Goal: Task Accomplishment & Management: Manage account settings

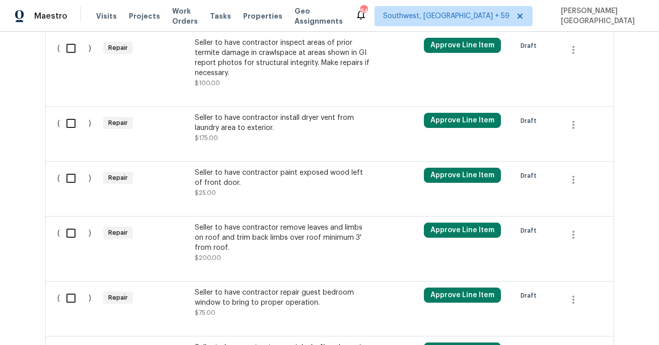
scroll to position [1119, 0]
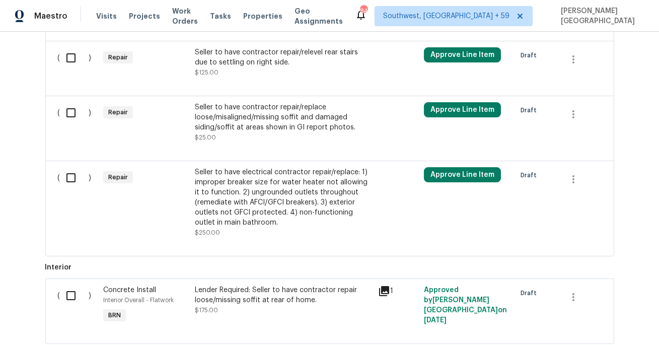
click at [226, 177] on div "Seller to have electrical contractor repair/replace: 1) improper breaker size f…" at bounding box center [283, 197] width 177 height 60
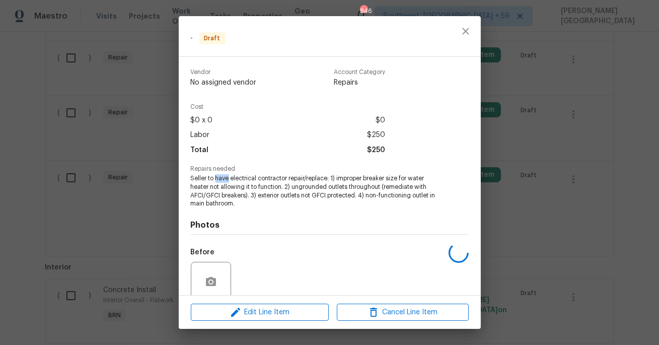
click at [226, 177] on span "Seller to have electrical contractor repair/replace: 1) improper breaker size f…" at bounding box center [316, 191] width 250 height 34
click at [230, 185] on span "Seller to have electrical contractor repair/replace: 1) improper breaker size f…" at bounding box center [316, 191] width 250 height 34
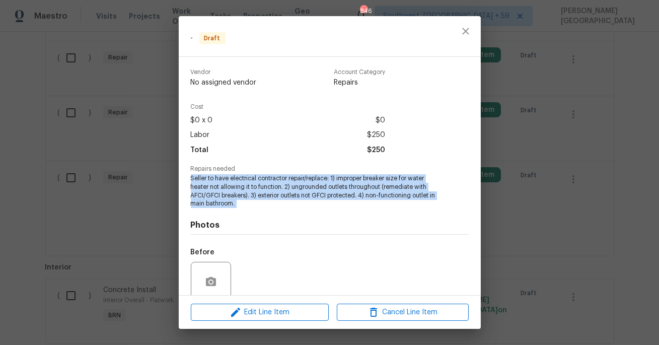
click at [230, 185] on span "Seller to have electrical contractor repair/replace: 1) improper breaker size f…" at bounding box center [316, 191] width 250 height 34
copy span "Seller to have electrical contractor repair/replace: 1) improper breaker size f…"
click at [293, 311] on span "Edit Line Item" at bounding box center [260, 312] width 132 height 13
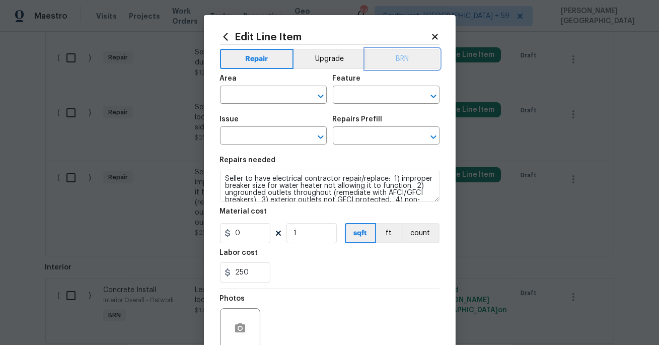
click at [405, 60] on button "BRN" at bounding box center [403, 59] width 74 height 20
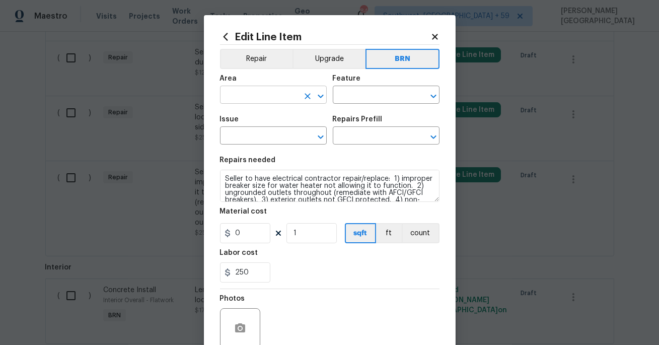
click at [255, 100] on input "text" at bounding box center [259, 96] width 79 height 16
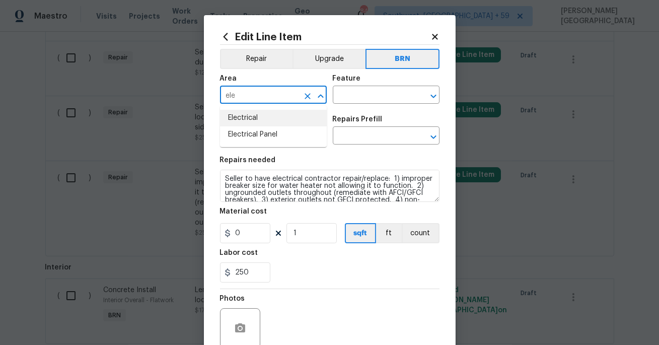
click at [260, 120] on li "Electrical" at bounding box center [273, 118] width 107 height 17
type input "Electrical"
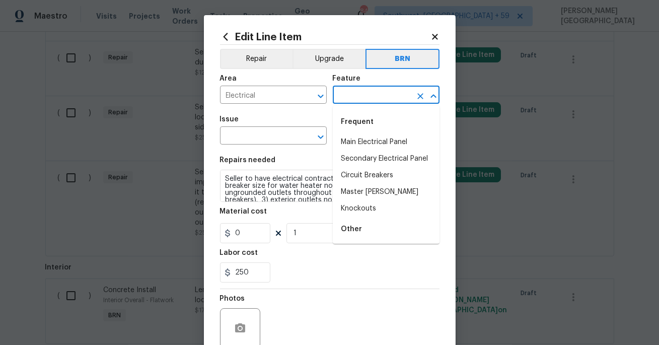
click at [351, 101] on input "text" at bounding box center [372, 96] width 79 height 16
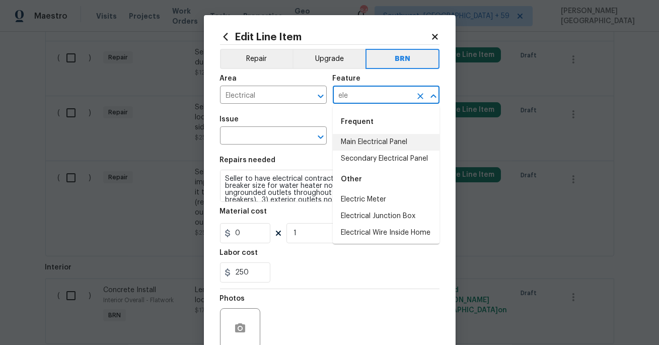
click at [351, 144] on li "Main Electrical Panel" at bounding box center [386, 142] width 107 height 17
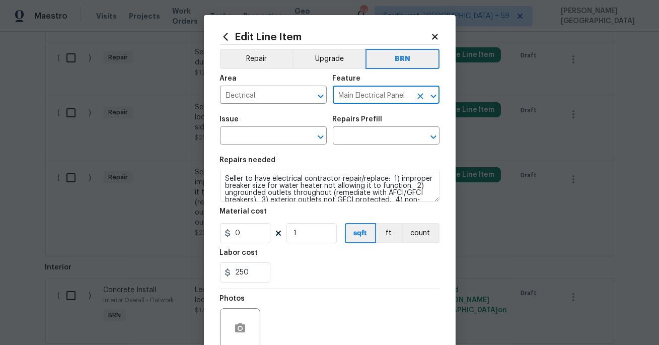
type input "Main Electrical Panel"
click at [243, 128] on div "Issue" at bounding box center [273, 122] width 107 height 13
click at [247, 133] on input "text" at bounding box center [259, 137] width 79 height 16
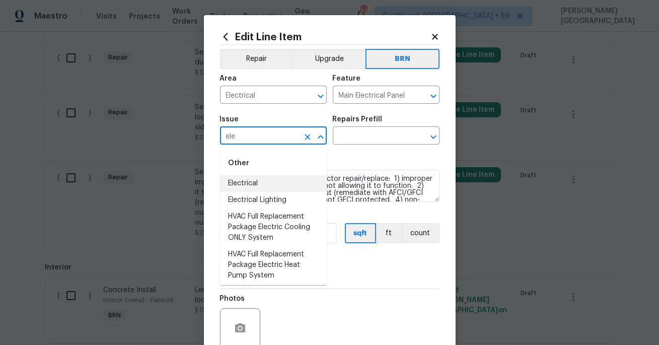
click at [260, 187] on li "Electrical" at bounding box center [273, 183] width 107 height 17
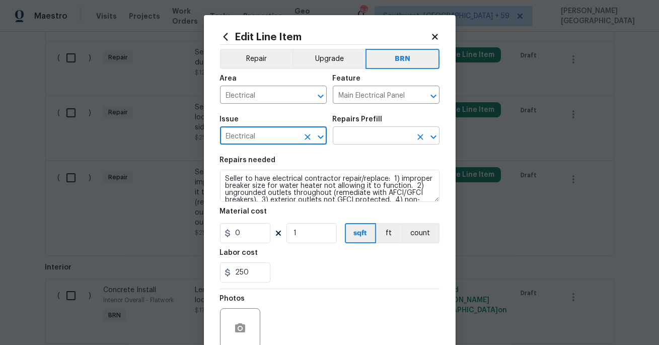
type input "Electrical"
click at [349, 141] on input "text" at bounding box center [372, 137] width 79 height 16
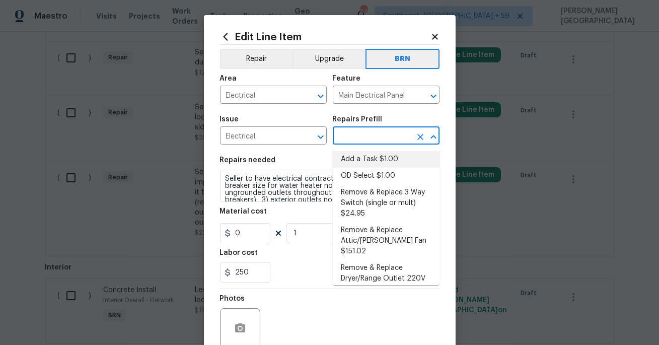
click at [350, 163] on li "Add a Task $1.00" at bounding box center [386, 159] width 107 height 17
type input "Add a Task $1.00"
type textarea "HPM to detail"
type input "1"
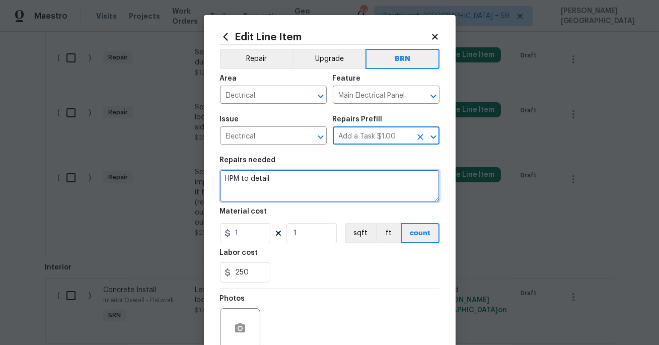
click at [290, 173] on textarea "HPM to detail" at bounding box center [330, 186] width 220 height 32
paste textarea "Seller to have electrical contractor repair/replace: 1) improper breaker size f…"
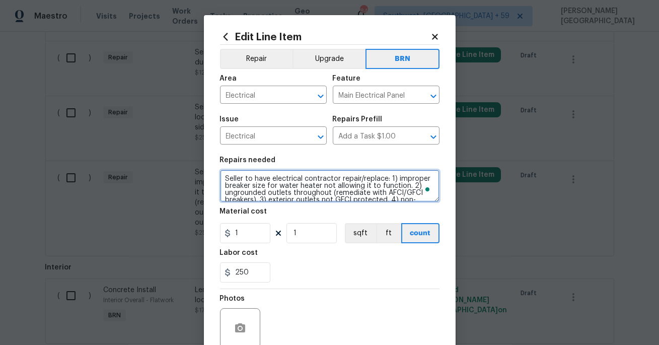
scroll to position [16, 0]
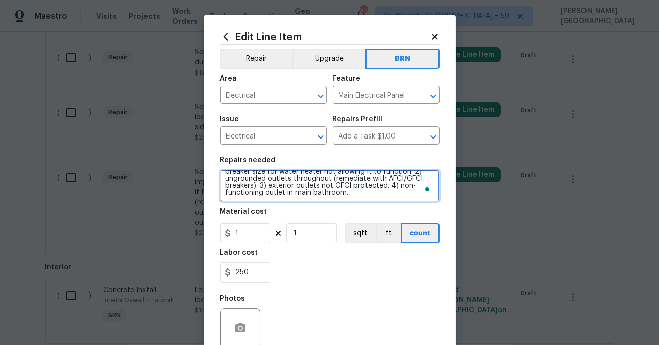
type textarea "Seller to have electrical contractor repair/replace: 1) improper breaker size f…"
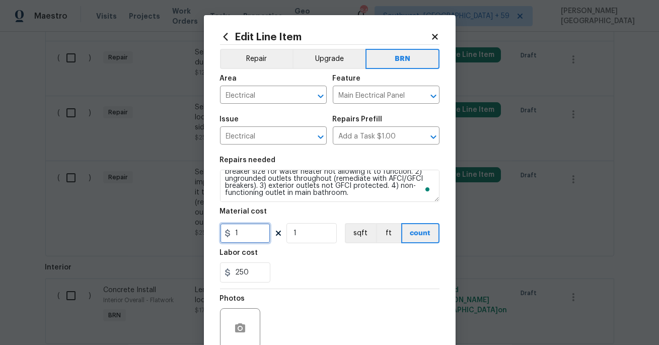
click at [238, 240] on input "1" at bounding box center [245, 233] width 50 height 20
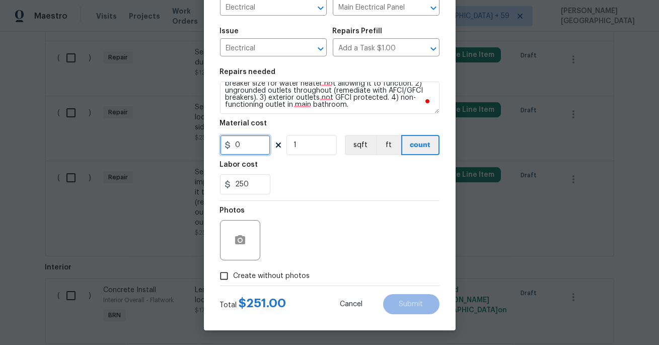
type input "0"
click at [241, 229] on button "button" at bounding box center [240, 240] width 24 height 24
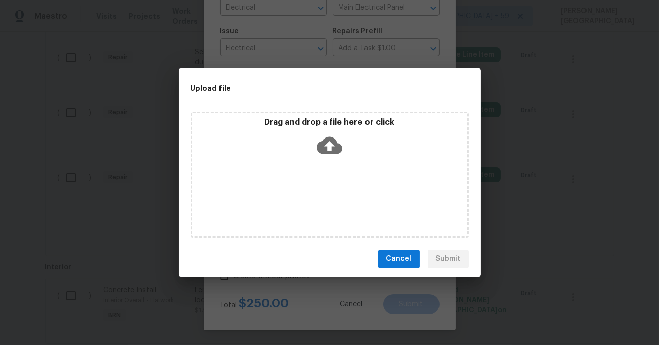
click at [327, 130] on div "Drag and drop a file here or click" at bounding box center [329, 138] width 275 height 43
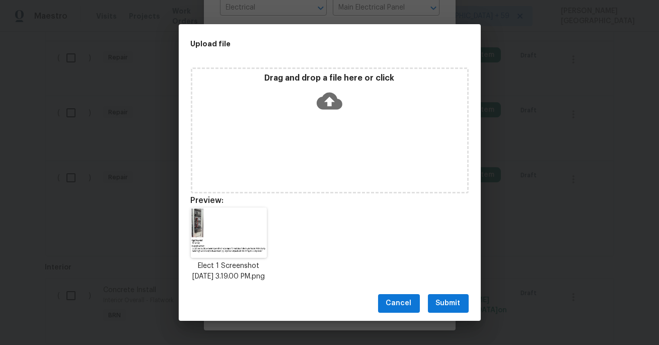
click at [448, 306] on span "Submit" at bounding box center [448, 303] width 25 height 13
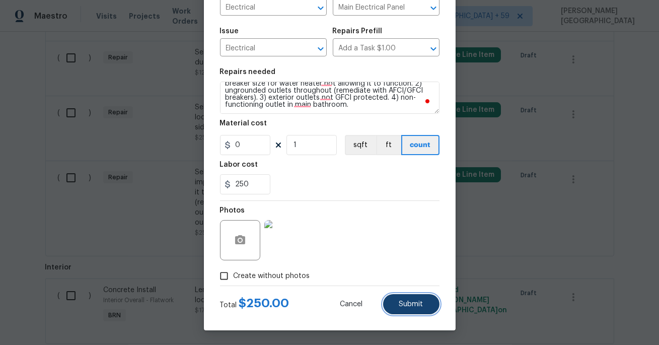
click at [415, 302] on span "Submit" at bounding box center [411, 305] width 24 height 8
type textarea "Seller to have electrical contractor repair/replace: 1) improper breaker size f…"
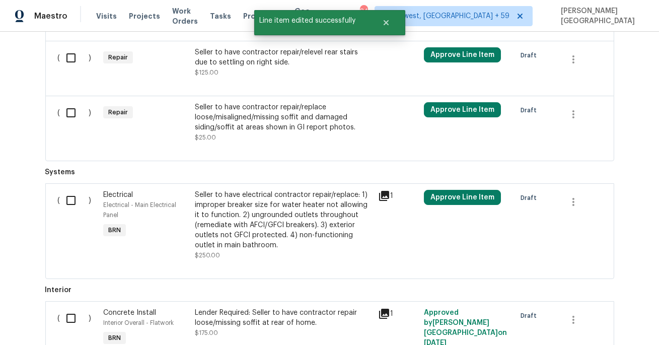
scroll to position [543, 0]
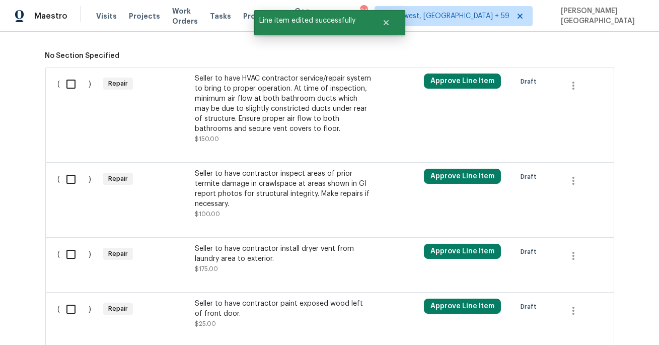
click at [283, 172] on div "Seller to have contractor inspect areas of prior termite damage in crawlspace a…" at bounding box center [283, 189] width 177 height 40
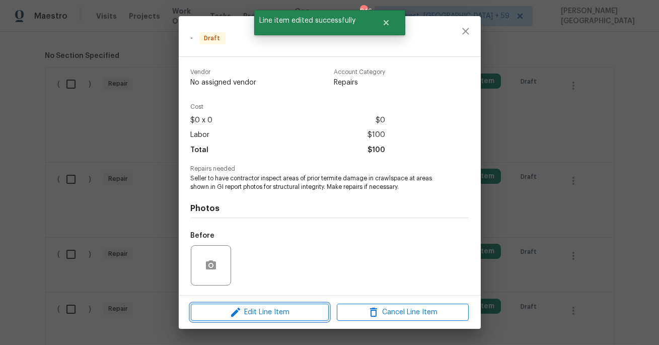
click at [277, 311] on span "Edit Line Item" at bounding box center [260, 312] width 132 height 13
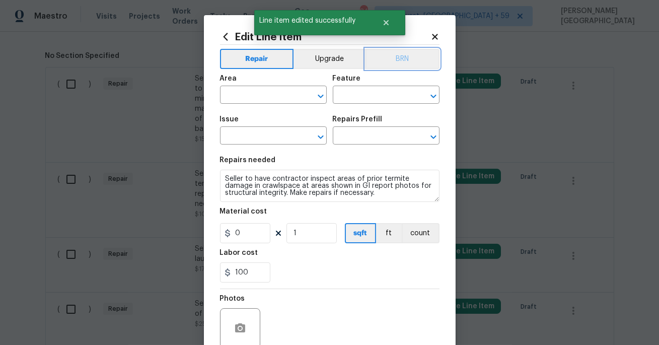
click at [415, 64] on button "BRN" at bounding box center [403, 59] width 74 height 20
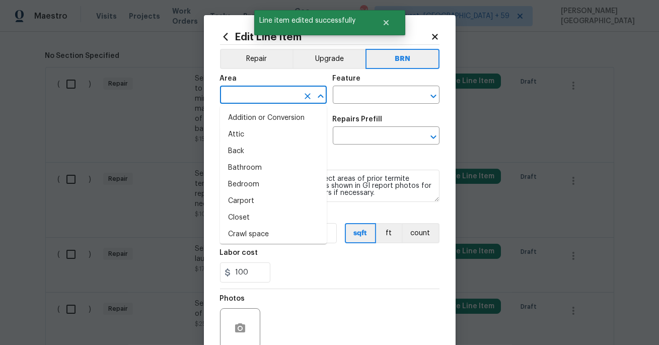
click at [279, 100] on input "text" at bounding box center [259, 96] width 79 height 16
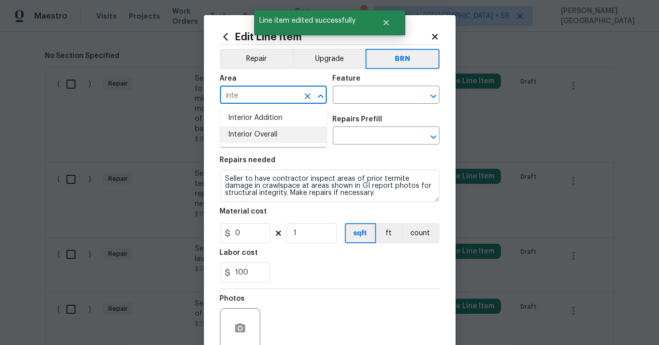
click at [279, 134] on li "Interior Overall" at bounding box center [273, 134] width 107 height 17
type input "Interior Overall"
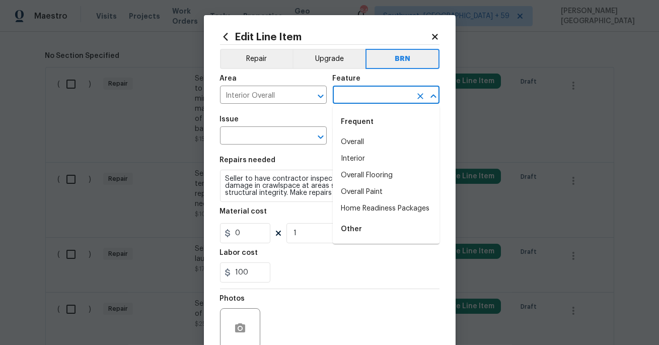
click at [342, 98] on input "text" at bounding box center [372, 96] width 79 height 16
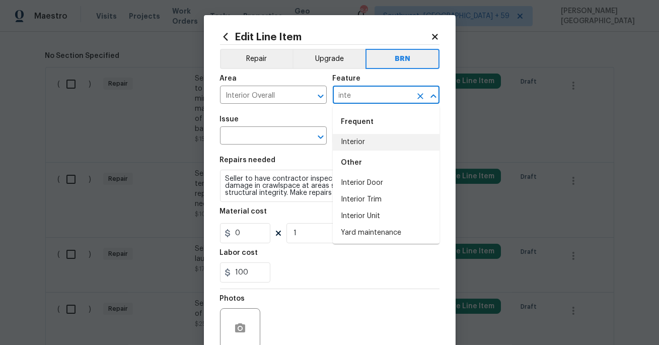
click at [355, 145] on li "Interior" at bounding box center [386, 142] width 107 height 17
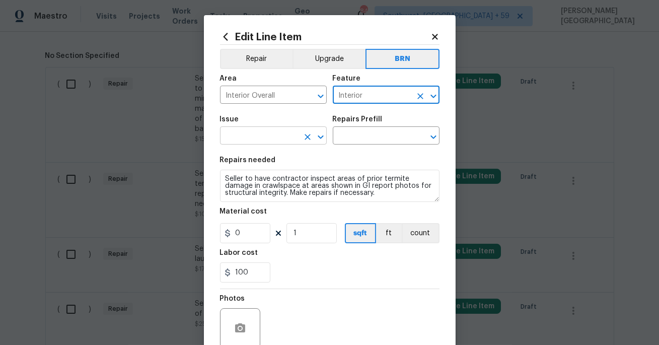
type input "Interior"
click at [242, 144] on input "text" at bounding box center [259, 137] width 79 height 16
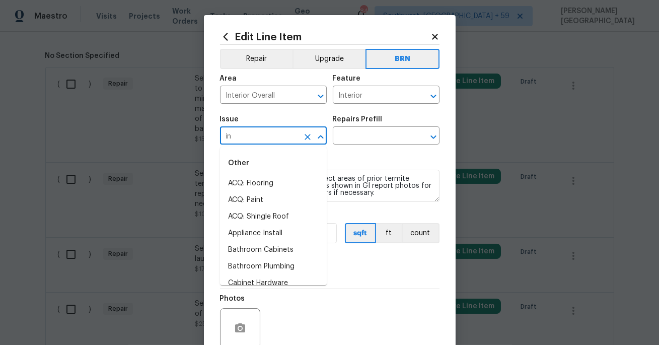
type input "i"
click at [268, 186] on li "Demo Interior" at bounding box center [273, 183] width 107 height 17
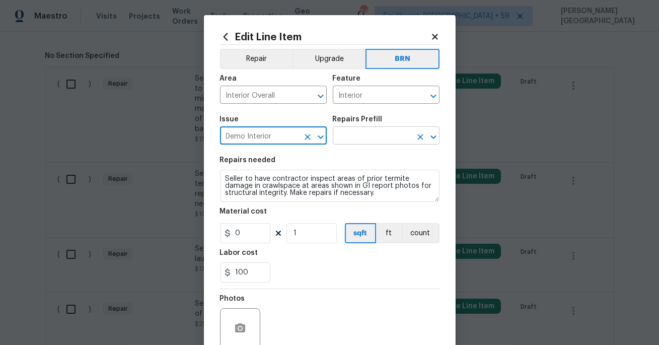
type input "Demo Interior"
click at [355, 139] on input "text" at bounding box center [372, 137] width 79 height 16
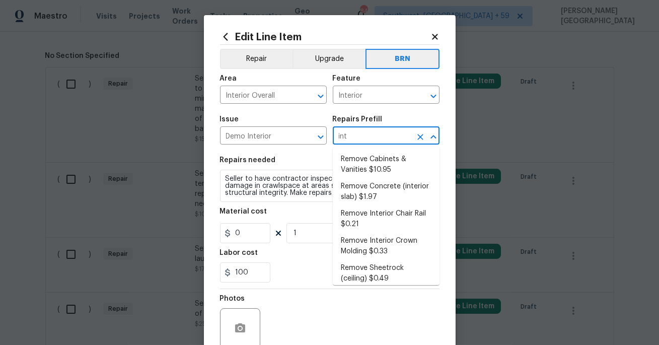
type input "inte"
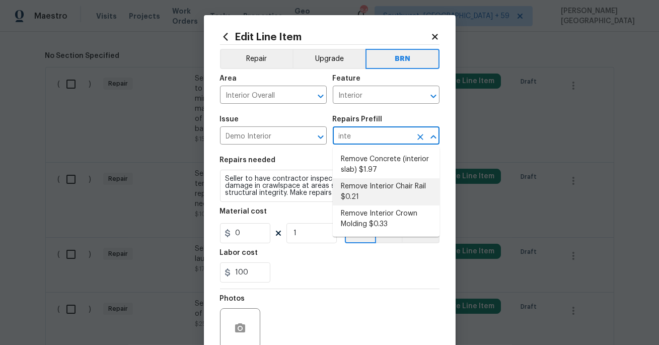
click at [369, 169] on li "Remove Concrete (interior slab) $1.97" at bounding box center [386, 164] width 107 height 27
type input "Demolition"
type input "Remove Concrete (interior slab) $1.97"
type textarea "Demo/remove and properly dispose of the concrete (1''-4'') as outlined by the P…"
type input "1.97"
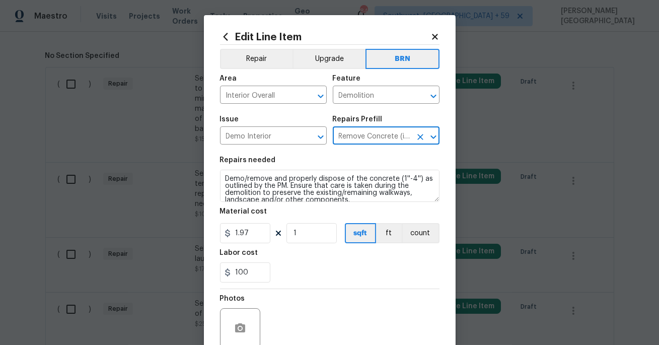
type input "Remove Concrete (interior slab) $1.97"
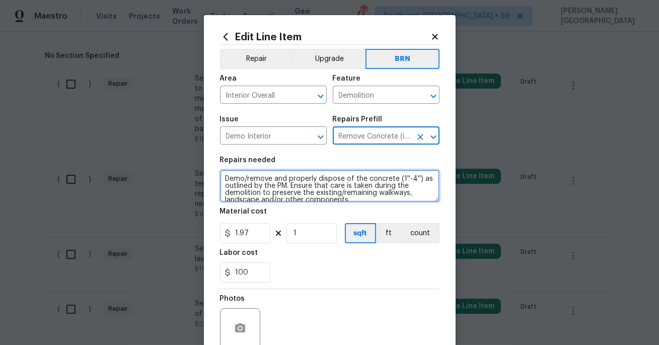
click at [297, 186] on textarea "Demo/remove and properly dispose of the concrete (1''-4'') as outlined by the P…" at bounding box center [330, 186] width 220 height 32
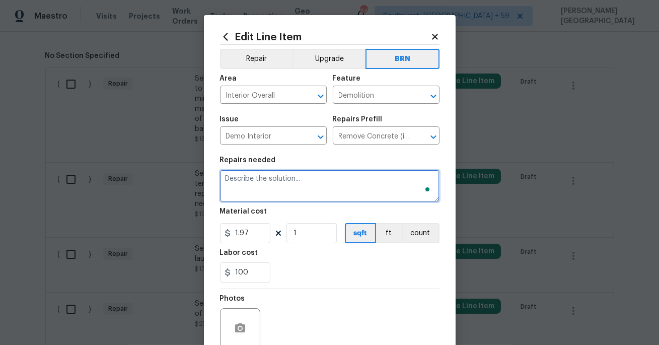
paste textarea "Seller to have contractor inspect areas of prior termite damage in crawlspace a…"
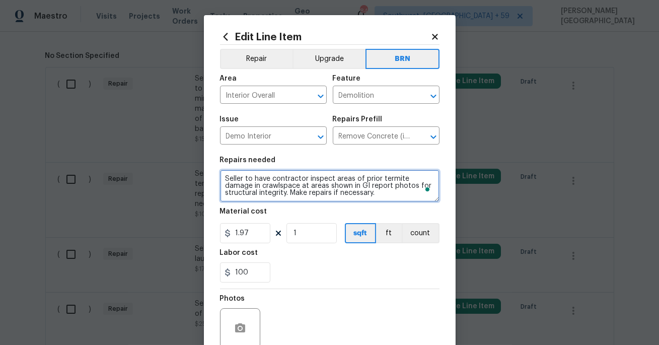
scroll to position [2, 0]
type textarea "Seller to have contractor inspect areas of prior termite damage in crawlspace a…"
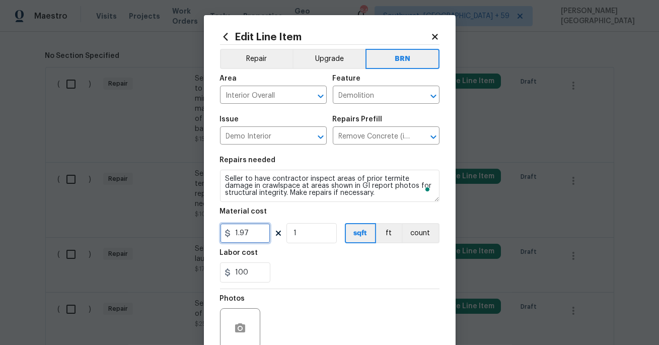
click at [244, 240] on input "1.97" at bounding box center [245, 233] width 50 height 20
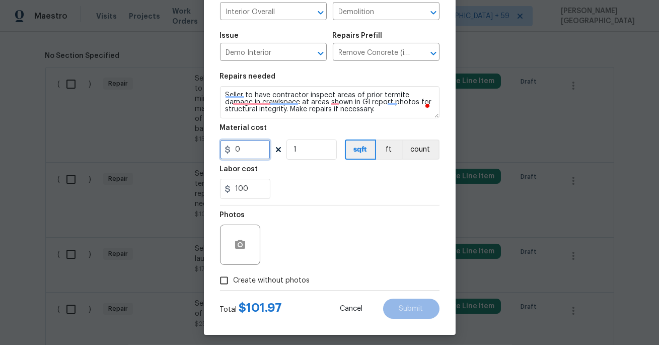
scroll to position [88, 0]
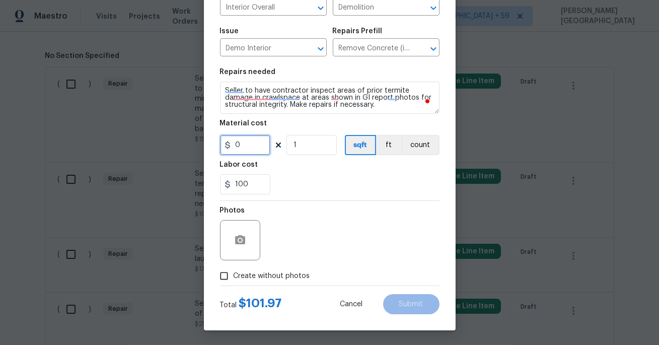
type input "0"
click at [243, 233] on button "button" at bounding box center [240, 240] width 24 height 24
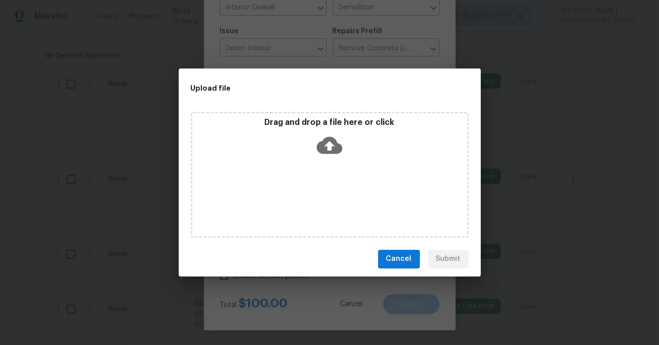
click at [331, 144] on icon at bounding box center [330, 145] width 26 height 26
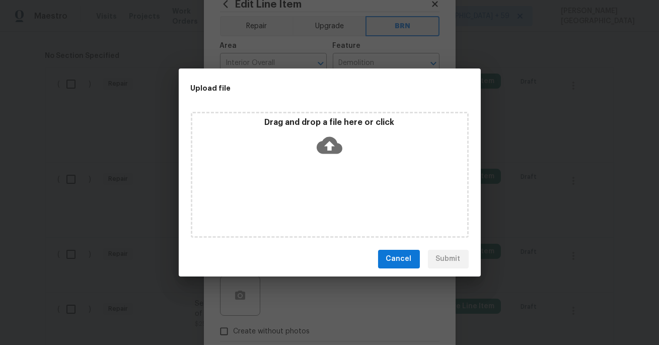
click at [320, 145] on icon at bounding box center [330, 145] width 26 height 17
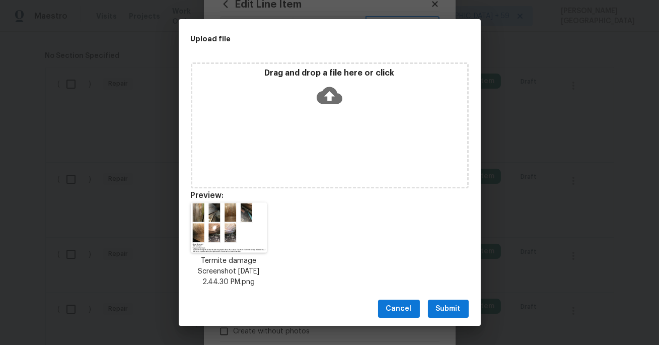
click at [448, 314] on span "Submit" at bounding box center [448, 309] width 25 height 13
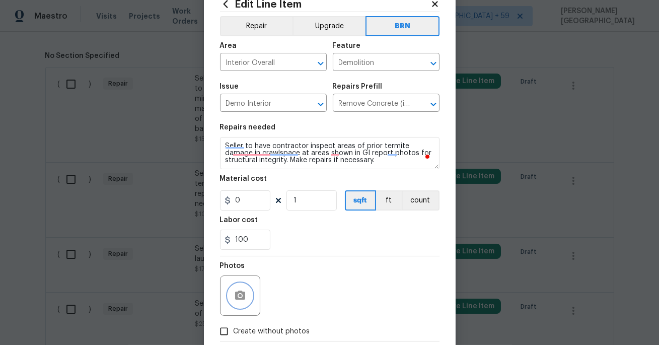
scroll to position [88, 0]
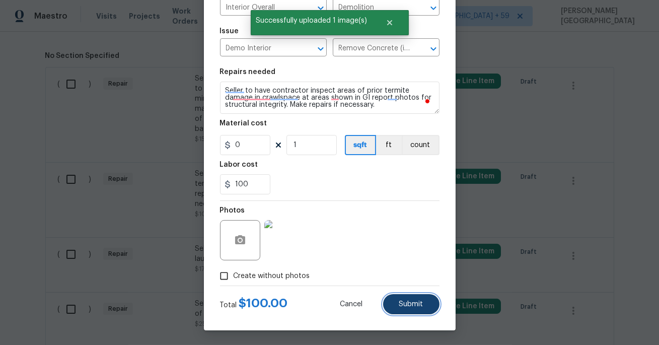
click at [406, 303] on span "Submit" at bounding box center [411, 305] width 24 height 8
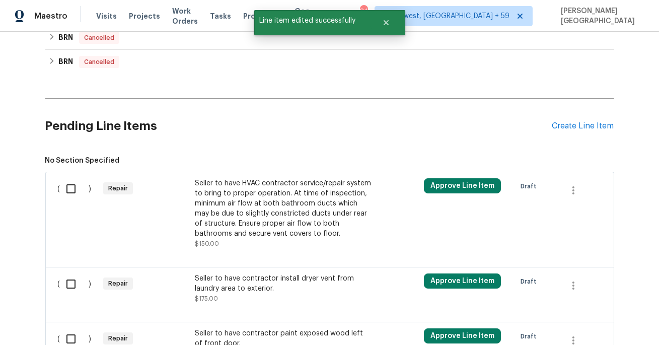
scroll to position [427, 0]
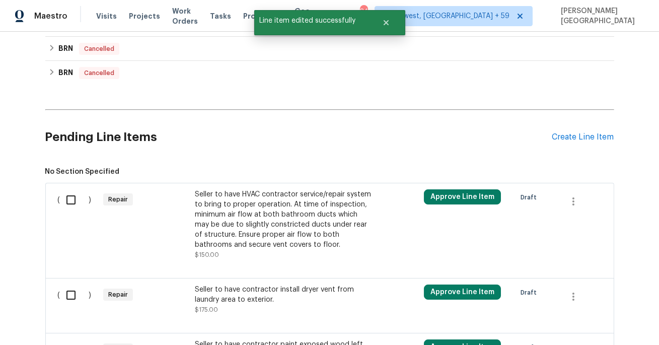
click at [245, 234] on div "Seller to have HVAC contractor service/repair system to bring to proper operati…" at bounding box center [283, 219] width 177 height 60
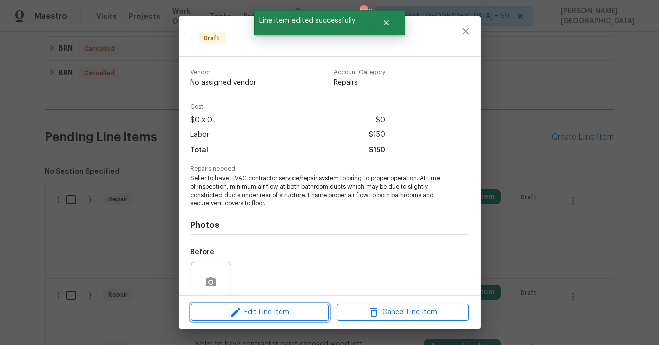
click at [247, 315] on span "Edit Line Item" at bounding box center [260, 312] width 132 height 13
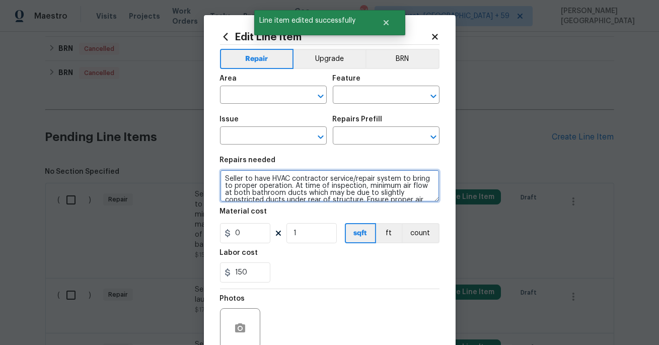
click at [306, 194] on textarea "Seller to have HVAC contractor service/repair system to bring to proper operati…" at bounding box center [330, 186] width 220 height 32
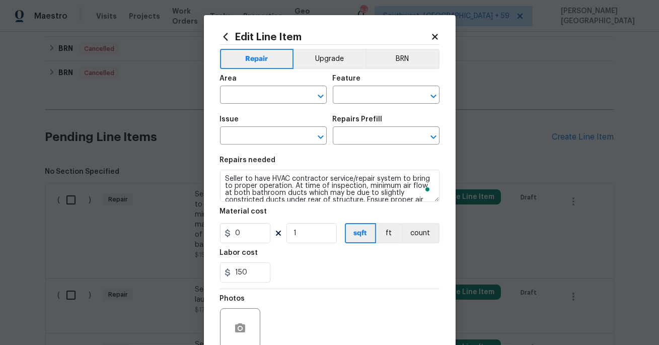
click at [411, 47] on div "Repair Upgrade BRN Area ​ Feature ​ Issue ​ Repairs Prefill ​ Repairs needed Se…" at bounding box center [330, 209] width 220 height 329
click at [399, 57] on button "BRN" at bounding box center [403, 59] width 74 height 20
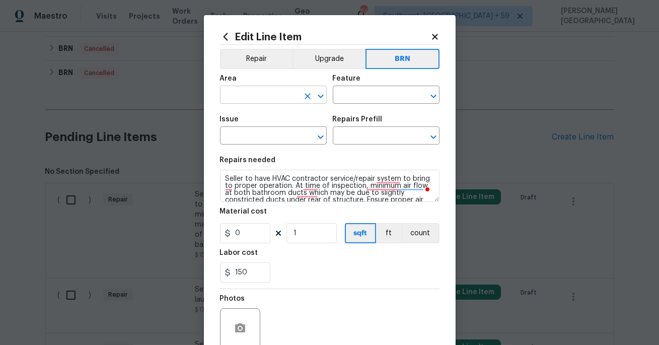
click at [255, 101] on input "text" at bounding box center [259, 96] width 79 height 16
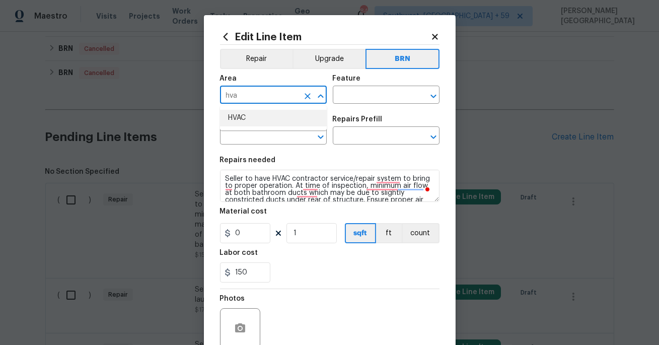
click at [243, 116] on li "HVAC" at bounding box center [273, 118] width 107 height 17
type input "HVAC"
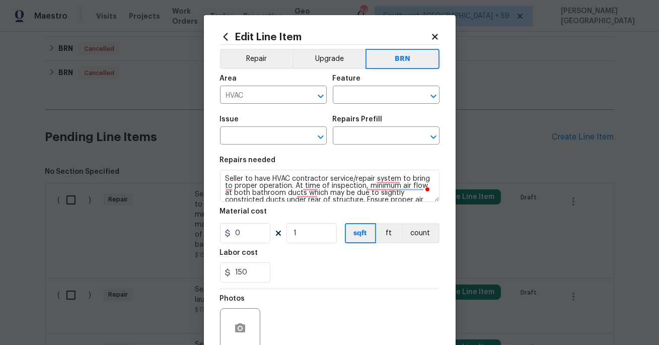
click at [352, 84] on div "Feature" at bounding box center [386, 81] width 107 height 13
click at [352, 95] on input "text" at bounding box center [372, 96] width 79 height 16
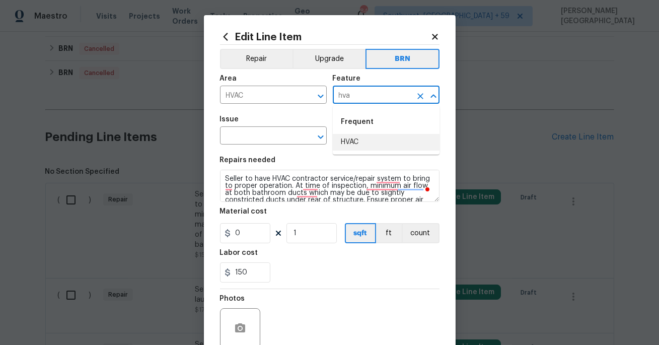
click at [364, 139] on li "HVAC" at bounding box center [386, 142] width 107 height 17
type input "HVAC"
click at [263, 146] on span "Issue ​" at bounding box center [273, 130] width 107 height 41
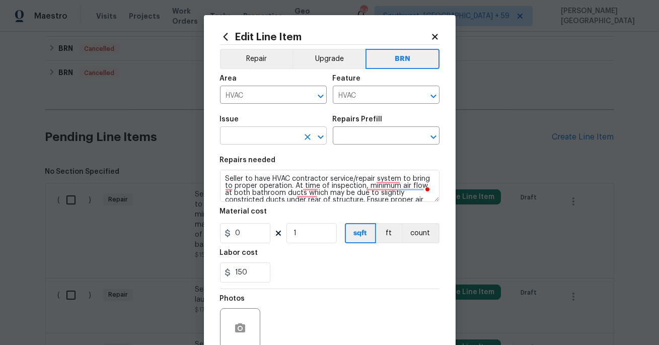
click at [253, 135] on input "text" at bounding box center [259, 137] width 79 height 16
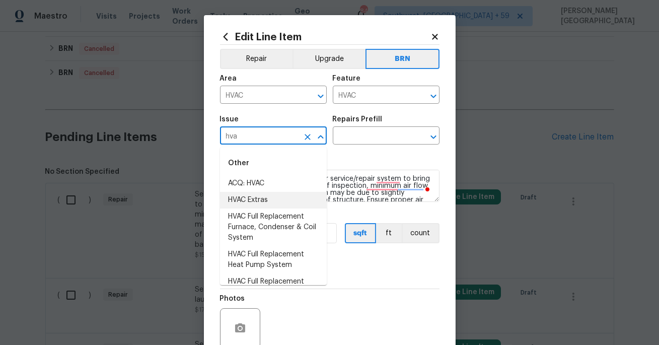
click at [258, 199] on li "HVAC Extras" at bounding box center [273, 200] width 107 height 17
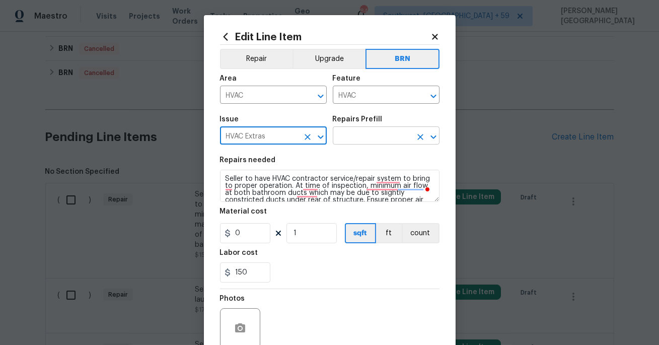
type input "HVAC Extras"
click at [368, 134] on input "text" at bounding box center [372, 137] width 79 height 16
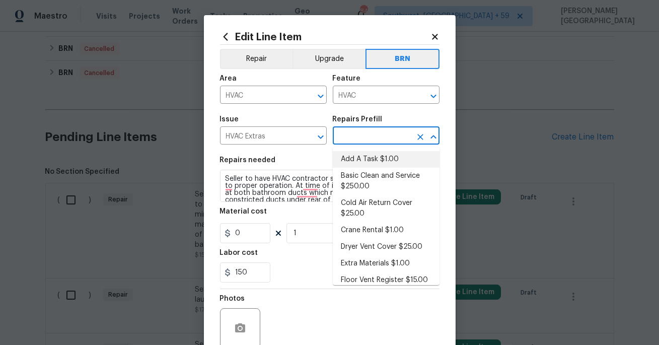
click at [368, 161] on li "Add A Task $1.00" at bounding box center [386, 159] width 107 height 17
type input "Add A Task $1.00"
type textarea "HPM to detail"
type input "1"
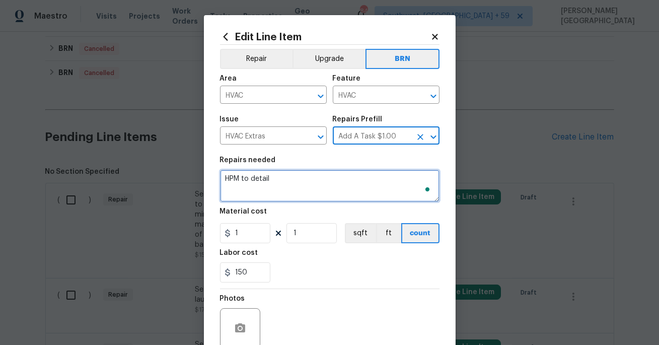
click at [308, 180] on textarea "HPM to detail" at bounding box center [330, 186] width 220 height 32
type textarea "HPM to detai"
paste textarea "Seller to have HVAC contractor service/repair system to bring to proper operati…"
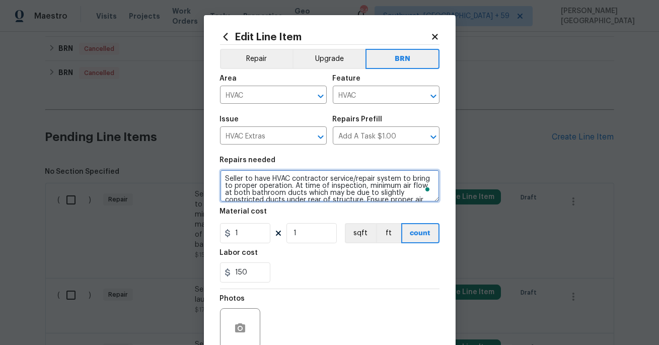
scroll to position [9, 0]
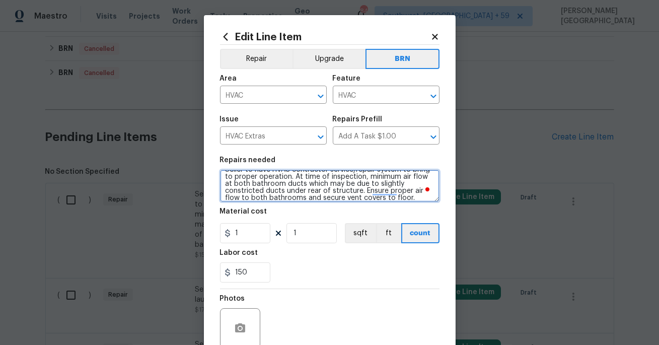
type textarea "Seller to have HVAC contractor service/repair system to bring to proper operati…"
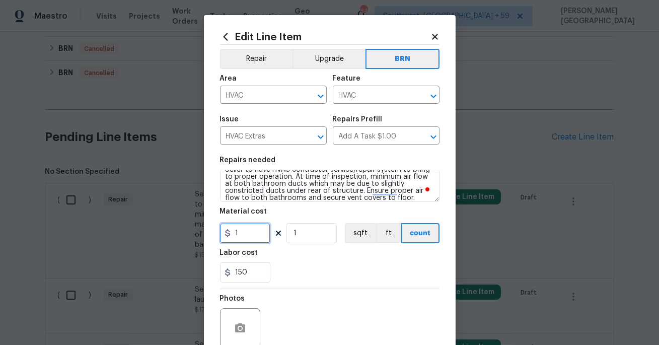
click at [245, 234] on input "1" at bounding box center [245, 233] width 50 height 20
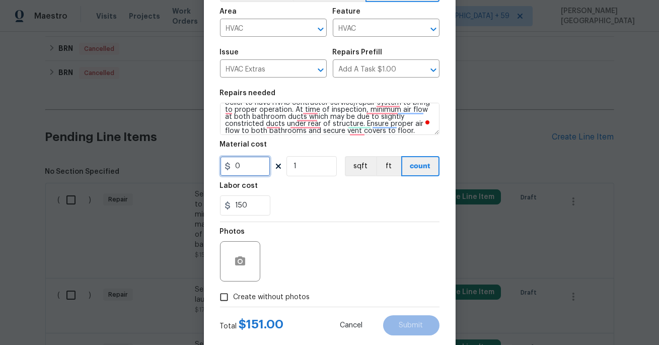
scroll to position [88, 0]
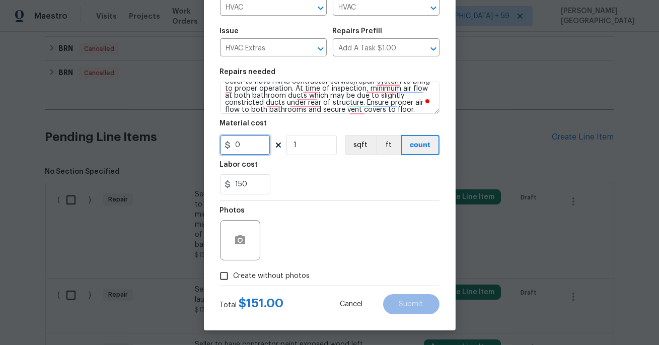
type input "0"
click at [244, 243] on icon "button" at bounding box center [240, 239] width 10 height 9
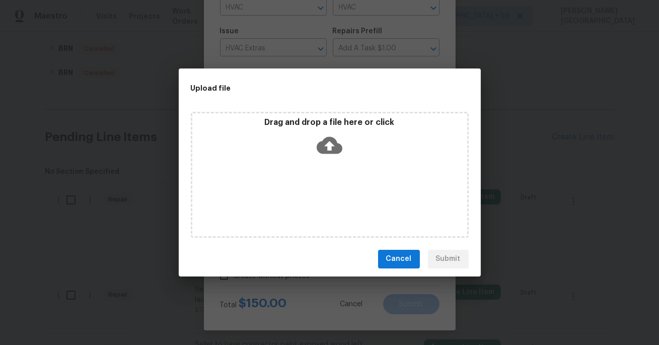
click at [332, 134] on icon at bounding box center [330, 145] width 26 height 26
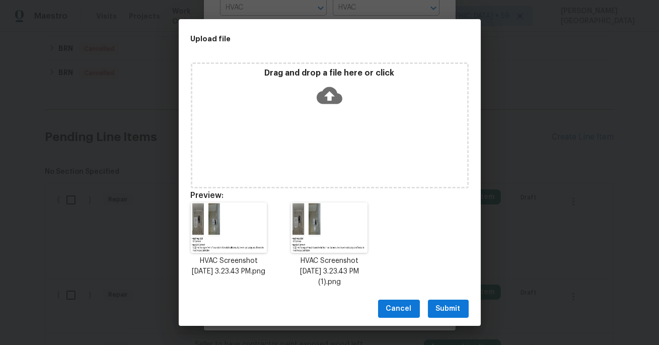
click at [454, 303] on span "Submit" at bounding box center [448, 309] width 25 height 13
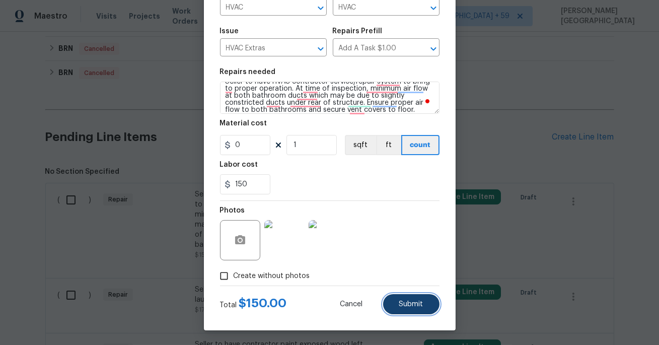
click at [404, 303] on span "Submit" at bounding box center [411, 305] width 24 height 8
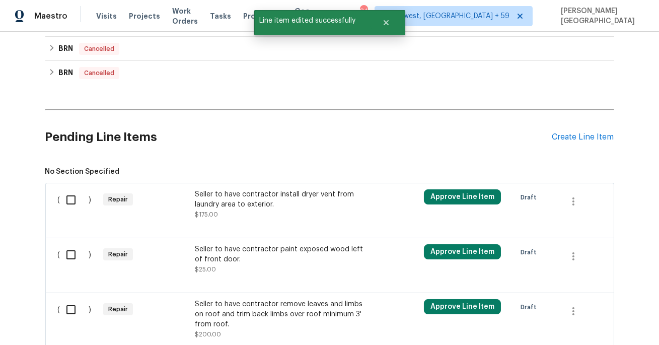
click at [300, 210] on div "Seller to have contractor install dryer vent from laundry area to exterior. $17…" at bounding box center [283, 204] width 177 height 30
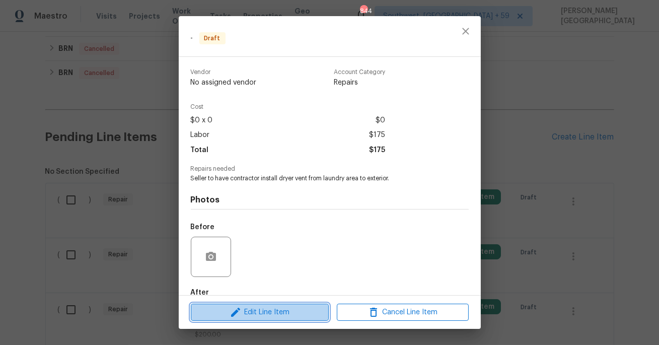
click at [295, 308] on span "Edit Line Item" at bounding box center [260, 312] width 132 height 13
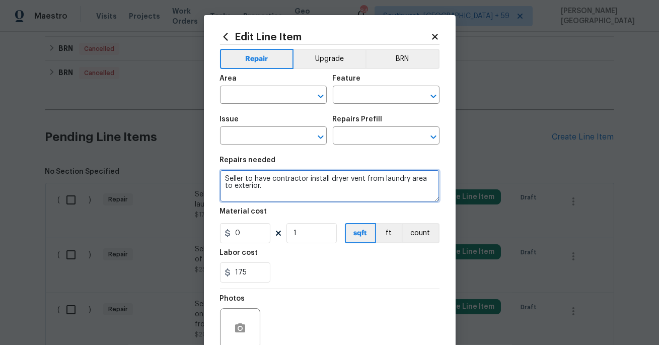
click at [320, 186] on textarea "Seller to have contractor install dryer vent from laundry area to exterior." at bounding box center [330, 186] width 220 height 32
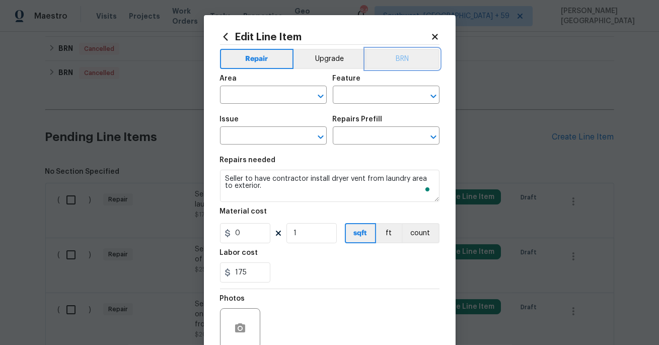
click at [404, 63] on button "BRN" at bounding box center [403, 59] width 74 height 20
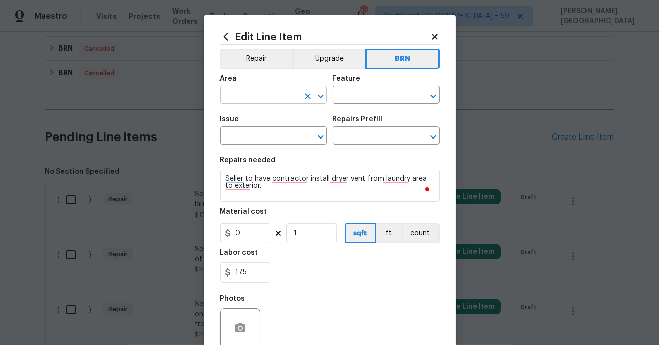
click at [258, 93] on input "text" at bounding box center [259, 96] width 79 height 16
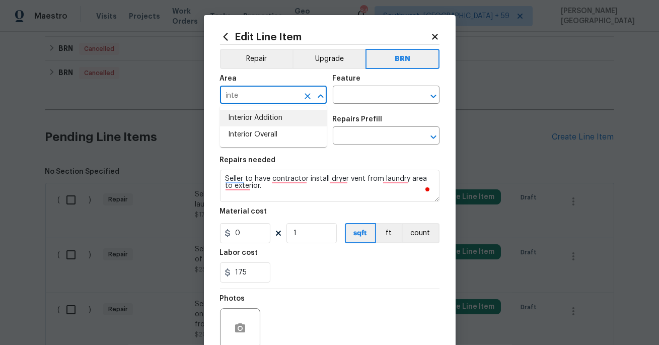
click at [283, 118] on li "Interior Addition" at bounding box center [273, 118] width 107 height 17
type input "Interior Addition"
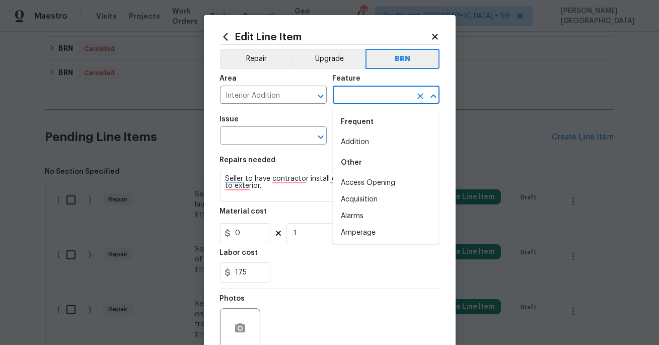
click at [354, 91] on input "text" at bounding box center [372, 96] width 79 height 16
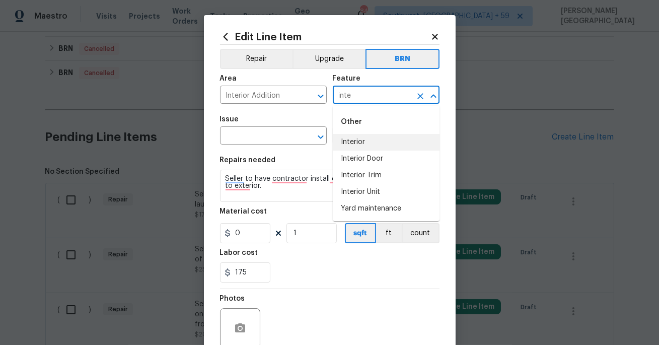
click at [355, 139] on li "Interior" at bounding box center [386, 142] width 107 height 17
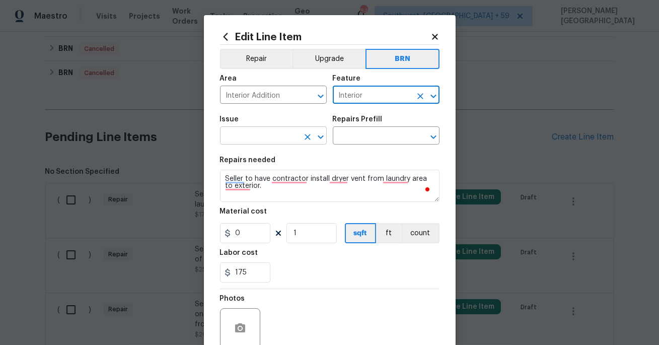
type input "Interior"
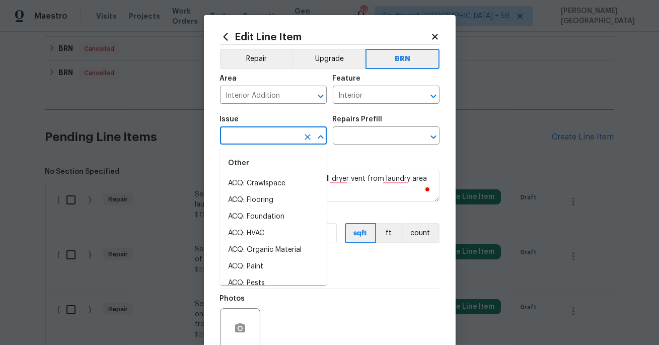
click at [280, 138] on input "text" at bounding box center [259, 137] width 79 height 16
click at [273, 181] on li "Demo Interior" at bounding box center [273, 183] width 107 height 17
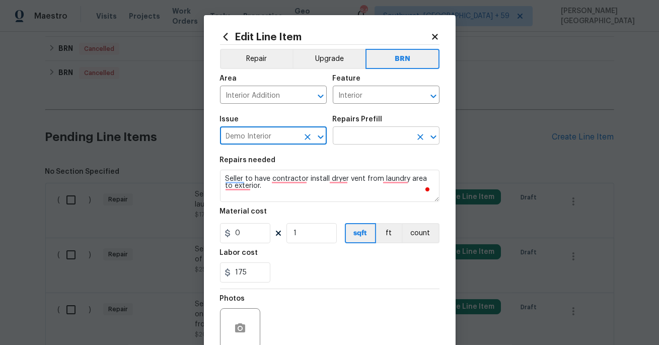
type input "Demo Interior"
click at [362, 130] on input "text" at bounding box center [372, 137] width 79 height 16
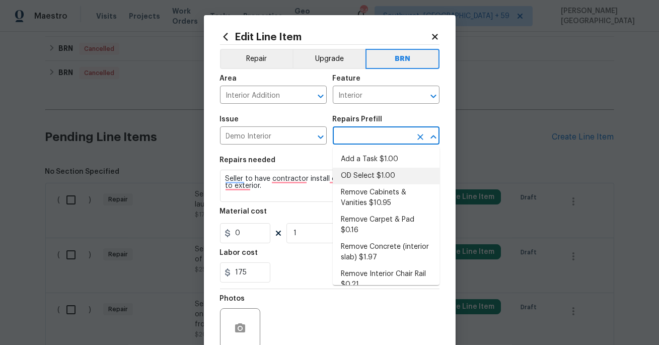
click at [362, 169] on li "OD Select $1.00" at bounding box center [386, 176] width 107 height 17
type input "Demolition"
type input "OD Select $1.00"
type textarea "Refer to the agreed upon scope document for further details."
type input "1"
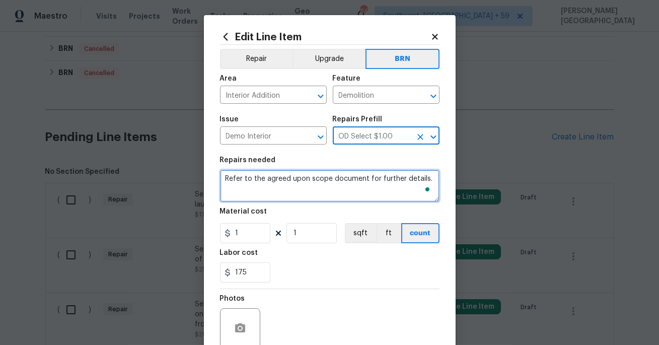
click at [307, 186] on textarea "Refer to the agreed upon scope document for further details." at bounding box center [330, 186] width 220 height 32
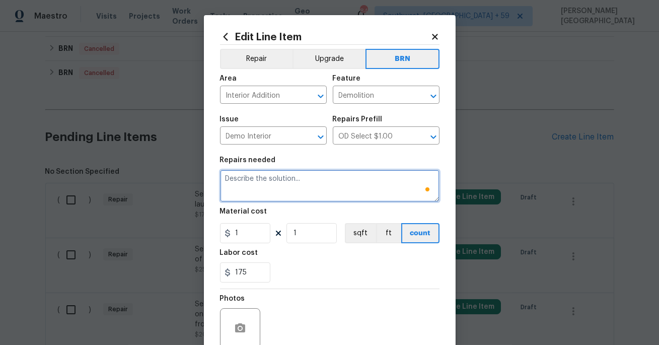
paste textarea "Seller to have contractor install dryer vent from laundry area to exterior."
type textarea "Seller to have contractor install dryer vent from laundry area to exterior."
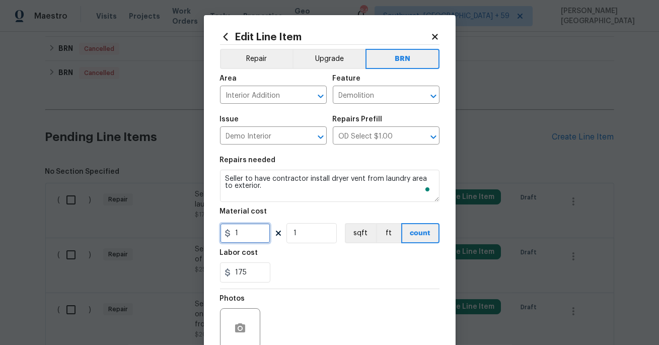
click at [262, 237] on input "1" at bounding box center [245, 233] width 50 height 20
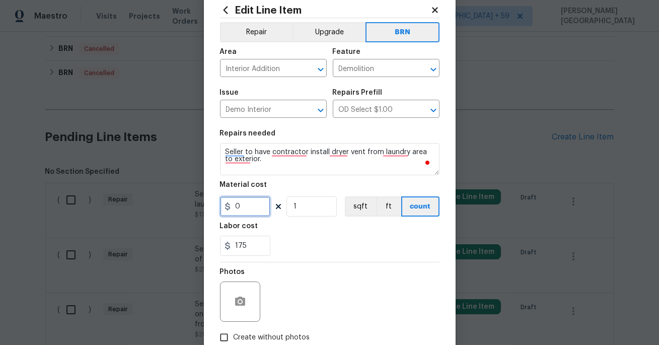
scroll to position [76, 0]
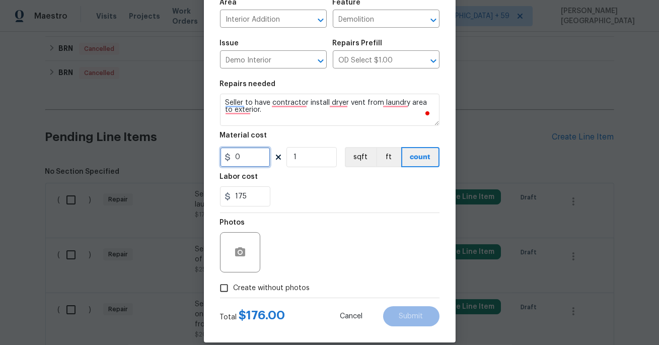
type input "0"
click at [231, 255] on button "button" at bounding box center [240, 252] width 24 height 24
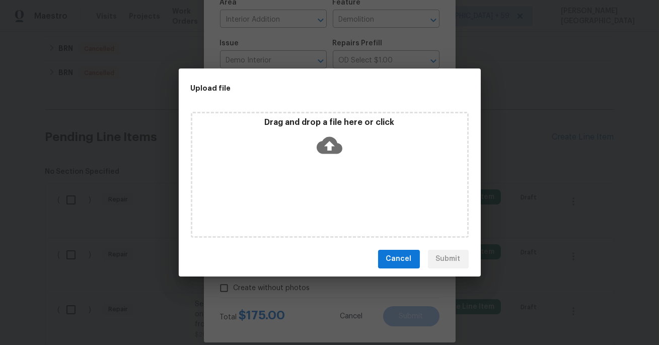
click at [327, 146] on icon at bounding box center [330, 145] width 26 height 26
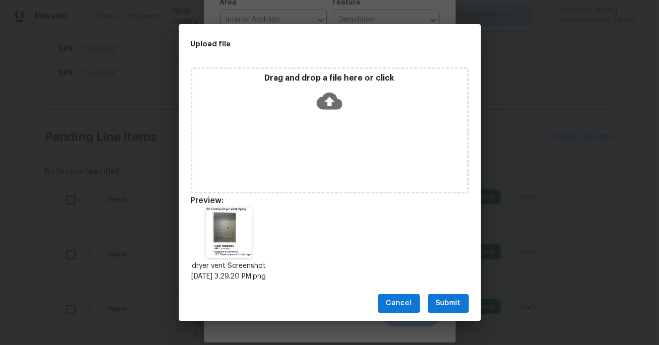
click at [445, 303] on span "Submit" at bounding box center [448, 303] width 25 height 13
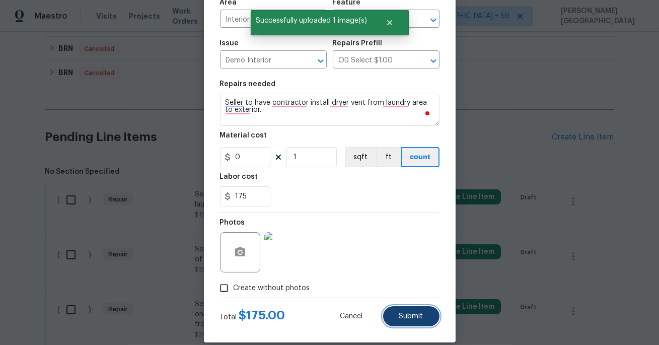
click at [413, 320] on button "Submit" at bounding box center [411, 316] width 56 height 20
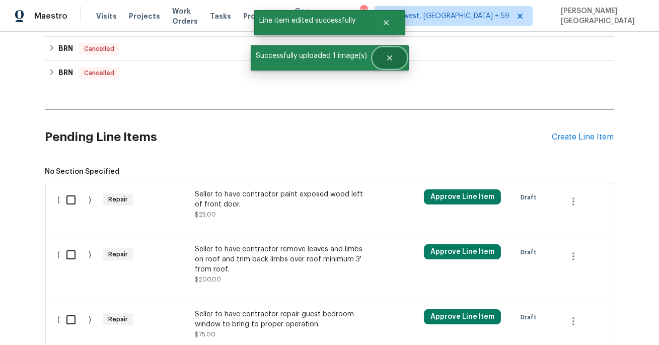
click at [389, 55] on icon "Close" at bounding box center [390, 58] width 8 height 8
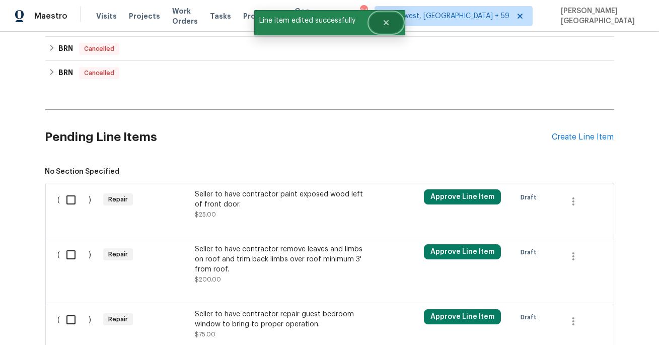
click at [390, 20] on icon "Close" at bounding box center [386, 23] width 8 height 8
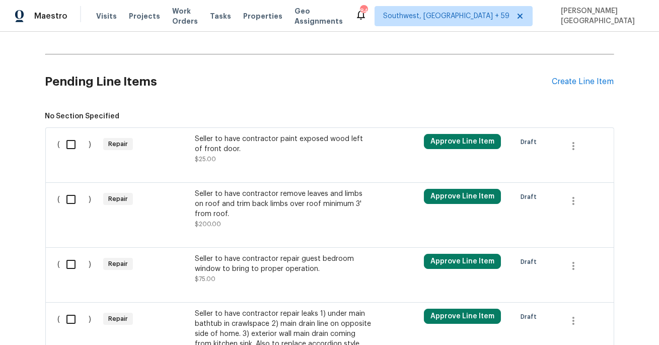
scroll to position [486, 0]
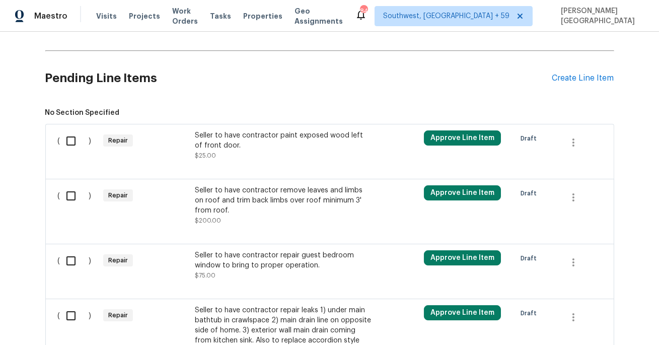
click at [266, 153] on div "Seller to have contractor paint exposed wood left of front door. $25.00" at bounding box center [283, 145] width 177 height 30
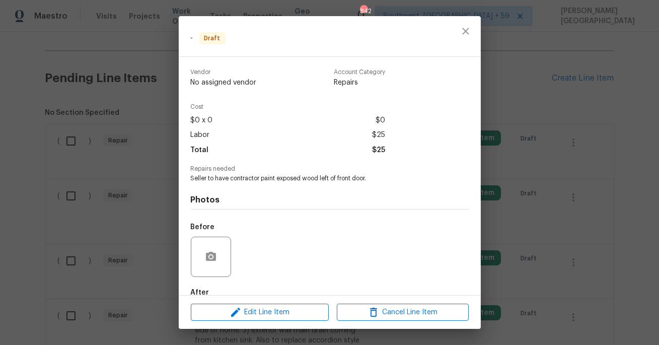
click at [238, 178] on span "Seller to have contractor paint exposed wood left of front door." at bounding box center [316, 178] width 250 height 9
copy span "Seller to have contractor paint exposed wood left of front door."
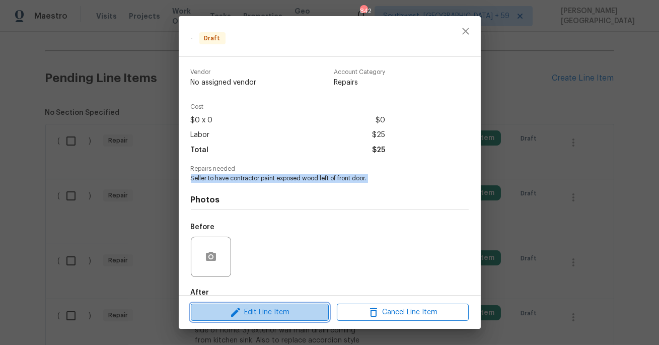
click at [280, 317] on span "Edit Line Item" at bounding box center [260, 312] width 132 height 13
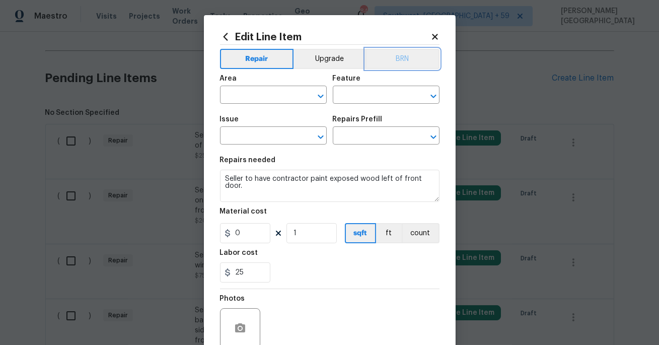
click at [412, 59] on button "BRN" at bounding box center [403, 59] width 74 height 20
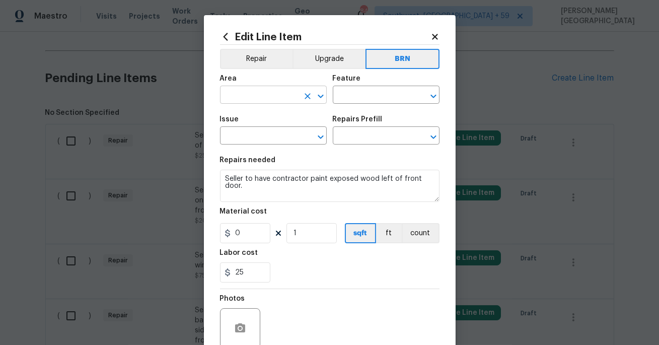
click at [285, 93] on input "text" at bounding box center [259, 96] width 79 height 16
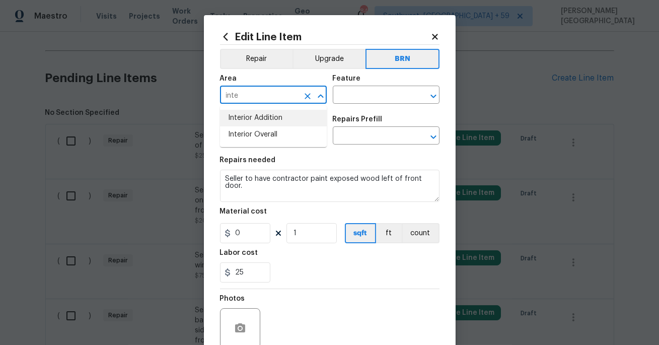
click at [283, 118] on li "Interior Addition" at bounding box center [273, 118] width 107 height 17
type input "Interior Addition"
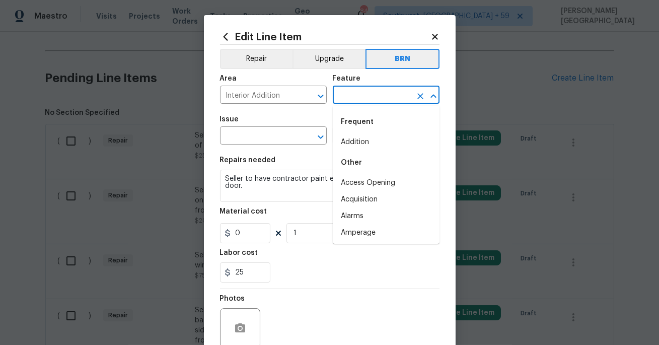
click at [356, 96] on input "text" at bounding box center [372, 96] width 79 height 16
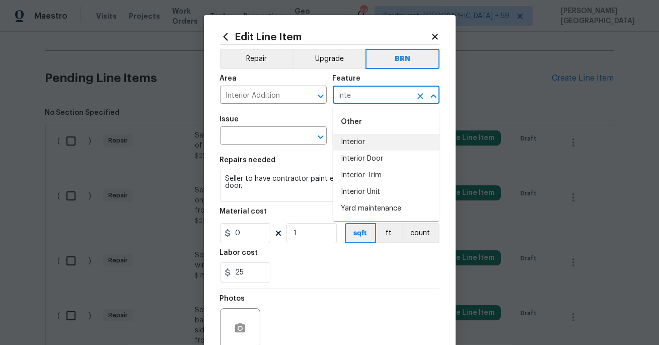
click at [358, 147] on li "Interior" at bounding box center [386, 142] width 107 height 17
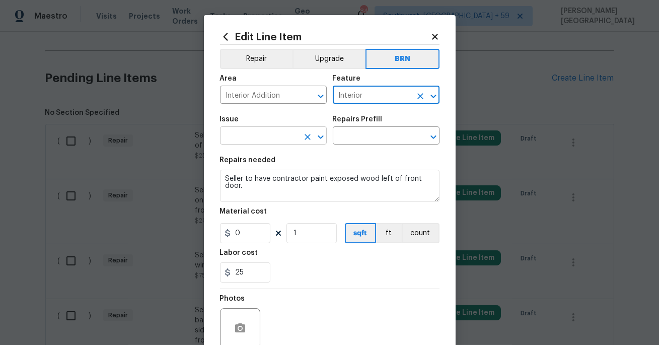
type input "Interior"
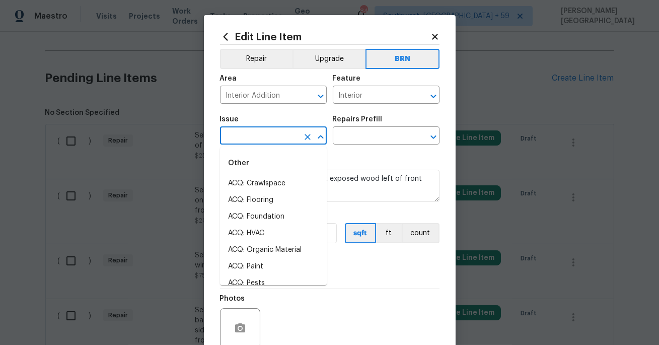
click at [258, 137] on input "text" at bounding box center [259, 137] width 79 height 16
click at [279, 182] on li "Demo Interior" at bounding box center [273, 183] width 107 height 17
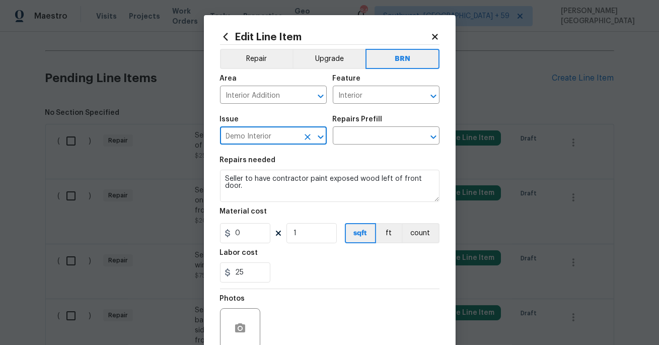
type input "Demo Interior"
click at [348, 148] on div "Issue Demo Interior ​ Repairs Prefill ​" at bounding box center [330, 130] width 220 height 41
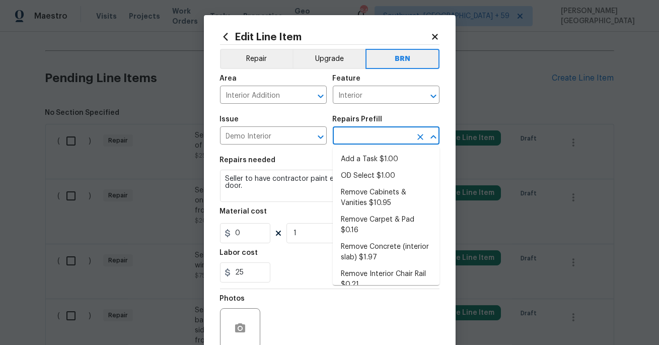
click at [351, 136] on input "text" at bounding box center [372, 137] width 79 height 16
click at [358, 168] on li "OD Select $1.00" at bounding box center [386, 176] width 107 height 17
type input "Demolition"
type input "OD Select $1.00"
type textarea "Refer to the agreed upon scope document for further details."
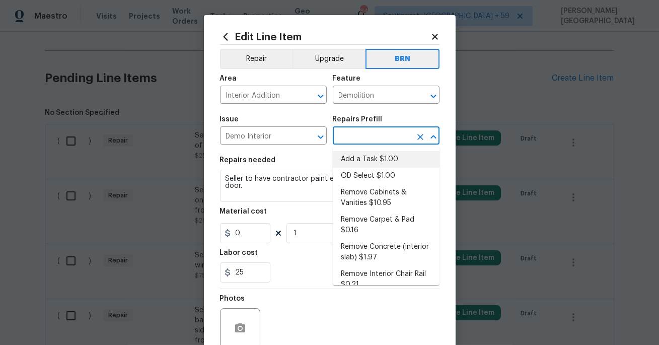
type input "1"
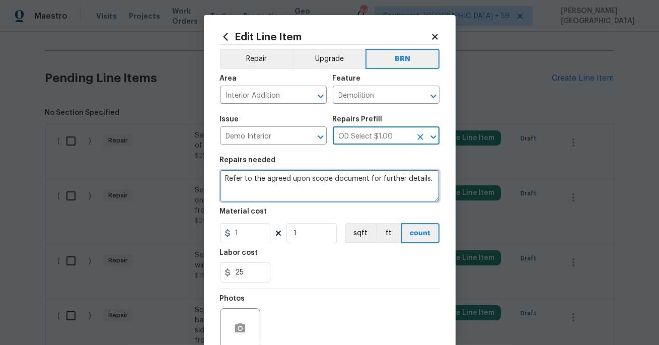
click at [303, 179] on textarea "Refer to the agreed upon scope document for further details." at bounding box center [330, 186] width 220 height 32
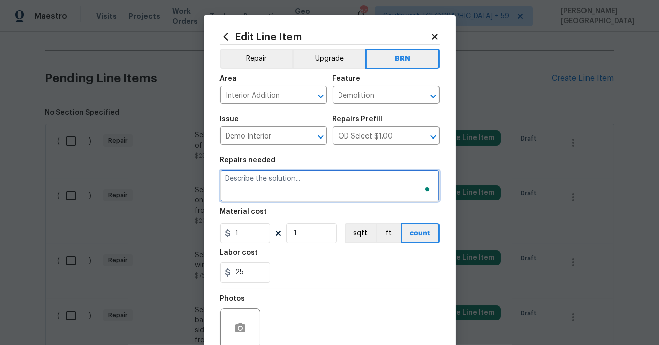
paste textarea "Seller to have contractor paint exposed wood left of front door."
type textarea "Seller to have contractor paint exposed wood left of front door."
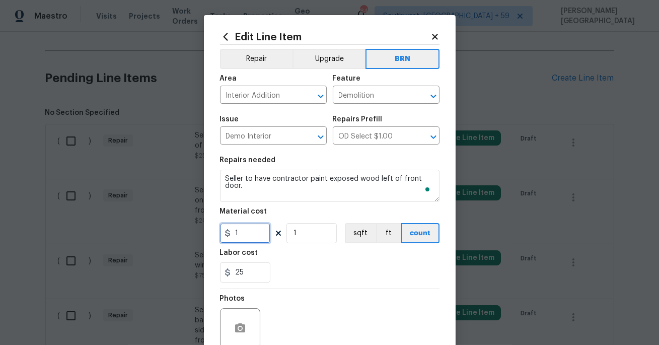
click at [248, 239] on input "1" at bounding box center [245, 233] width 50 height 20
type input "0"
click at [242, 329] on icon "button" at bounding box center [240, 328] width 12 height 12
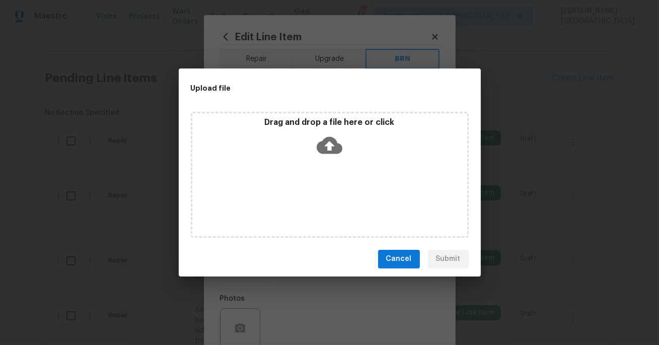
click at [332, 159] on div "Drag and drop a file here or click" at bounding box center [329, 138] width 275 height 43
click at [343, 141] on div "Drag and drop a file here or click" at bounding box center [329, 138] width 275 height 43
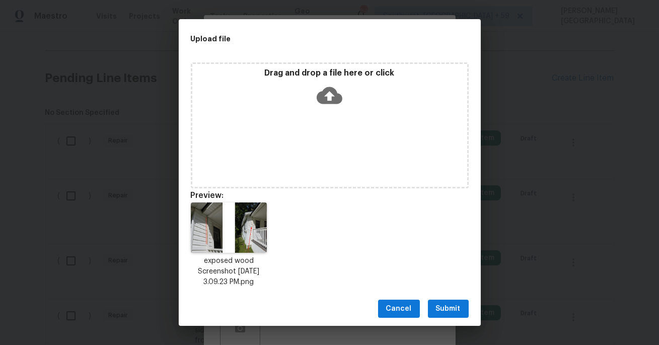
click at [451, 305] on span "Submit" at bounding box center [448, 309] width 25 height 13
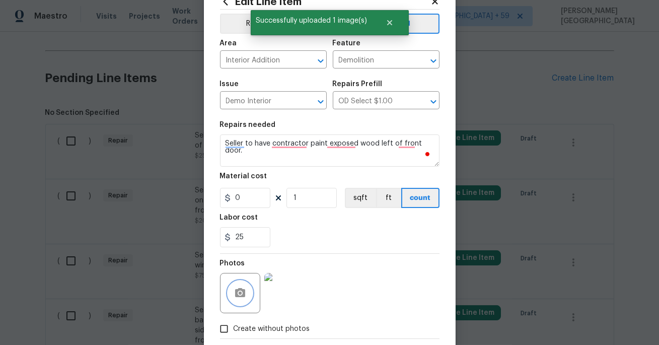
scroll to position [88, 0]
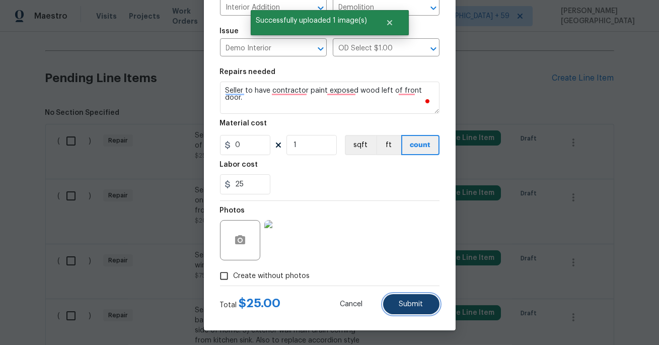
click at [406, 303] on span "Submit" at bounding box center [411, 305] width 24 height 8
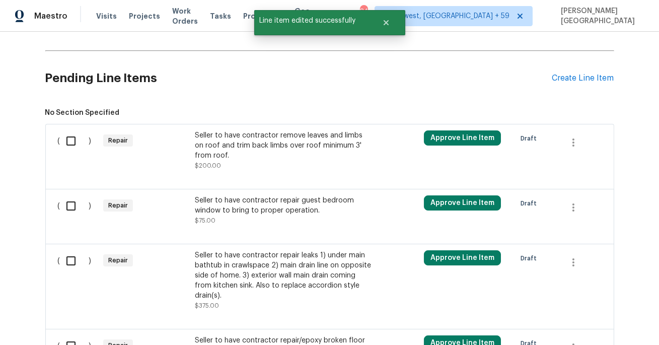
click at [284, 150] on div "Seller to have contractor remove leaves and limbs on roof and trim back limbs o…" at bounding box center [283, 145] width 177 height 30
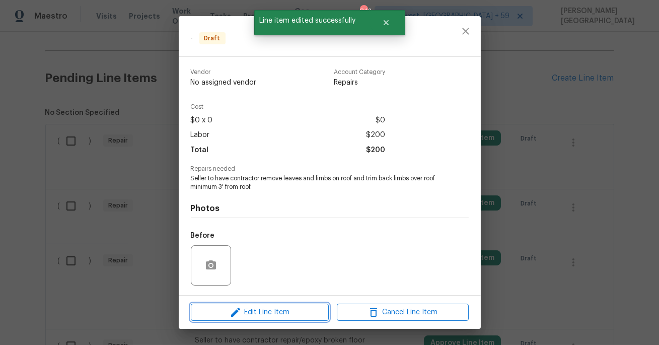
click at [279, 313] on span "Edit Line Item" at bounding box center [260, 312] width 132 height 13
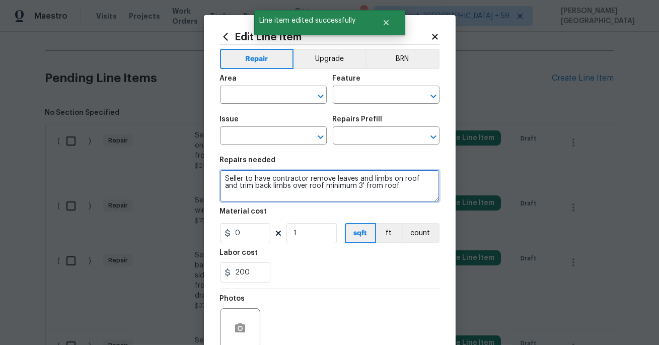
click at [322, 181] on textarea "Seller to have contractor remove leaves and limbs on roof and trim back limbs o…" at bounding box center [330, 186] width 220 height 32
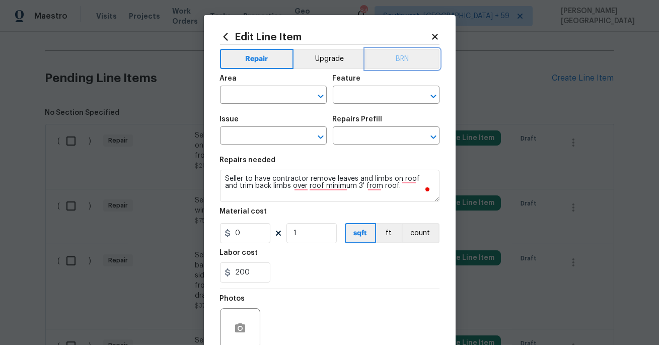
click at [422, 58] on button "BRN" at bounding box center [403, 59] width 74 height 20
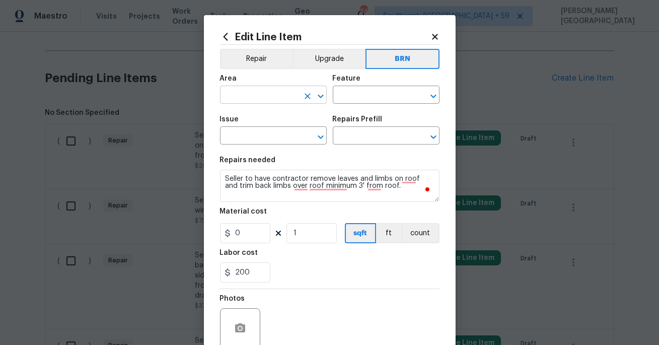
click at [256, 102] on input "text" at bounding box center [259, 96] width 79 height 16
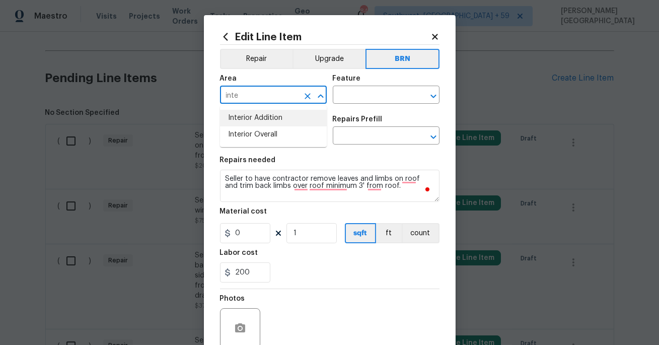
click at [259, 115] on li "Interior Addition" at bounding box center [273, 118] width 107 height 17
type input "Interior Addition"
click at [364, 99] on input "text" at bounding box center [372, 96] width 79 height 16
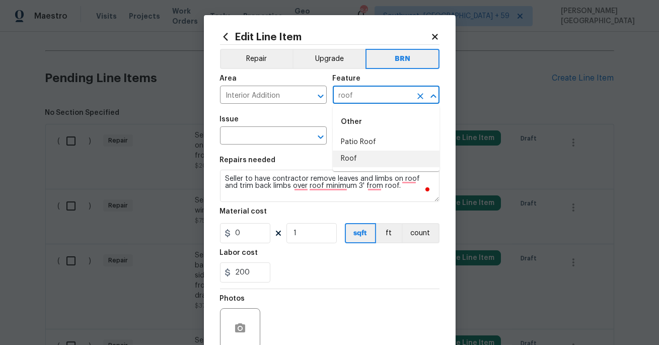
click at [360, 157] on li "Roof" at bounding box center [386, 159] width 107 height 17
type input "Roof"
click at [270, 134] on input "text" at bounding box center [259, 137] width 79 height 16
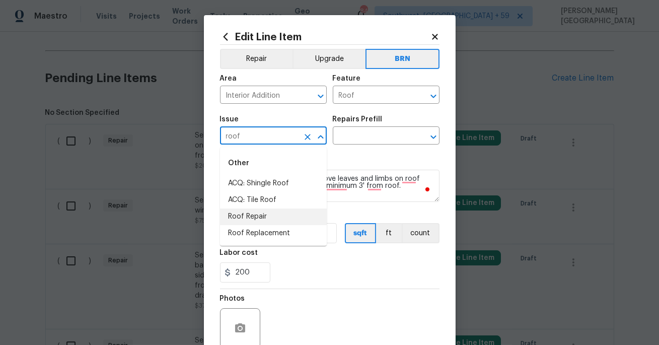
click at [253, 215] on li "Roof Repair" at bounding box center [273, 217] width 107 height 17
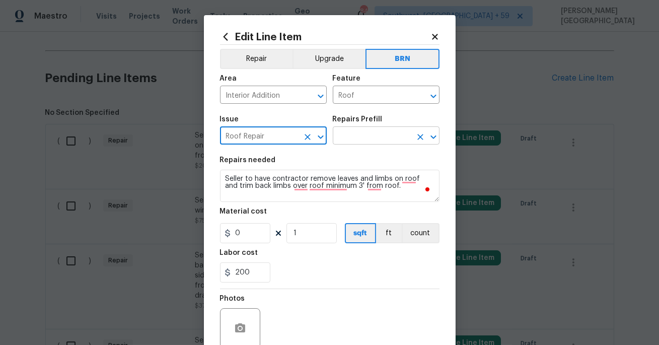
type input "Roof Repair"
click at [350, 140] on input "text" at bounding box center [372, 137] width 79 height 16
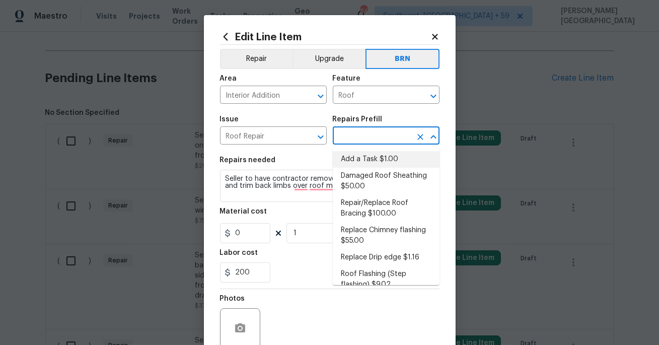
click at [351, 160] on li "Add a Task $1.00" at bounding box center [386, 159] width 107 height 17
type input "[PERSON_NAME] and Trim"
type input "Add a Task $1.00"
type textarea "HPM to detail"
type input "1"
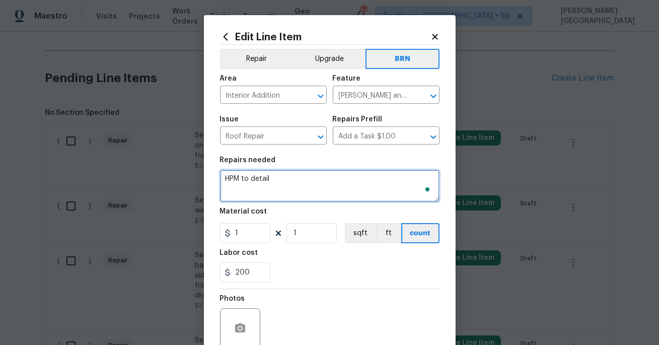
click at [256, 192] on textarea "HPM to detail" at bounding box center [330, 186] width 220 height 32
paste textarea "Seller to have contractor remove leaves and limbs on roof and trim back limbs o…"
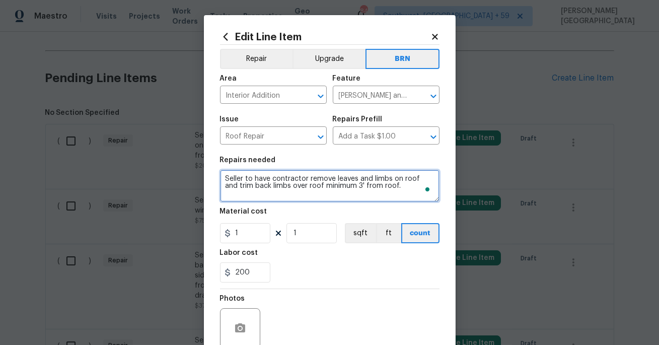
type textarea "Seller to have contractor remove leaves and limbs on roof and trim back limbs o…"
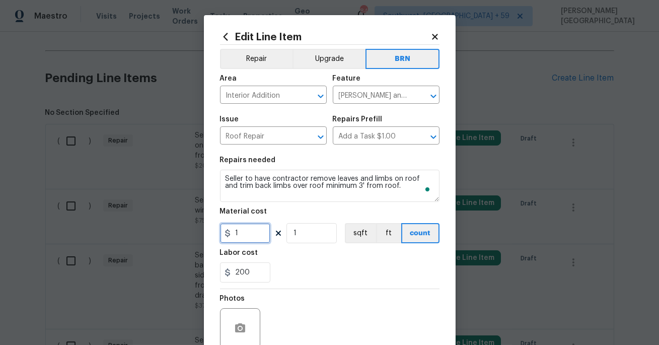
click at [252, 234] on input "1" at bounding box center [245, 233] width 50 height 20
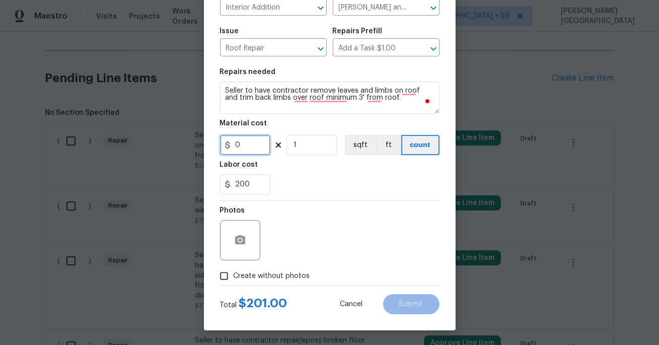
type input "0"
click at [243, 234] on icon "button" at bounding box center [240, 240] width 12 height 12
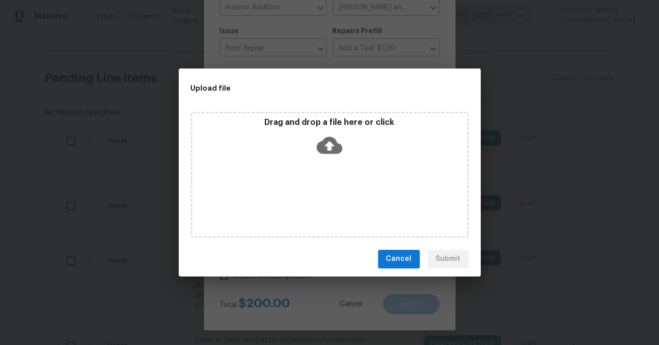
click at [328, 145] on icon at bounding box center [330, 145] width 26 height 26
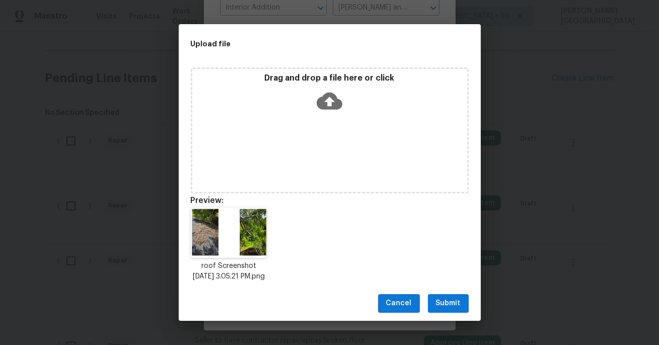
click at [447, 320] on div "Cancel Submit" at bounding box center [330, 303] width 302 height 35
click at [445, 307] on span "Submit" at bounding box center [448, 303] width 25 height 13
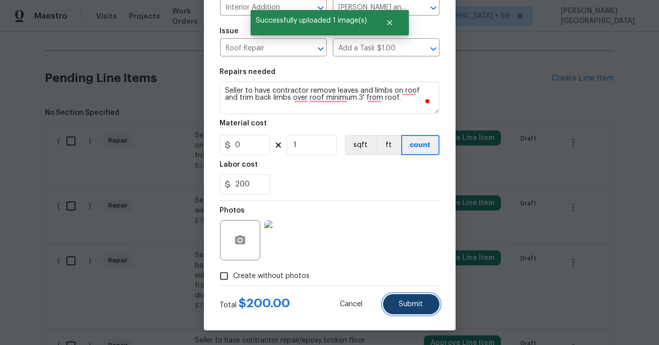
click at [423, 305] on span "Submit" at bounding box center [411, 305] width 24 height 8
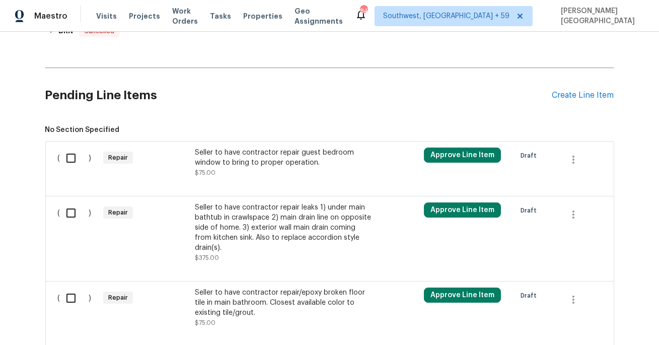
scroll to position [461, 0]
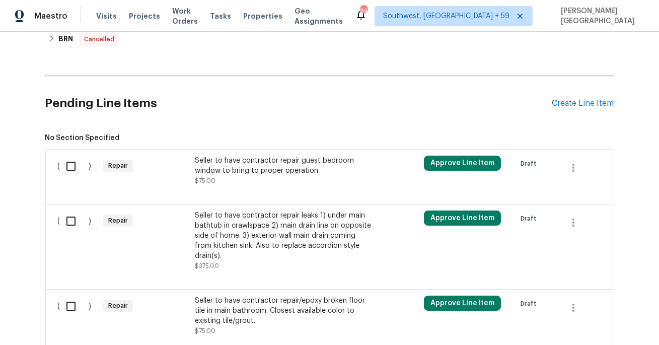
click at [264, 178] on div "Seller to have contractor repair guest bedroom window to bring to proper operat…" at bounding box center [283, 171] width 177 height 30
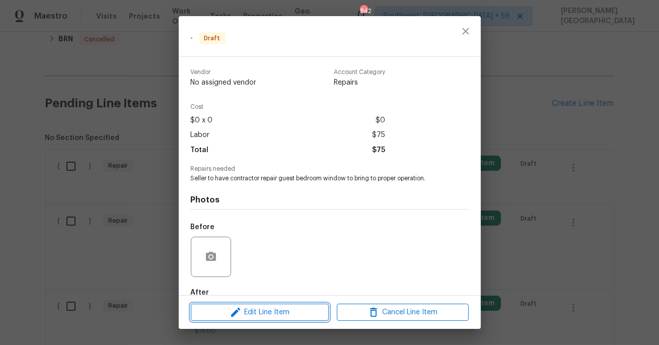
click at [249, 310] on span "Edit Line Item" at bounding box center [260, 312] width 132 height 13
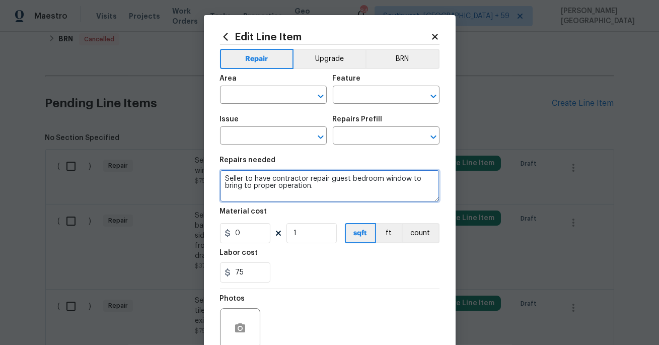
click at [290, 195] on textarea "Seller to have contractor repair guest bedroom window to bring to proper operat…" at bounding box center [330, 186] width 220 height 32
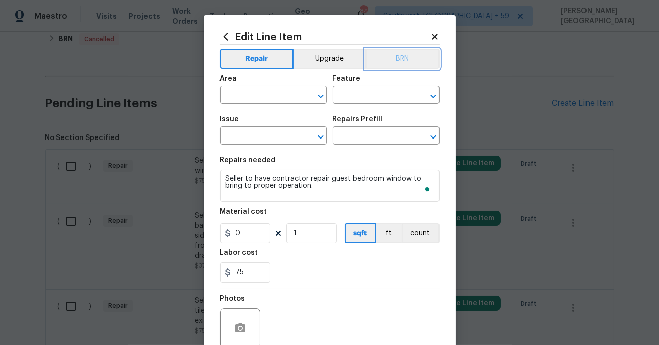
click at [397, 55] on button "BRN" at bounding box center [403, 59] width 74 height 20
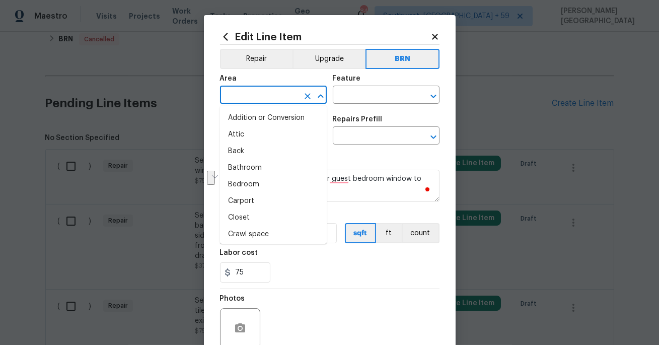
click at [286, 94] on input "text" at bounding box center [259, 96] width 79 height 16
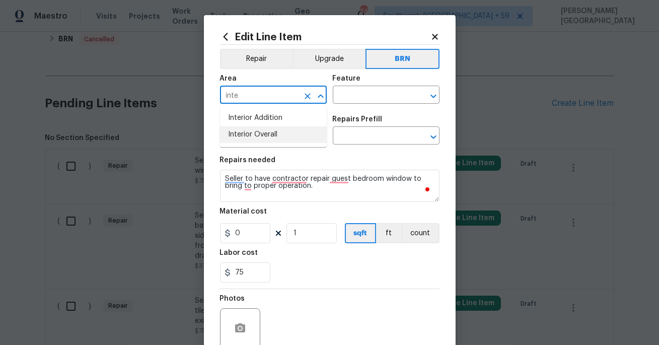
click at [276, 125] on li "Interior Addition" at bounding box center [273, 118] width 107 height 17
type input "Interior Addition"
click at [351, 77] on h5 "Feature" at bounding box center [347, 78] width 28 height 7
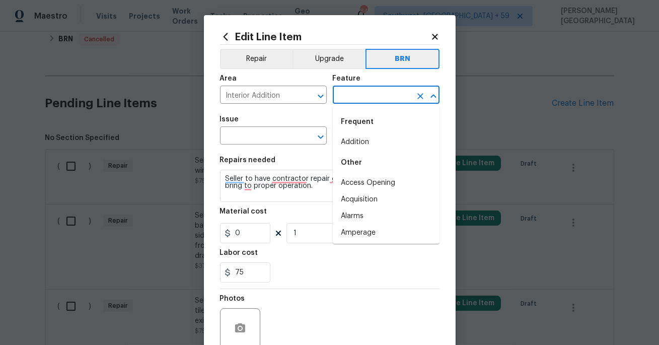
click at [351, 95] on input "text" at bounding box center [372, 96] width 79 height 16
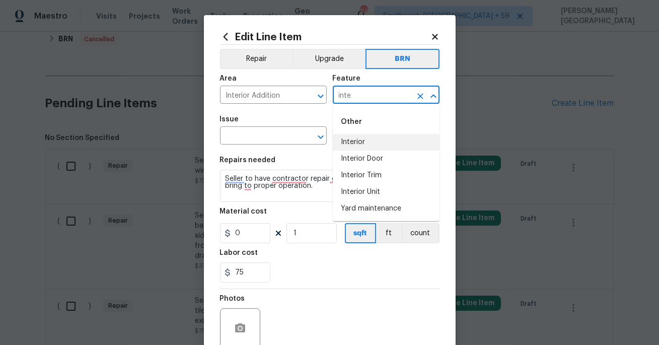
click at [368, 145] on li "Interior" at bounding box center [386, 142] width 107 height 17
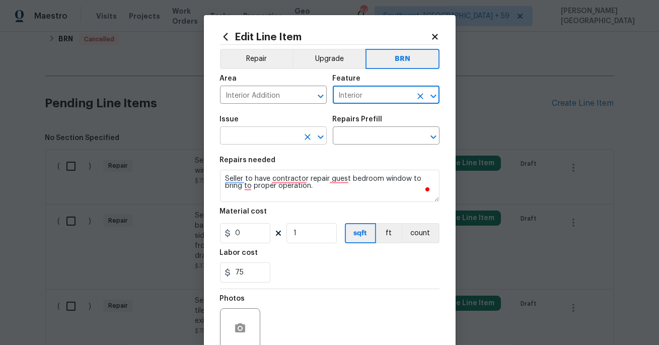
type input "Interior"
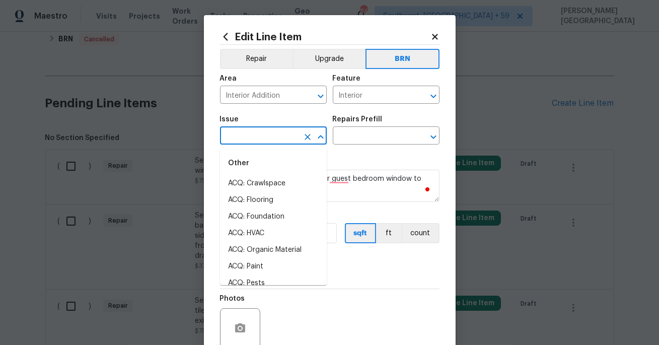
click at [292, 135] on input "text" at bounding box center [259, 137] width 79 height 16
click at [285, 182] on li "Demo Interior" at bounding box center [273, 183] width 107 height 17
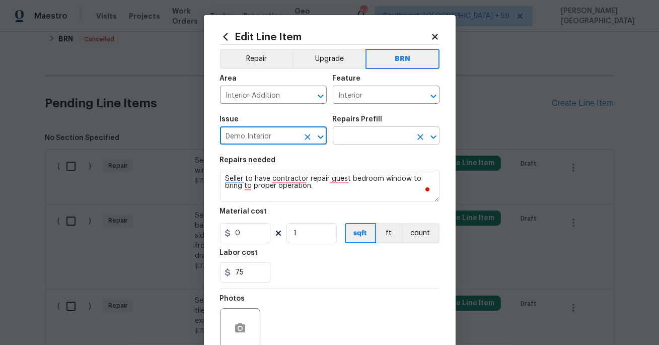
type input "Demo Interior"
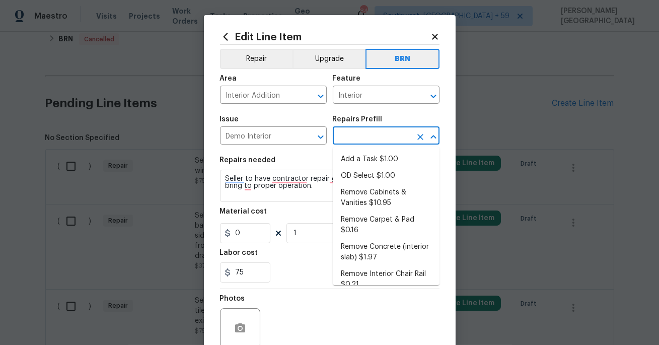
click at [371, 137] on input "text" at bounding box center [372, 137] width 79 height 16
click at [371, 165] on li "Add a Task $1.00" at bounding box center [386, 159] width 107 height 17
type input "Demolition"
type input "Add a Task $1.00"
type textarea "HPM to detail"
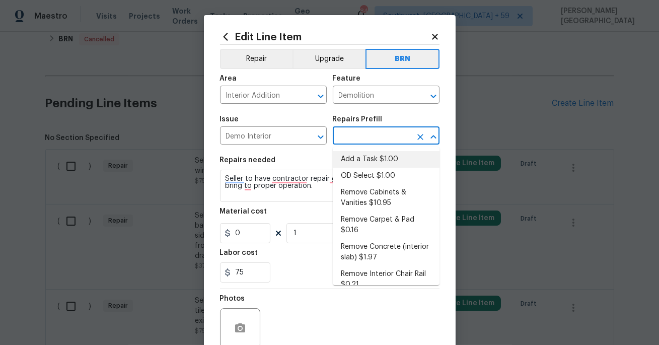
type input "1"
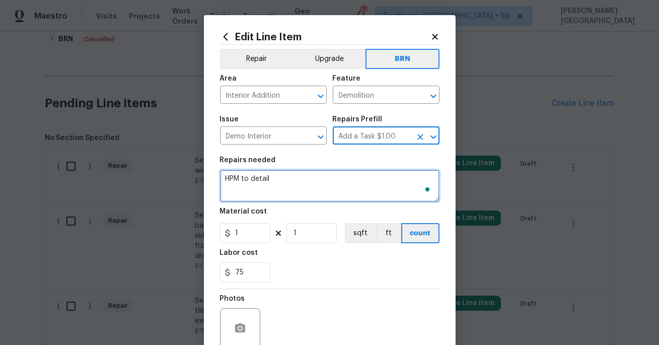
click at [268, 171] on textarea "HPM to detail" at bounding box center [330, 186] width 220 height 32
paste textarea "Seller to have contractor repair guest bedroom window to bring to proper operat…"
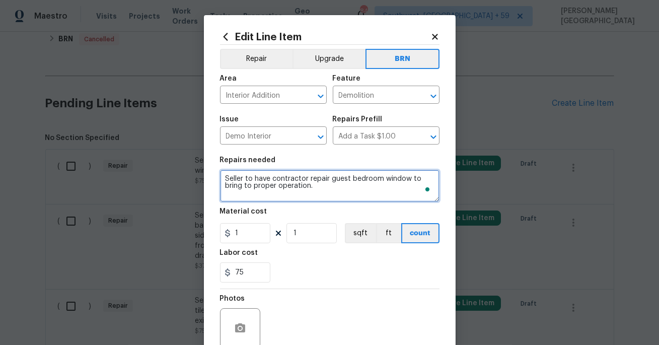
type textarea "Seller to have contractor repair guest bedroom window to bring to proper operat…"
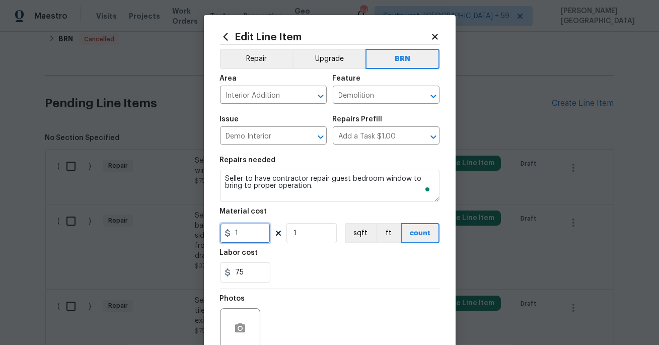
click at [249, 239] on input "1" at bounding box center [245, 233] width 50 height 20
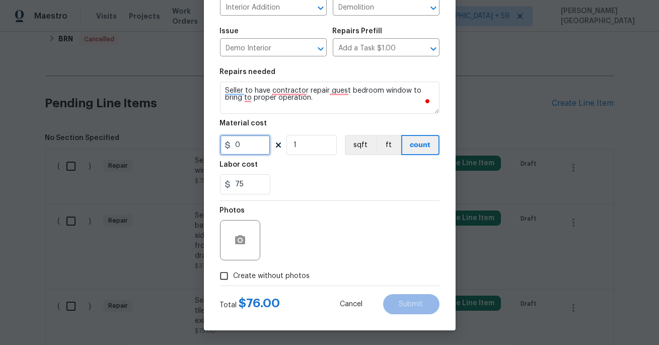
type input "0"
click at [245, 234] on icon "button" at bounding box center [240, 240] width 12 height 12
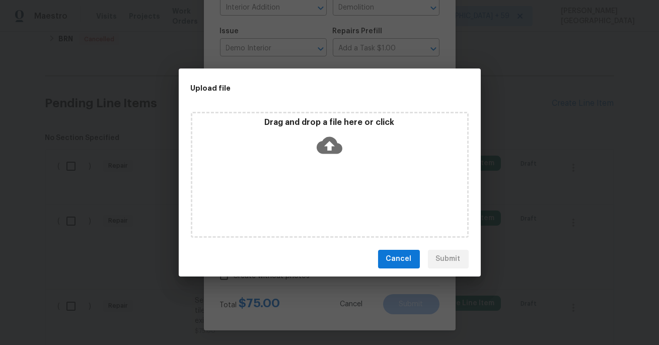
click at [326, 141] on icon at bounding box center [330, 145] width 26 height 17
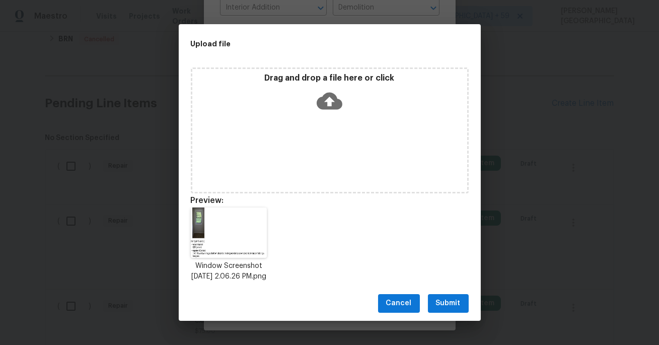
click at [447, 306] on span "Submit" at bounding box center [448, 303] width 25 height 13
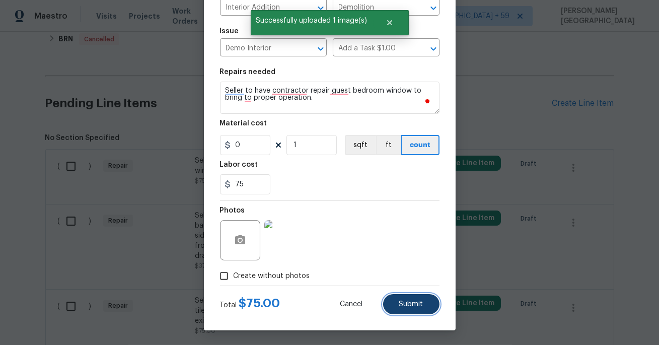
click at [397, 306] on button "Submit" at bounding box center [411, 304] width 56 height 20
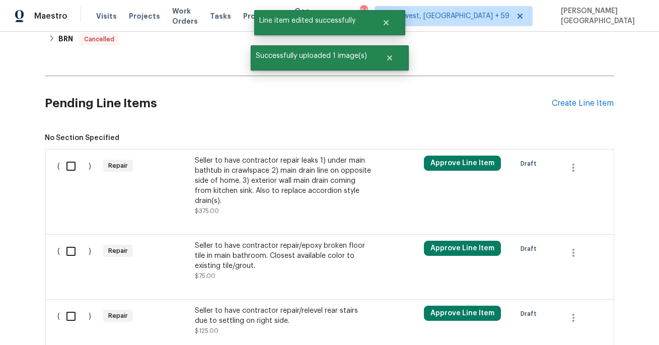
click at [275, 161] on div "Seller to have contractor repair leaks 1) under main bathtub in crawlspace 2) m…" at bounding box center [283, 181] width 177 height 50
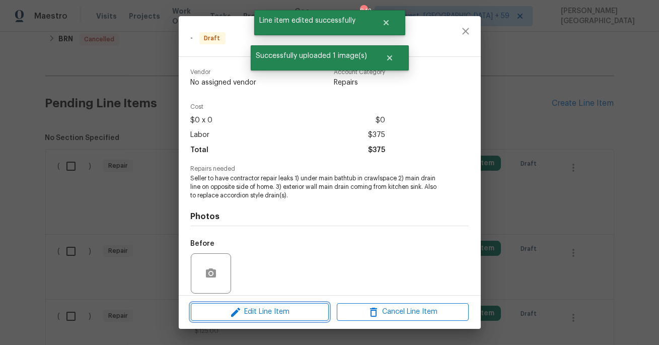
click at [265, 309] on span "Edit Line Item" at bounding box center [260, 312] width 132 height 13
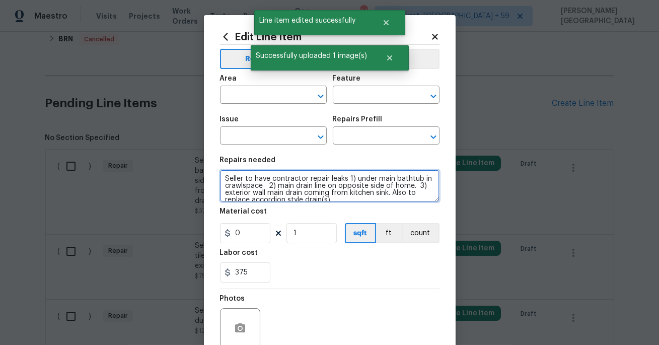
click at [283, 188] on textarea "Seller to have contractor repair leaks 1) under main bathtub in crawlspace 2) m…" at bounding box center [330, 186] width 220 height 32
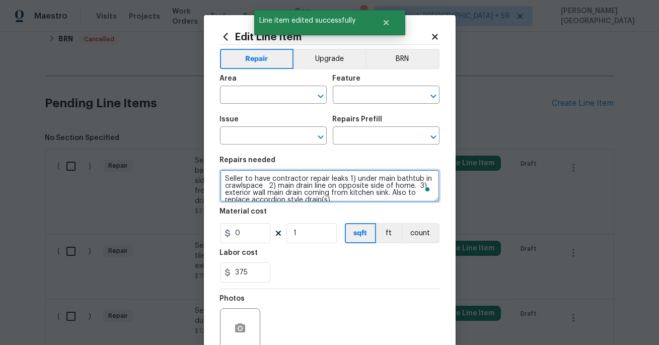
click at [283, 188] on textarea "Seller to have contractor repair leaks 1) under main bathtub in crawlspace 2) m…" at bounding box center [330, 186] width 220 height 32
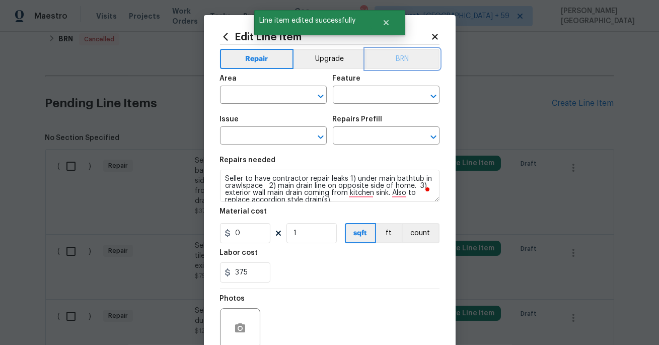
click at [409, 56] on button "BRN" at bounding box center [403, 59] width 74 height 20
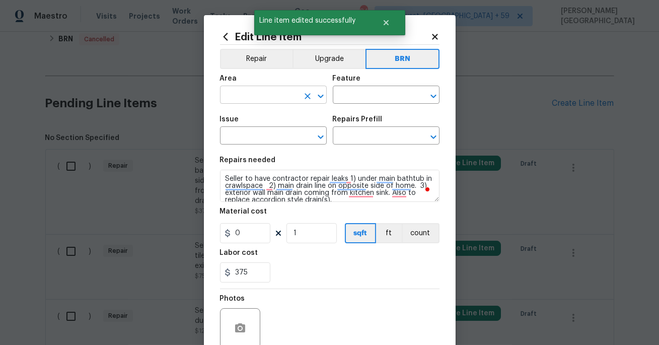
click at [274, 92] on input "text" at bounding box center [259, 96] width 79 height 16
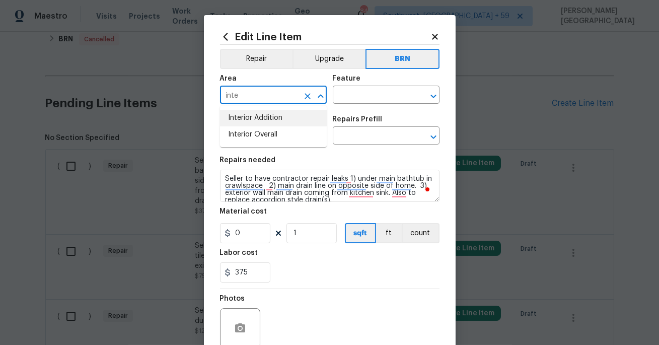
drag, startPoint x: 286, startPoint y: 126, endPoint x: 309, endPoint y: 118, distance: 24.5
click at [286, 125] on li "Interior Addition" at bounding box center [273, 118] width 107 height 17
type input "Interior Addition"
click at [363, 99] on input "text" at bounding box center [372, 96] width 79 height 16
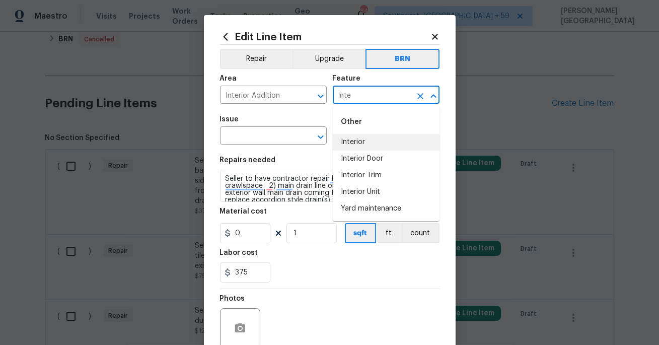
click at [360, 144] on li "Interior" at bounding box center [386, 142] width 107 height 17
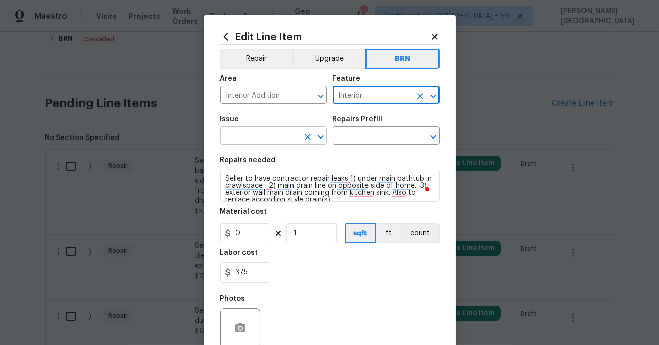
type input "Interior"
click at [272, 138] on input "text" at bounding box center [259, 137] width 79 height 16
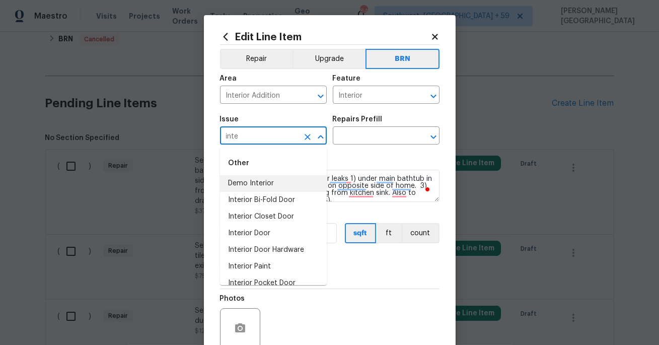
click at [298, 176] on li "Demo Interior" at bounding box center [273, 183] width 107 height 17
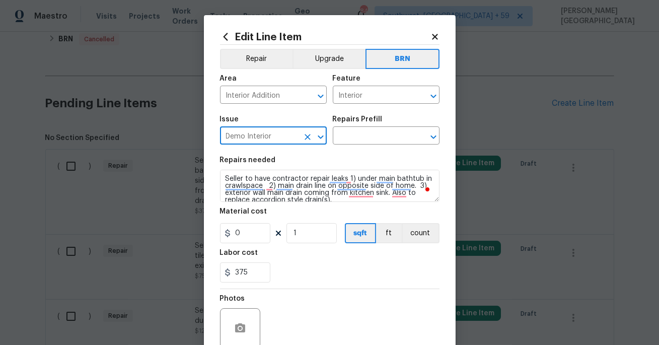
type input "Demo Interior"
click at [357, 147] on div "Issue Demo Interior ​ Repairs Prefill ​" at bounding box center [330, 130] width 220 height 41
click at [358, 143] on input "text" at bounding box center [372, 137] width 79 height 16
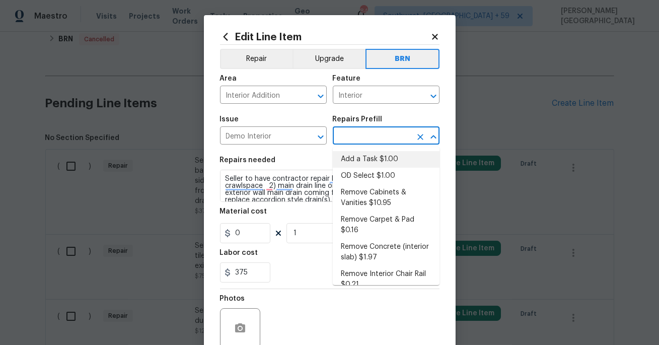
click at [360, 165] on li "Add a Task $1.00" at bounding box center [386, 159] width 107 height 17
type input "Demolition"
type input "Add a Task $1.00"
type textarea "HPM to detail"
type input "1"
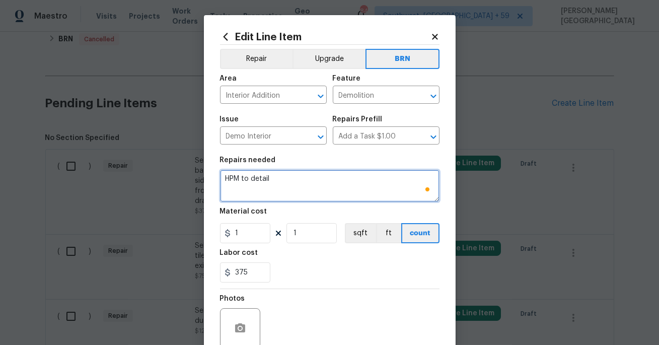
click at [329, 186] on textarea "HPM to detail" at bounding box center [330, 186] width 220 height 32
paste textarea "Seller to have contractor repair leaks 1) under main bathtub in crawlspace 2) m…"
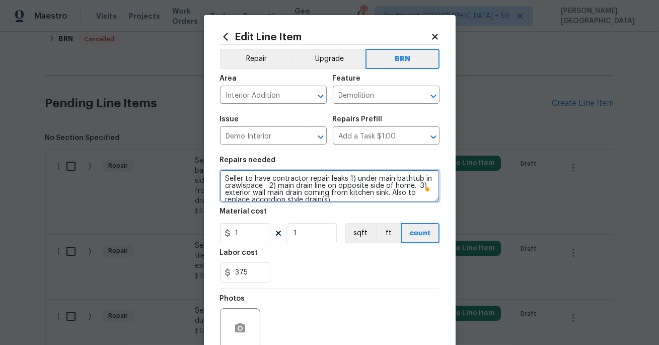
scroll to position [2, 0]
type textarea "Seller to have contractor repair leaks 1) under main bathtub in crawlspace 2) m…"
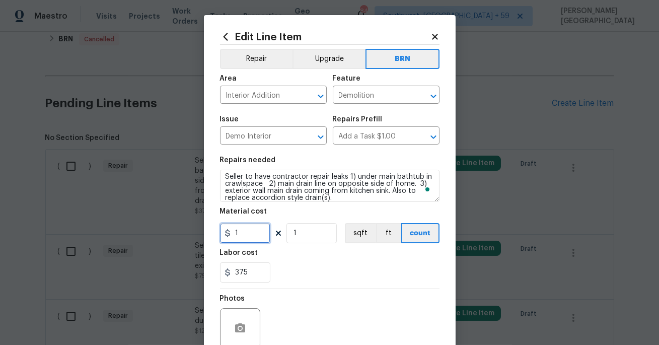
click at [247, 236] on input "1" at bounding box center [245, 233] width 50 height 20
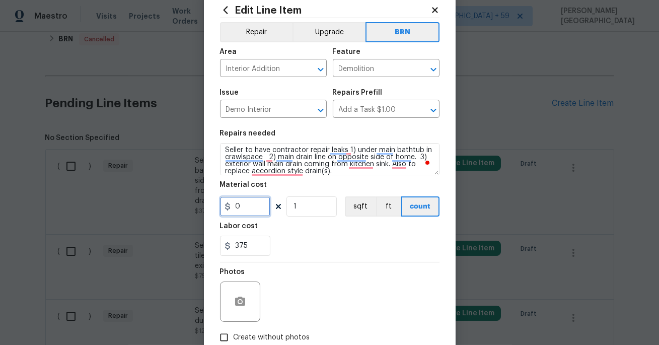
scroll to position [69, 0]
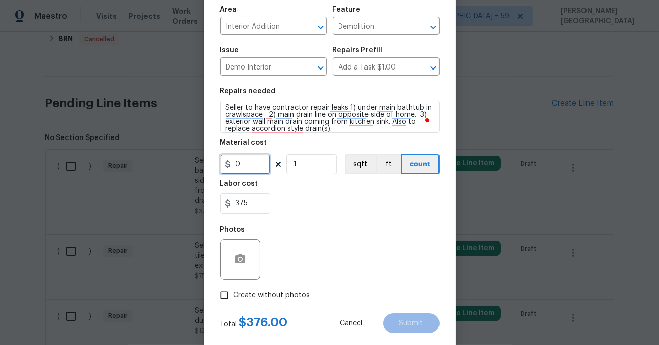
type input "0"
click at [245, 276] on div at bounding box center [240, 259] width 40 height 40
click at [241, 251] on button "button" at bounding box center [240, 259] width 24 height 24
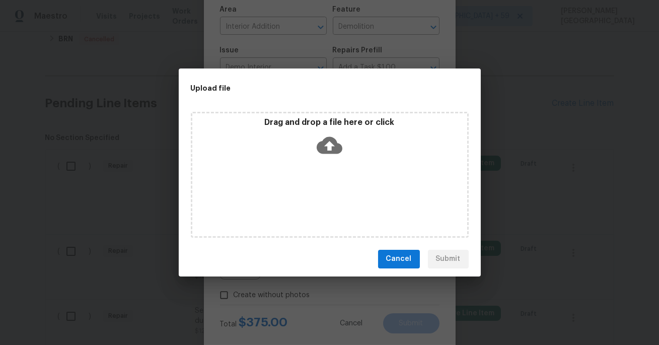
click at [340, 149] on icon at bounding box center [330, 145] width 26 height 17
click at [328, 149] on icon at bounding box center [330, 145] width 26 height 26
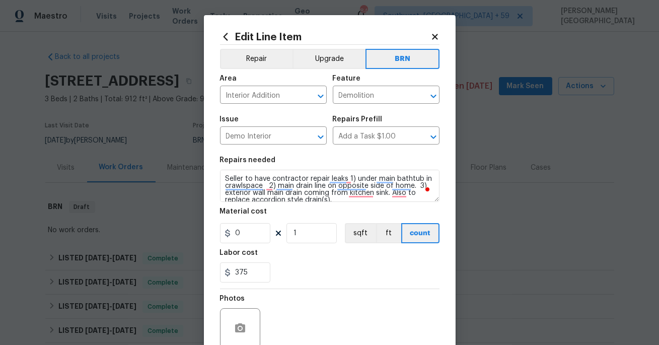
scroll to position [2, 0]
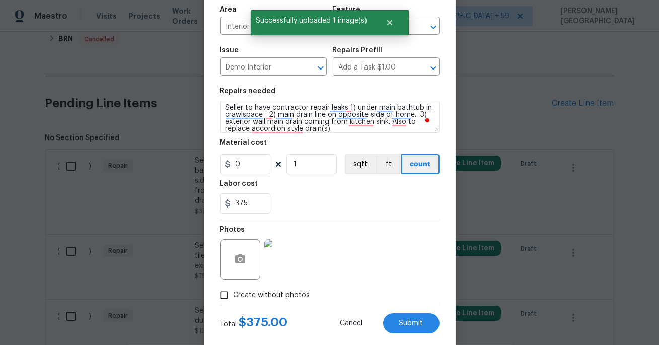
click at [427, 334] on div "Edit Line Item Repair Upgrade BRN Area Interior Addition ​ Feature Demolition ​…" at bounding box center [330, 147] width 252 height 403
click at [423, 329] on button "Submit" at bounding box center [411, 323] width 56 height 20
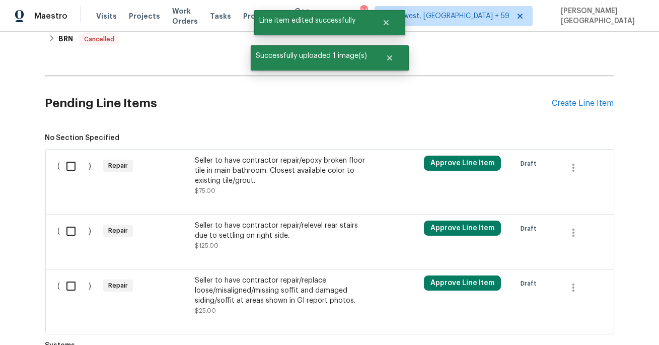
click at [255, 166] on div "Seller to have contractor repair/epoxy broken floor tile in main bathroom. Clos…" at bounding box center [283, 171] width 177 height 30
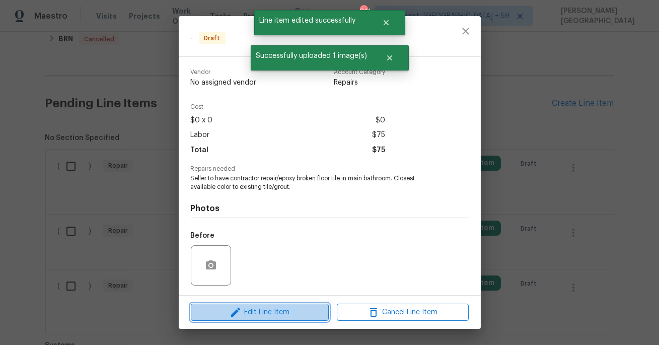
click at [252, 313] on span "Edit Line Item" at bounding box center [260, 312] width 132 height 13
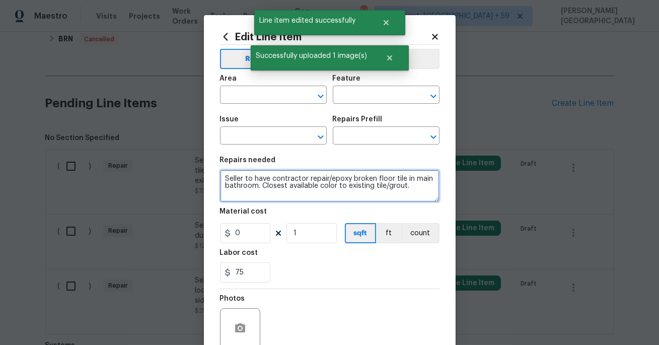
click at [316, 190] on textarea "Seller to have contractor repair/epoxy broken floor tile in main bathroom. Clos…" at bounding box center [330, 186] width 220 height 32
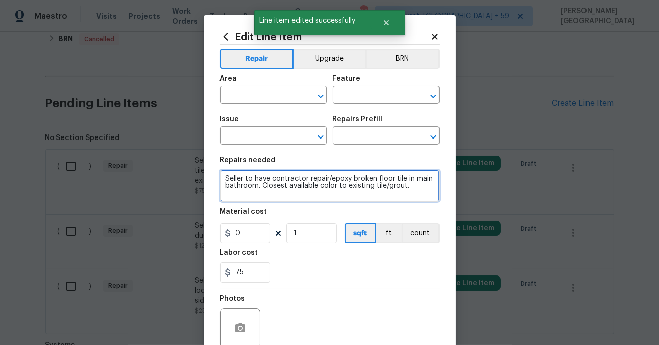
click at [316, 190] on textarea "Seller to have contractor repair/epoxy broken floor tile in main bathroom. Clos…" at bounding box center [330, 186] width 220 height 32
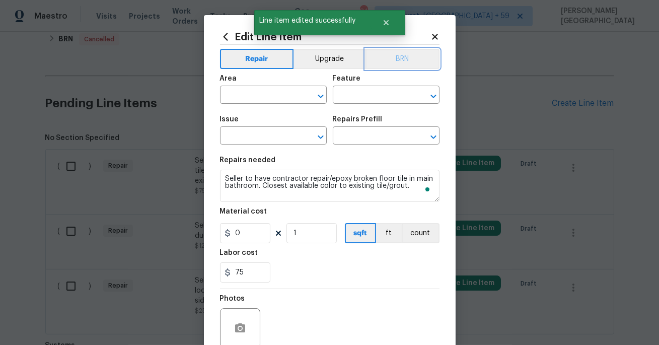
click at [408, 51] on button "BRN" at bounding box center [403, 59] width 74 height 20
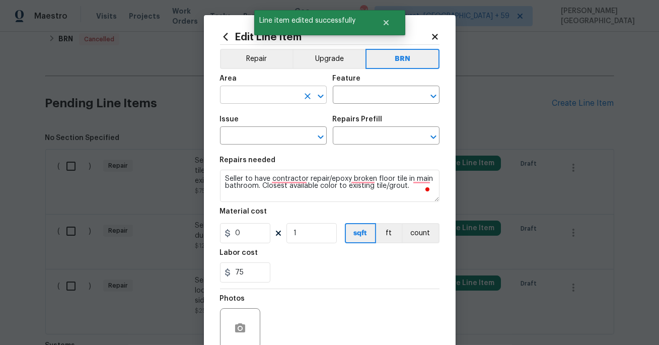
click at [265, 100] on input "text" at bounding box center [259, 96] width 79 height 16
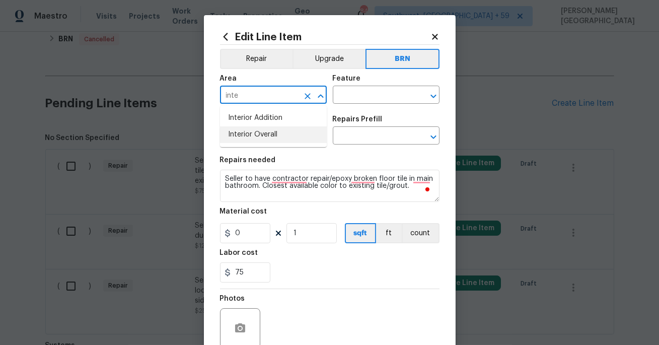
click at [281, 131] on li "Interior Overall" at bounding box center [273, 134] width 107 height 17
type input "Interior Overall"
click at [371, 95] on input "text" at bounding box center [372, 96] width 79 height 16
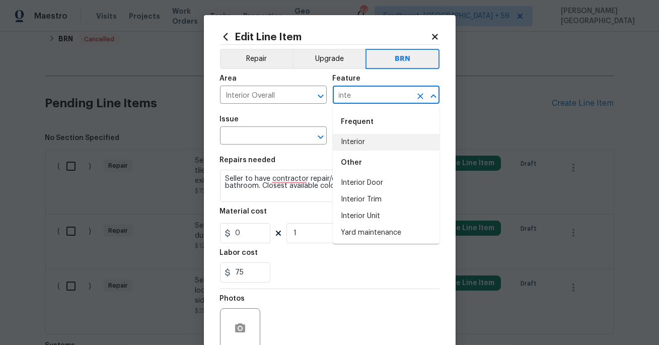
click at [371, 147] on li "Interior" at bounding box center [386, 142] width 107 height 17
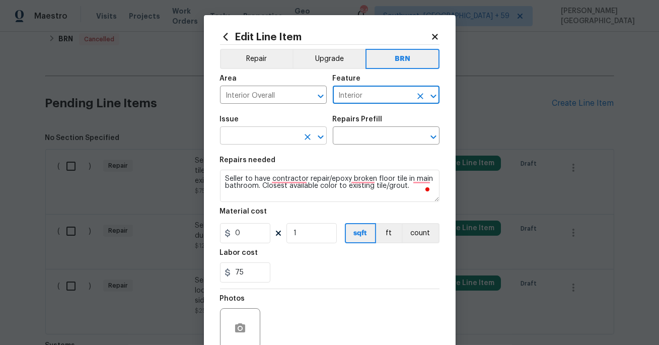
type input "Interior"
click at [257, 132] on input "text" at bounding box center [259, 137] width 79 height 16
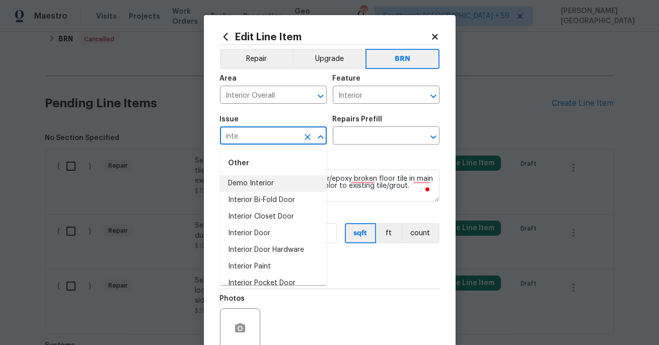
click at [260, 182] on li "Demo Interior" at bounding box center [273, 183] width 107 height 17
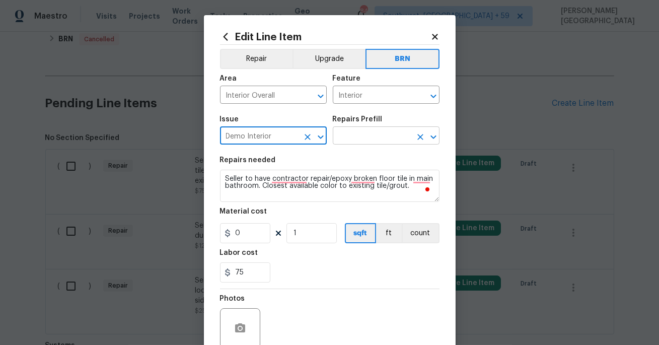
type input "Demo Interior"
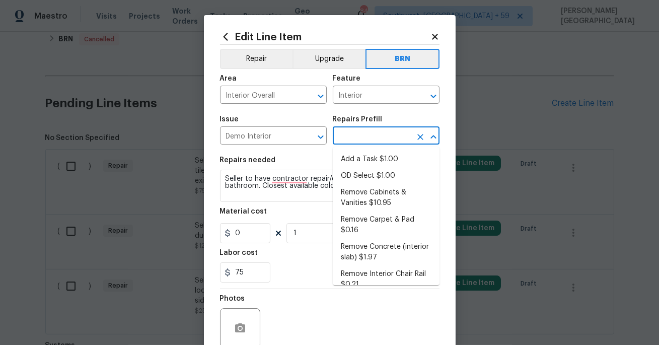
click at [351, 133] on input "text" at bounding box center [372, 137] width 79 height 16
click at [359, 163] on li "Add a Task $1.00" at bounding box center [386, 159] width 107 height 17
type input "Demolition"
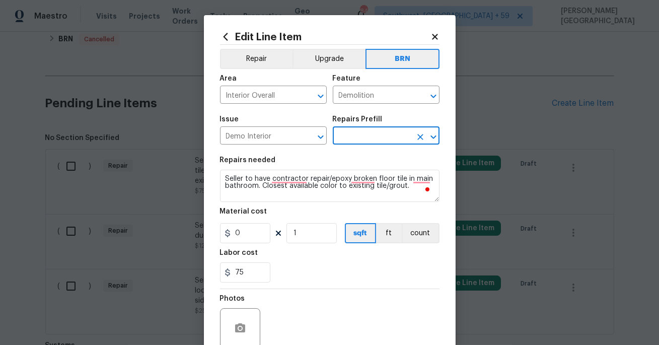
type input "Add a Task $1.00"
type textarea "HPM to detail"
type input "1"
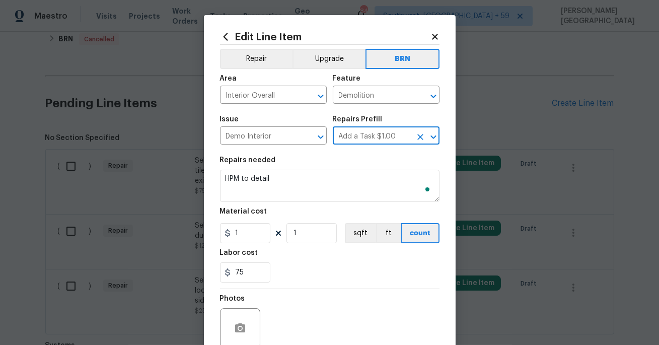
click at [303, 167] on div "Repairs needed" at bounding box center [330, 163] width 220 height 13
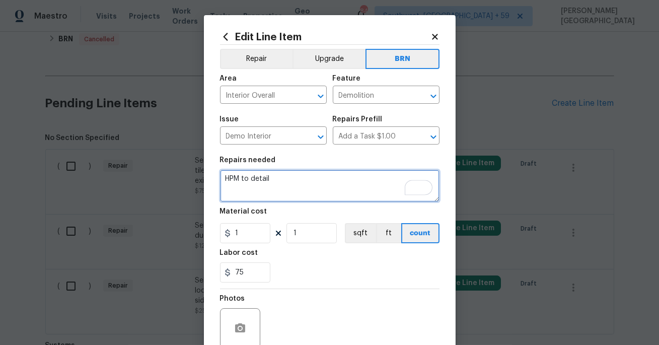
click at [298, 183] on textarea "HPM to detail" at bounding box center [330, 186] width 220 height 32
paste textarea "Seller to have contractor repair/epoxy broken floor tile in main bathroom. Clos…"
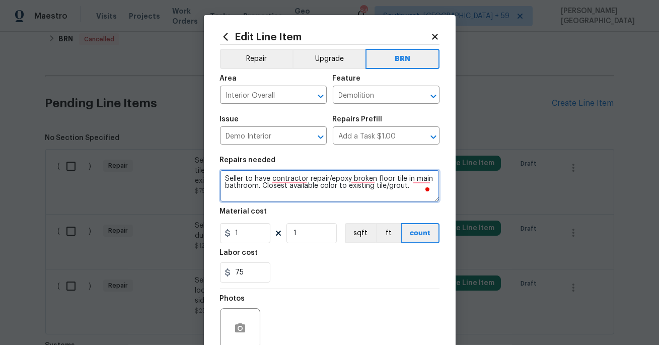
type textarea "Seller to have contractor repair/epoxy broken floor tile in main bathroom. Clos…"
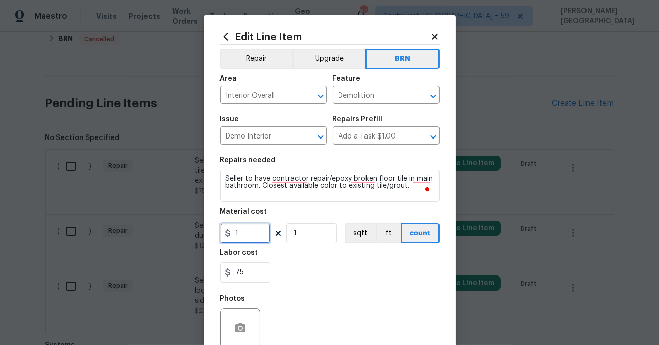
click at [243, 234] on input "1" at bounding box center [245, 233] width 50 height 20
type input "0"
click at [247, 322] on button "button" at bounding box center [240, 328] width 24 height 24
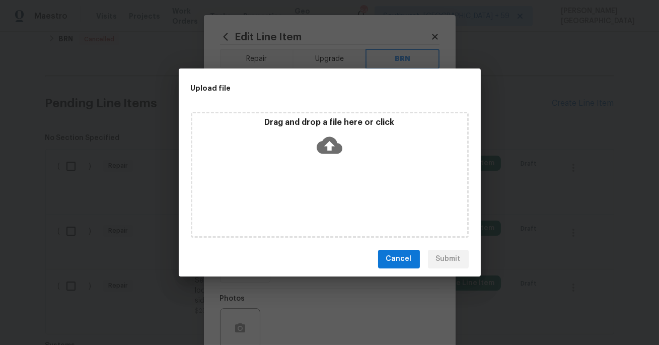
click at [329, 143] on icon at bounding box center [330, 145] width 26 height 26
click at [393, 282] on div "Upload file Drag and drop a file here or click Cancel Submit" at bounding box center [329, 172] width 659 height 345
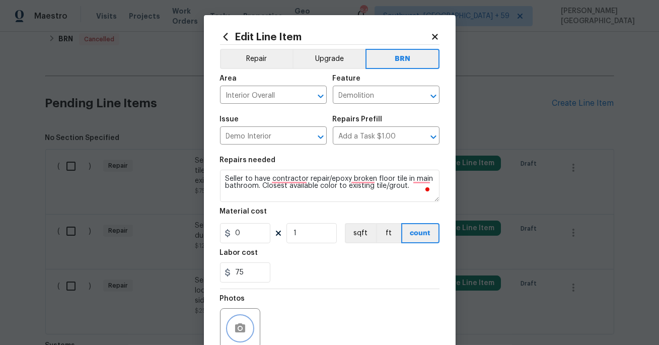
click at [241, 321] on button "button" at bounding box center [240, 328] width 24 height 24
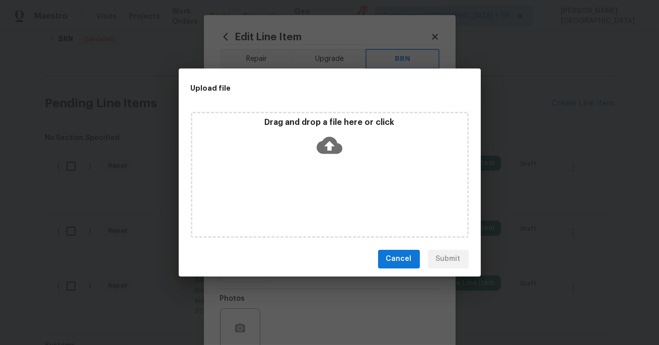
click at [332, 144] on icon at bounding box center [330, 145] width 26 height 26
click at [333, 146] on icon at bounding box center [330, 145] width 26 height 17
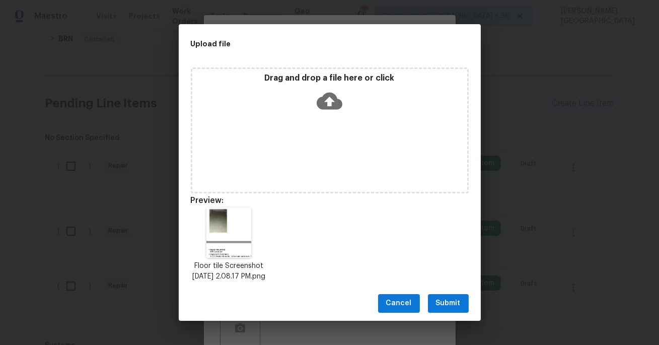
click at [449, 306] on span "Submit" at bounding box center [448, 303] width 25 height 13
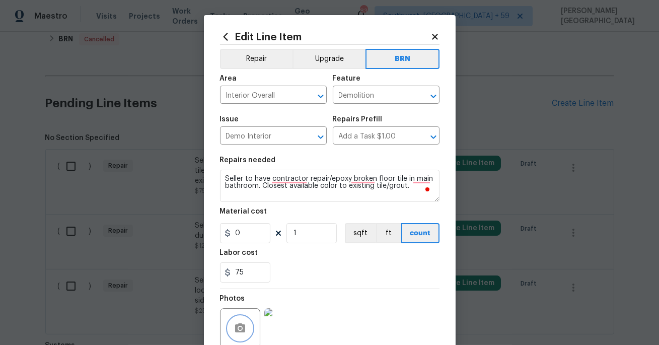
scroll to position [88, 0]
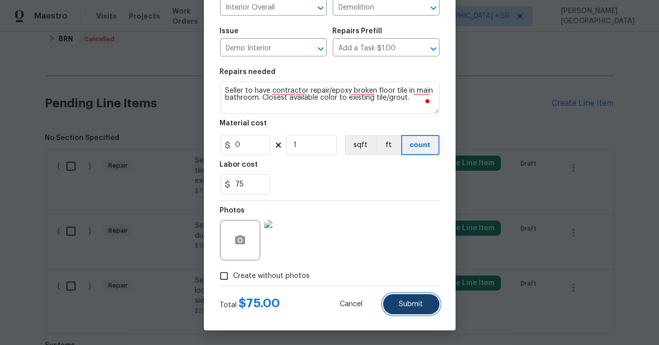
click at [420, 299] on button "Submit" at bounding box center [411, 304] width 56 height 20
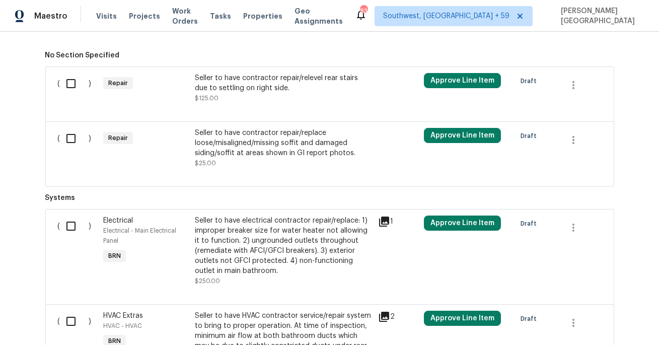
scroll to position [446, 0]
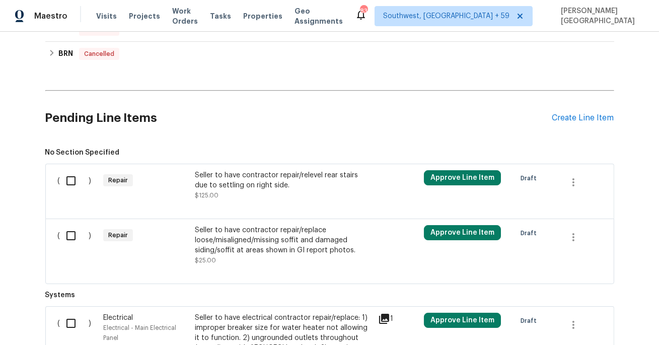
click at [250, 183] on div "Seller to have contractor repair/relevel rear stairs due to settling on right s…" at bounding box center [283, 180] width 177 height 20
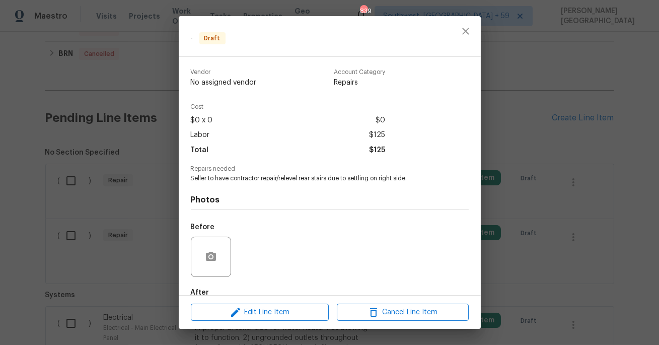
click at [241, 181] on span "Seller to have contractor repair/relevel rear stairs due to settling on right s…" at bounding box center [316, 178] width 250 height 9
copy span "Seller to have contractor repair/relevel rear stairs due to settling on right s…"
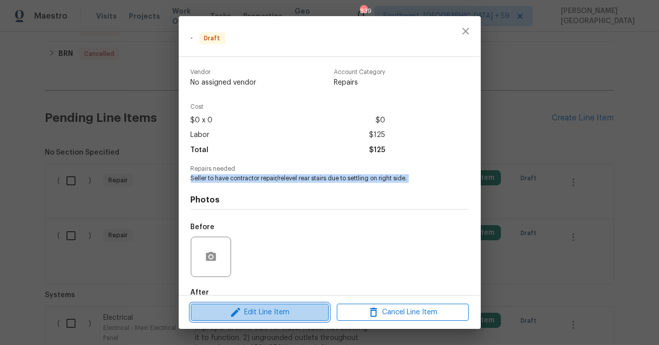
click at [259, 318] on span "Edit Line Item" at bounding box center [260, 312] width 132 height 13
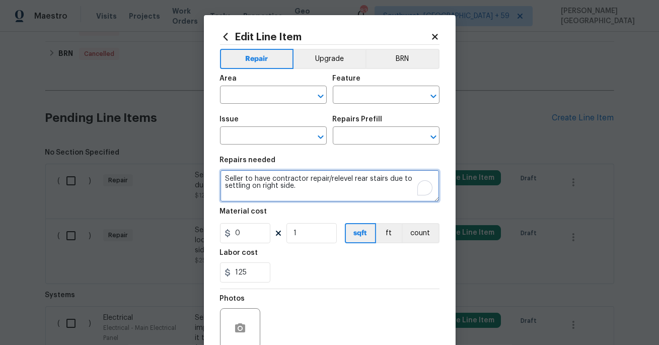
click at [313, 187] on textarea "Seller to have contractor repair/relevel rear stairs due to settling on right s…" at bounding box center [330, 186] width 220 height 32
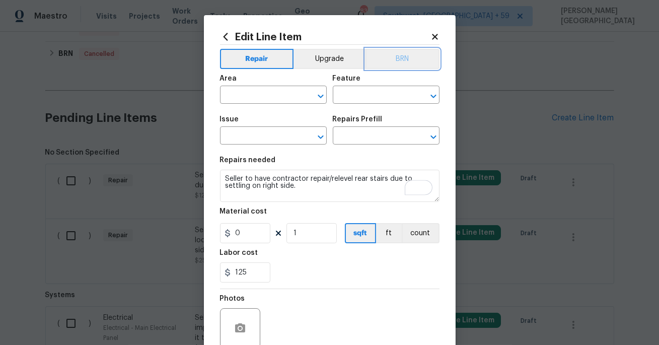
click at [413, 59] on button "BRN" at bounding box center [403, 59] width 74 height 20
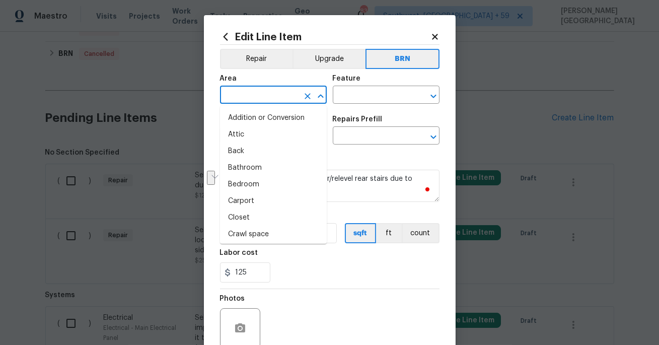
click at [271, 97] on input "text" at bounding box center [259, 96] width 79 height 16
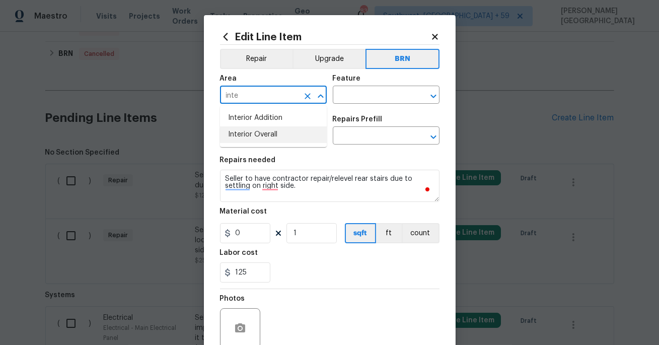
click at [285, 134] on li "Interior Overall" at bounding box center [273, 134] width 107 height 17
type input "Interior Overall"
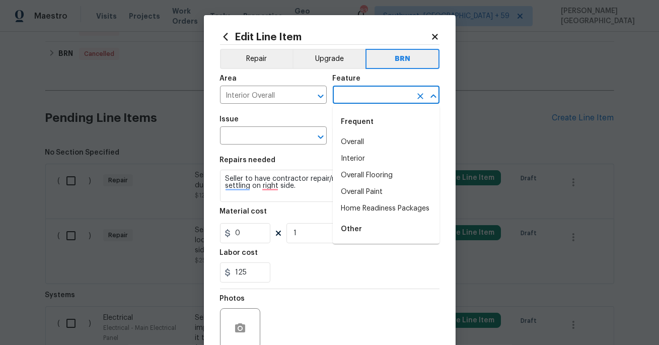
click at [353, 94] on input "text" at bounding box center [372, 96] width 79 height 16
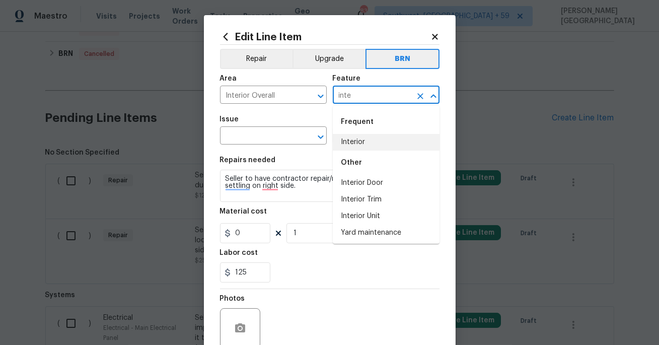
click at [358, 138] on li "Interior" at bounding box center [386, 142] width 107 height 17
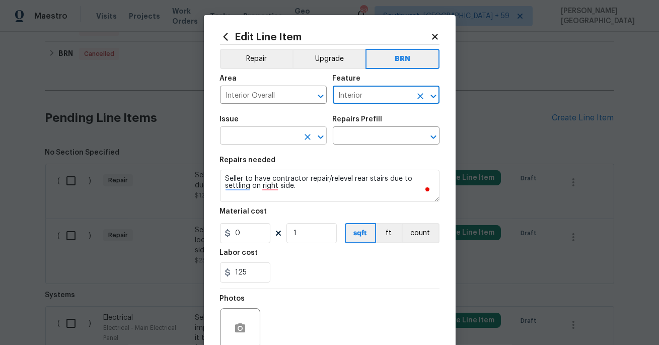
type input "Interior"
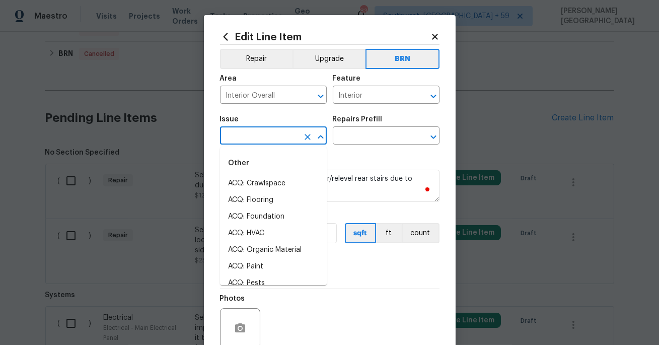
click at [257, 142] on input "text" at bounding box center [259, 137] width 79 height 16
click at [271, 185] on li "Demo Interior" at bounding box center [273, 183] width 107 height 17
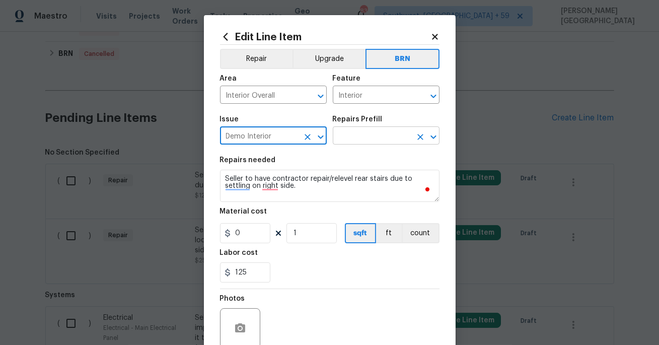
type input "Demo Interior"
click at [352, 136] on input "text" at bounding box center [372, 137] width 79 height 16
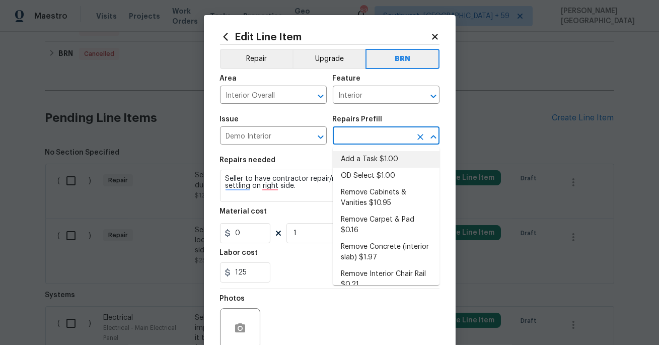
click at [360, 174] on li "OD Select $1.00" at bounding box center [386, 176] width 107 height 17
type input "Demolition"
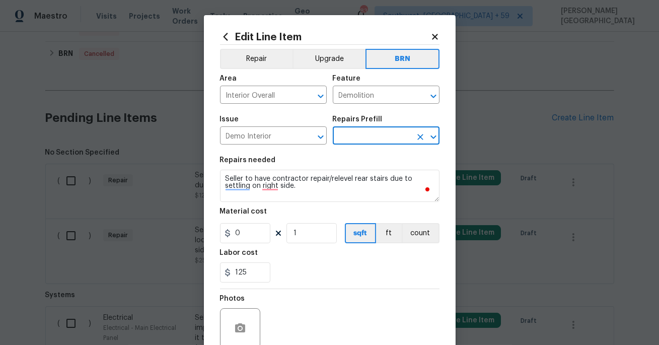
type input "OD Select $1.00"
type textarea "Refer to the agreed upon scope document for further details."
type input "1"
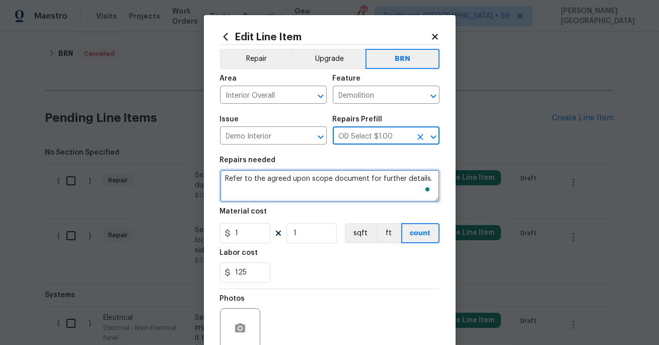
click at [301, 179] on textarea "Refer to the agreed upon scope document for further details." at bounding box center [330, 186] width 220 height 32
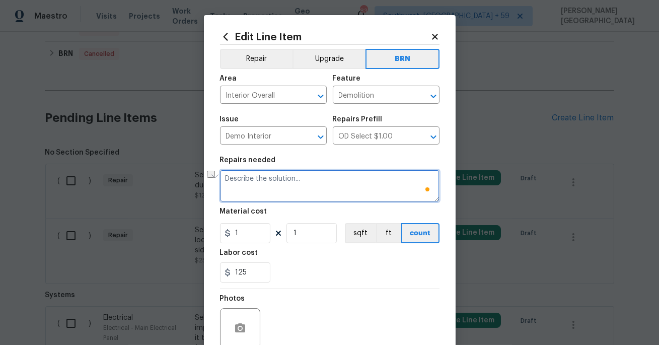
paste textarea "Seller to have contractor repair/relevel rear stairs due to settling on right s…"
type textarea "Seller to have contractor repair/relevel rear stairs due to settling on right s…"
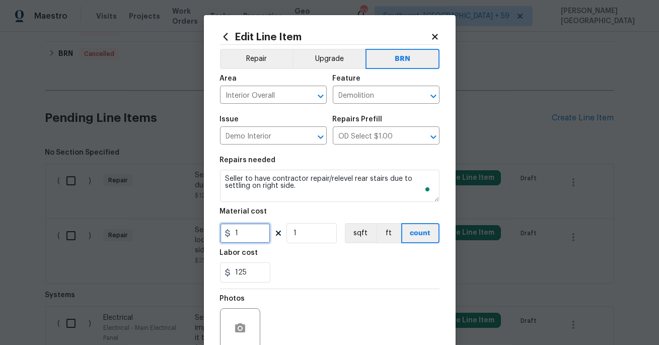
click at [252, 241] on input "1" at bounding box center [245, 233] width 50 height 20
type input "0"
click at [240, 321] on button "button" at bounding box center [240, 328] width 24 height 24
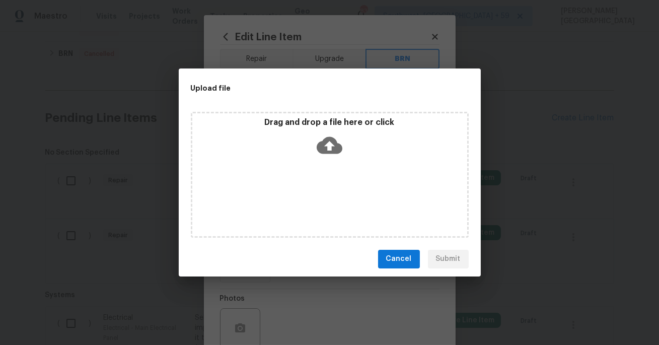
click at [325, 145] on icon at bounding box center [330, 145] width 26 height 26
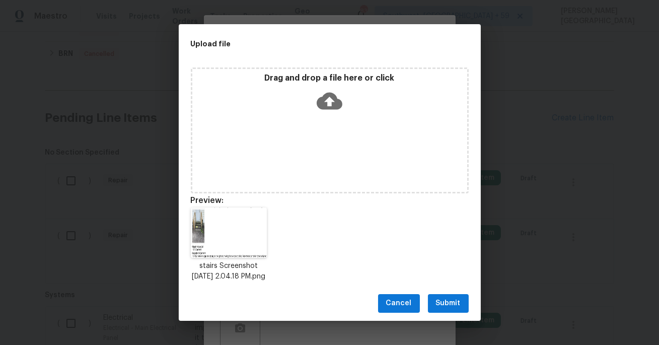
click at [449, 310] on span "Submit" at bounding box center [448, 303] width 25 height 13
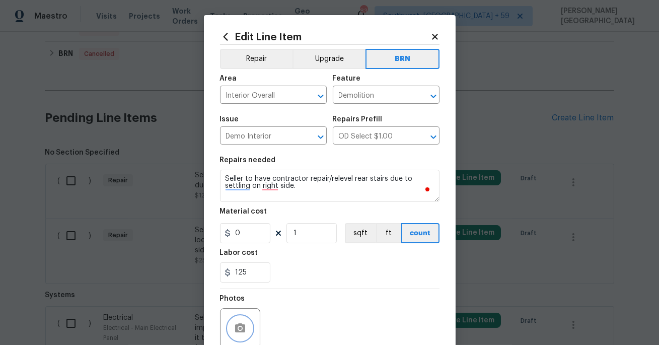
scroll to position [88, 0]
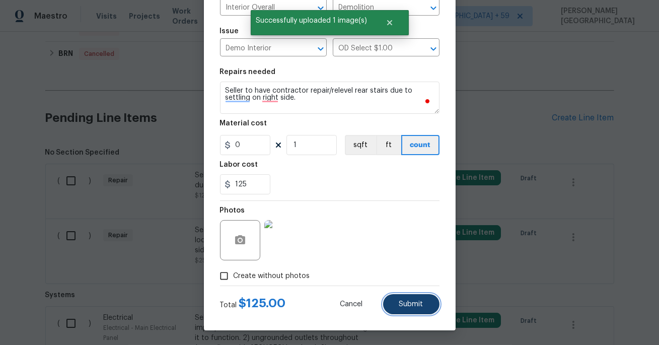
click at [423, 298] on button "Submit" at bounding box center [411, 304] width 56 height 20
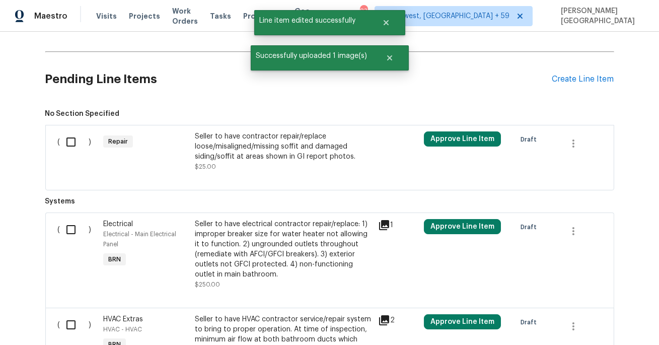
scroll to position [479, 0]
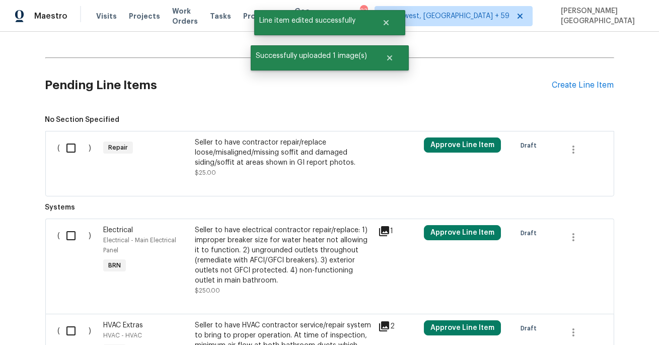
click at [272, 144] on div "Seller to have contractor repair/replace loose/misaligned/missing soffit and da…" at bounding box center [283, 153] width 177 height 30
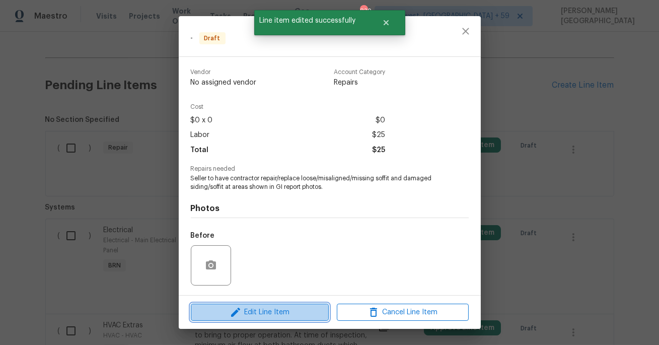
click at [279, 309] on span "Edit Line Item" at bounding box center [260, 312] width 132 height 13
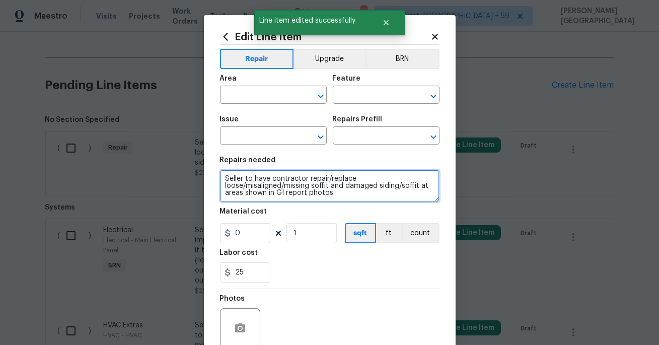
click at [326, 178] on textarea "Seller to have contractor repair/replace loose/misaligned/missing soffit and da…" at bounding box center [330, 186] width 220 height 32
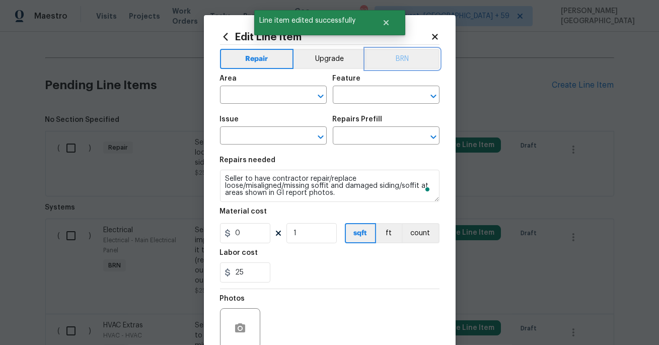
click at [418, 60] on button "BRN" at bounding box center [403, 59] width 74 height 20
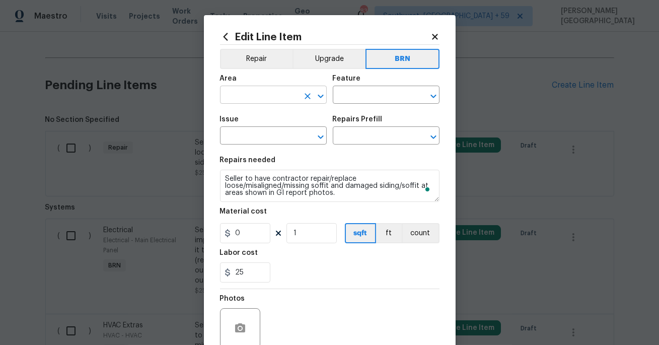
click at [271, 96] on input "text" at bounding box center [259, 96] width 79 height 16
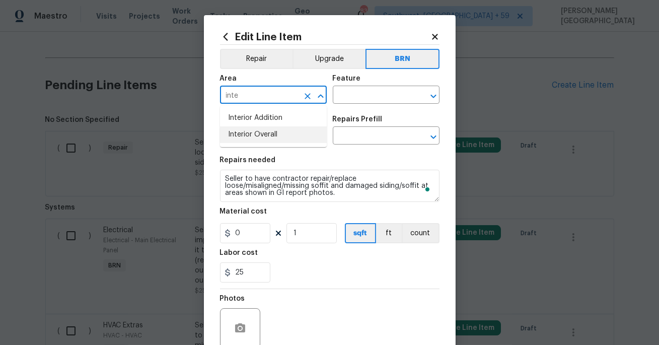
click at [285, 134] on li "Interior Overall" at bounding box center [273, 134] width 107 height 17
type input "Interior Overall"
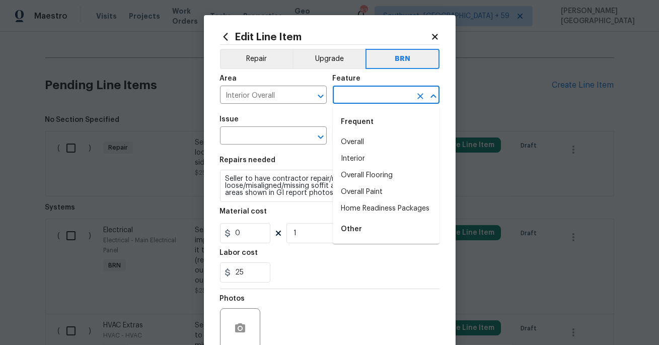
click at [353, 97] on input "text" at bounding box center [372, 96] width 79 height 16
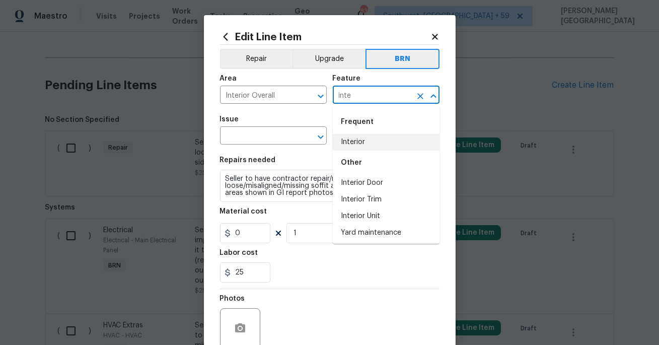
click at [357, 147] on li "Interior" at bounding box center [386, 142] width 107 height 17
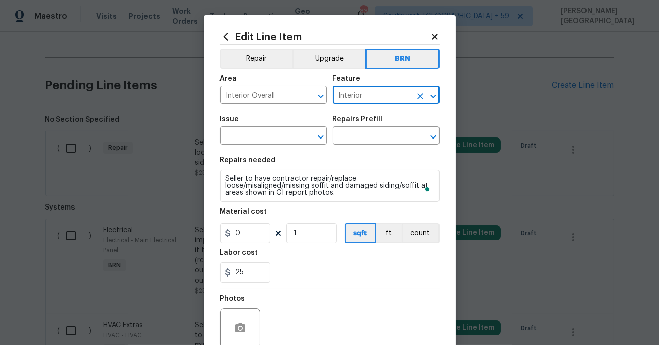
type input "Interior"
click at [266, 146] on span "Issue ​" at bounding box center [273, 130] width 107 height 41
click at [257, 138] on input "text" at bounding box center [259, 137] width 79 height 16
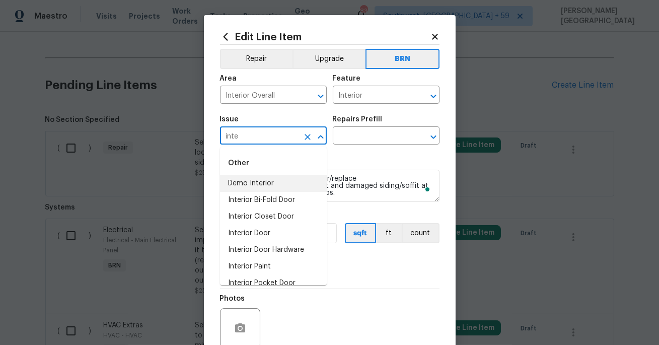
click at [270, 182] on li "Demo Interior" at bounding box center [273, 183] width 107 height 17
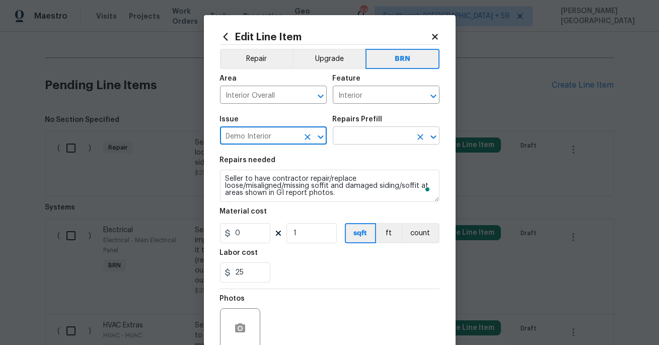
type input "Demo Interior"
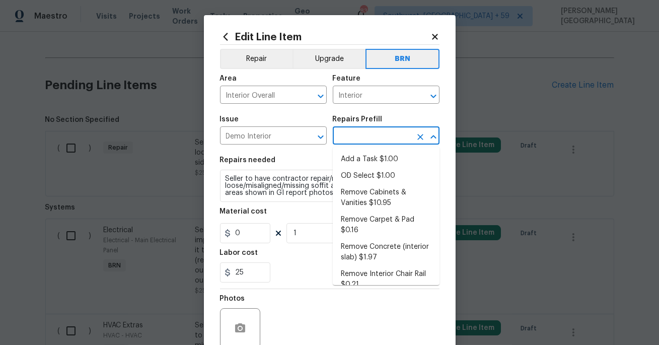
click at [365, 130] on input "text" at bounding box center [372, 137] width 79 height 16
click at [365, 163] on li "Add a Task $1.00" at bounding box center [386, 159] width 107 height 17
type input "Demolition"
type input "Add a Task $1.00"
type textarea "HPM to detail"
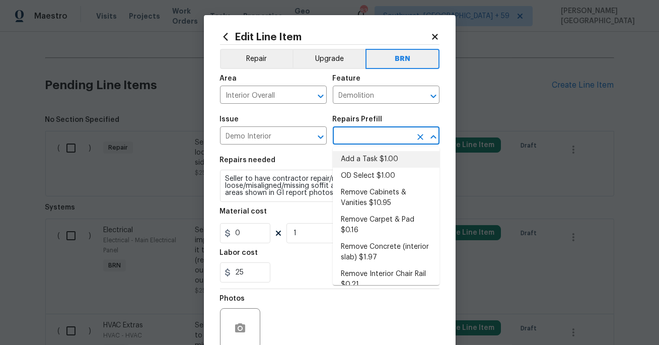
type input "1"
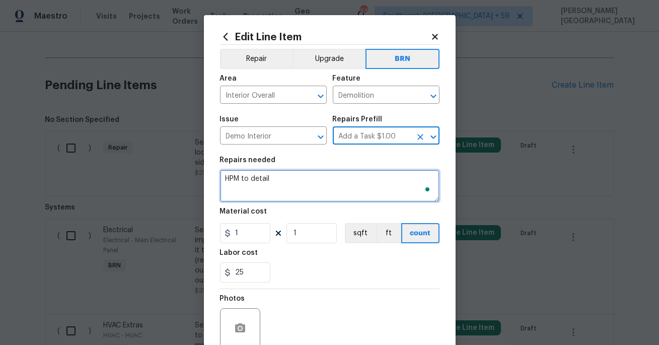
click at [332, 179] on textarea "HPM to detail" at bounding box center [330, 186] width 220 height 32
paste textarea "Seller to have contractor repair/replace loose/misaligned/missing soffit and da…"
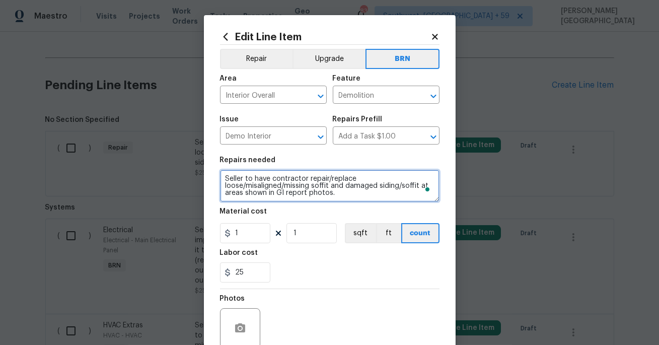
type textarea "Seller to have contractor repair/replace loose/misaligned/missing soffit and da…"
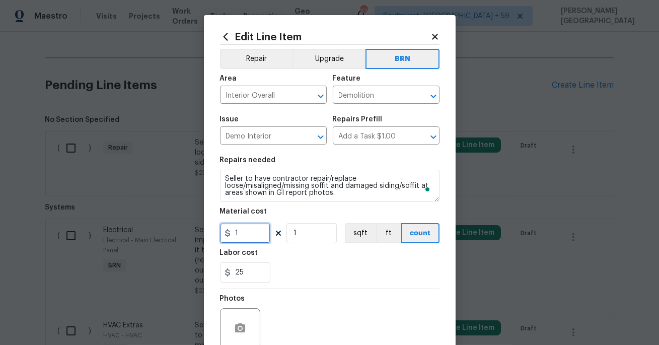
click at [266, 239] on input "1" at bounding box center [245, 233] width 50 height 20
type input "0"
click at [238, 327] on circle "button" at bounding box center [239, 328] width 3 height 3
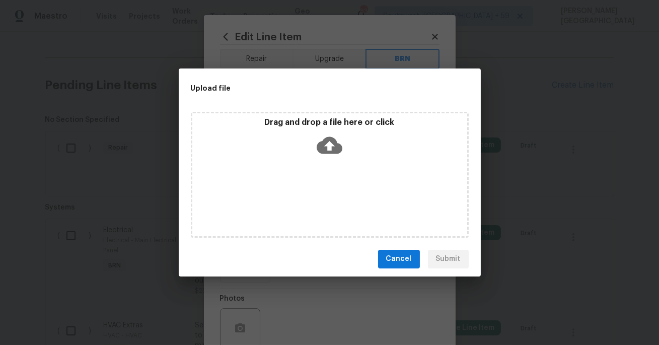
click at [330, 142] on icon at bounding box center [330, 145] width 26 height 26
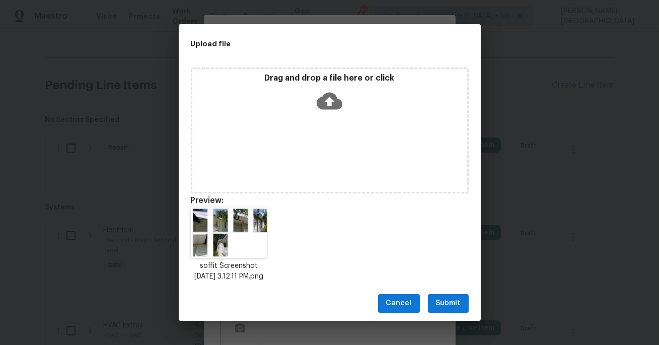
click at [447, 313] on button "Submit" at bounding box center [448, 303] width 41 height 19
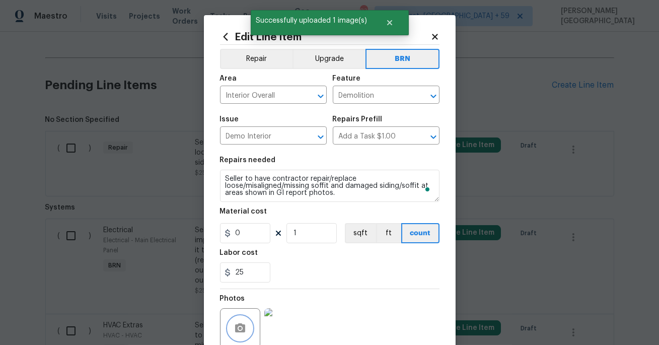
scroll to position [88, 0]
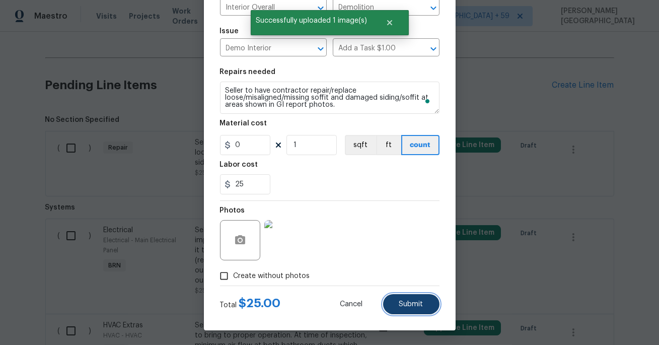
click at [406, 305] on span "Submit" at bounding box center [411, 305] width 24 height 8
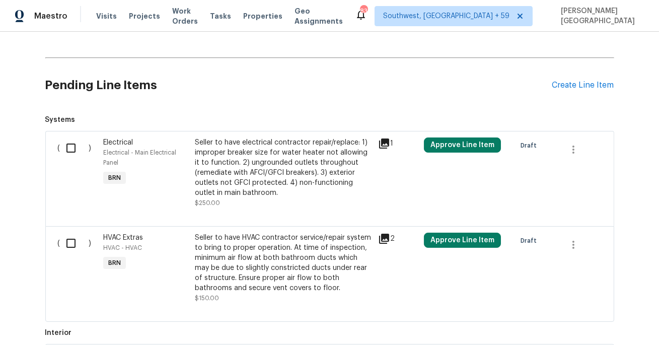
click at [70, 239] on input "checkbox" at bounding box center [74, 243] width 29 height 21
checkbox input "true"
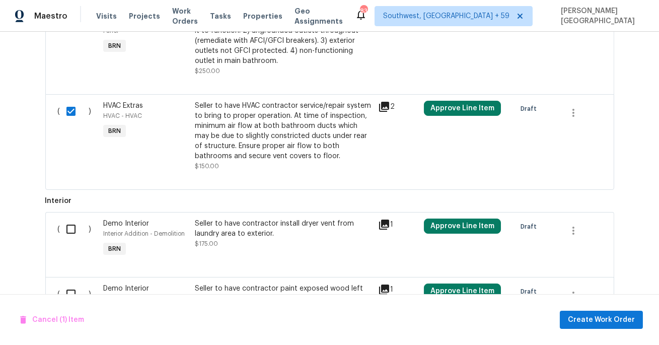
scroll to position [656, 0]
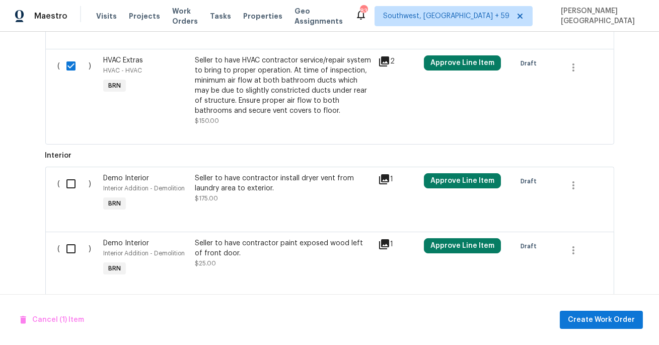
click at [72, 188] on input "checkbox" at bounding box center [74, 183] width 29 height 21
checkbox input "true"
click at [70, 251] on input "checkbox" at bounding box center [74, 248] width 29 height 21
checkbox input "true"
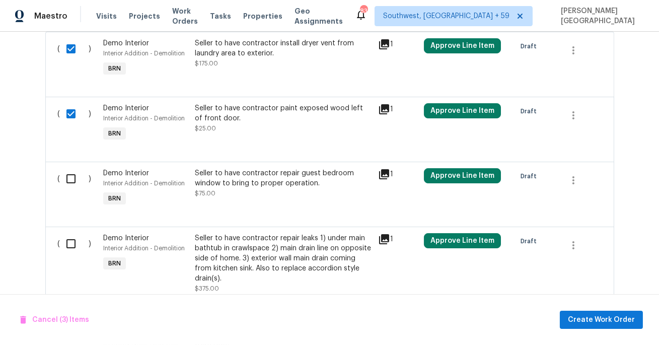
scroll to position [822, 0]
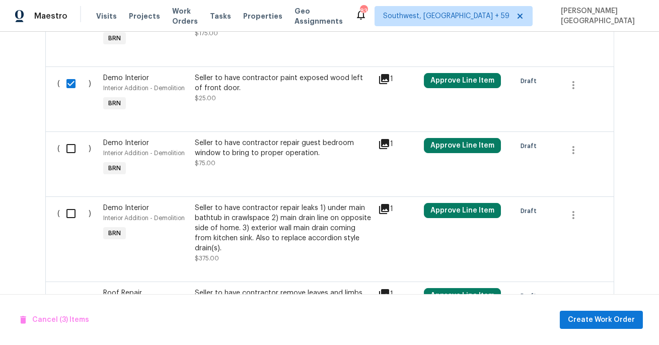
click at [76, 145] on input "checkbox" at bounding box center [74, 148] width 29 height 21
checkbox input "true"
click at [76, 207] on input "checkbox" at bounding box center [74, 213] width 29 height 21
checkbox input "true"
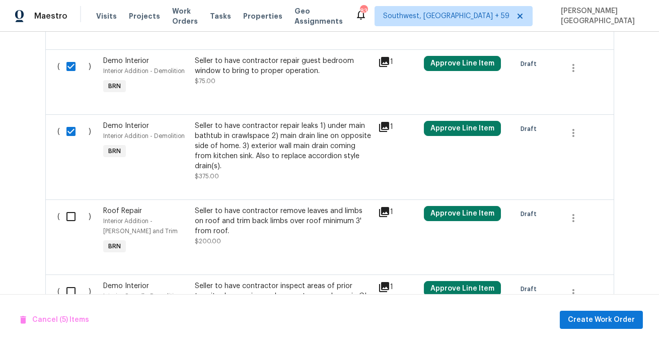
click at [75, 210] on input "checkbox" at bounding box center [74, 216] width 29 height 21
checkbox input "true"
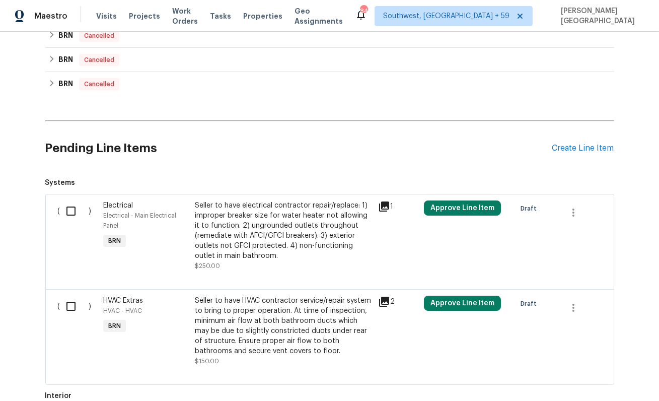
scroll to position [457, 0]
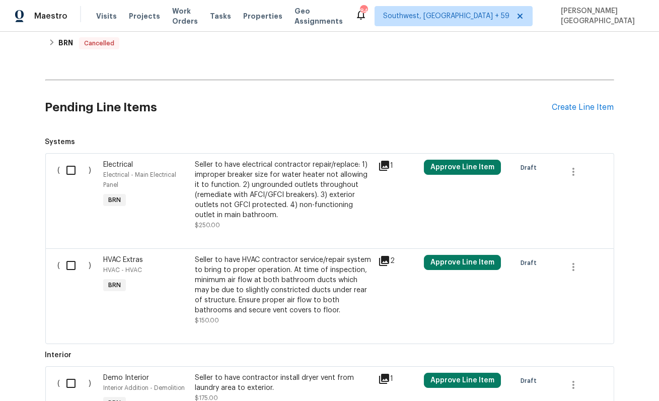
drag, startPoint x: 69, startPoint y: 182, endPoint x: 69, endPoint y: 194, distance: 12.1
click at [69, 182] on div "( )" at bounding box center [78, 195] width 46 height 77
click at [72, 168] on input "checkbox" at bounding box center [74, 170] width 29 height 21
checkbox input "true"
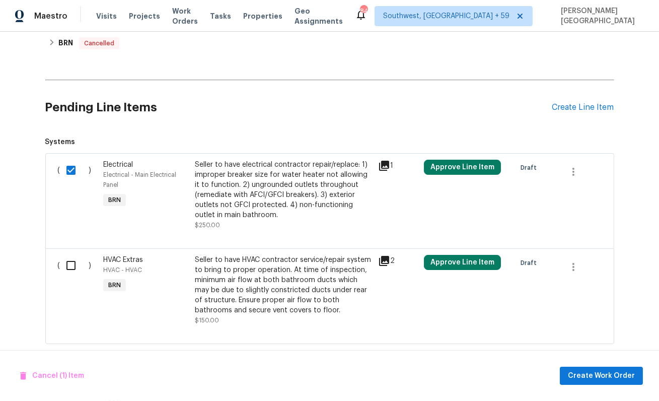
click at [72, 279] on div "( )" at bounding box center [78, 290] width 46 height 77
click at [71, 258] on input "checkbox" at bounding box center [74, 265] width 29 height 21
checkbox input "true"
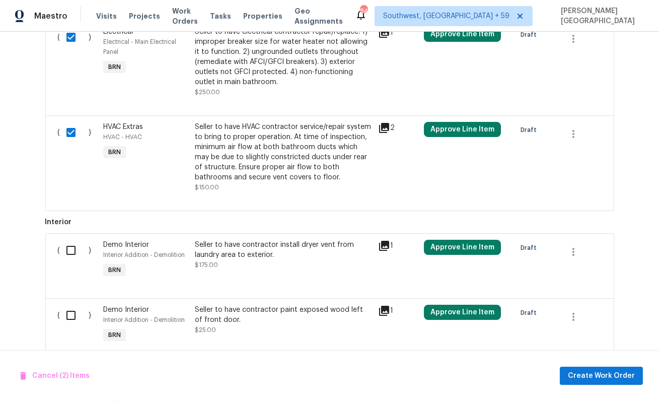
scroll to position [597, 0]
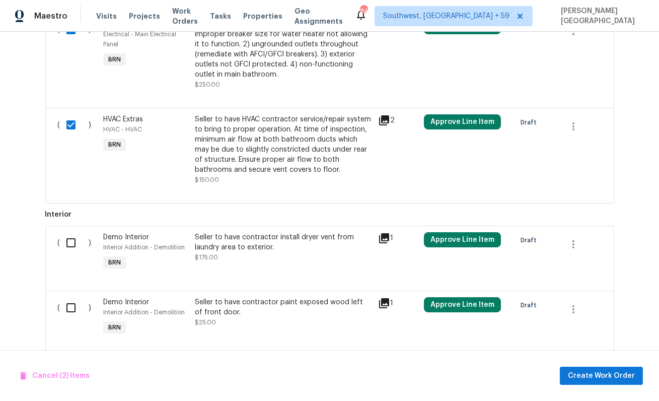
click at [72, 254] on div "( )" at bounding box center [78, 252] width 46 height 46
click at [66, 237] on input "checkbox" at bounding box center [74, 242] width 29 height 21
checkbox input "true"
click at [69, 305] on input "checkbox" at bounding box center [74, 307] width 29 height 21
checkbox input "true"
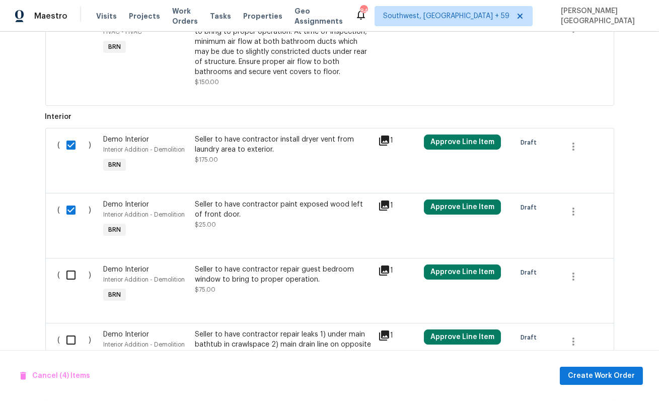
scroll to position [722, 0]
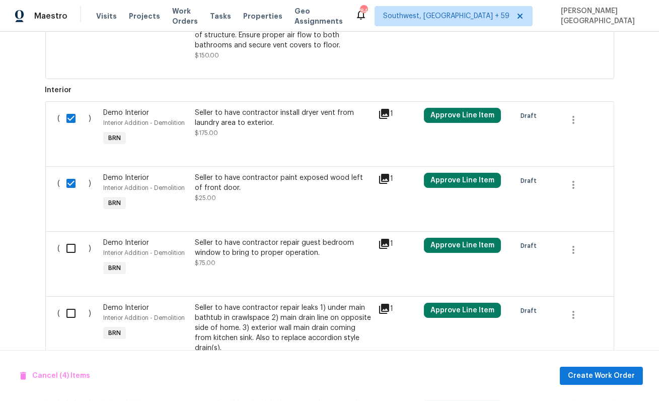
click at [70, 249] on input "checkbox" at bounding box center [74, 248] width 29 height 21
checkbox input "true"
click at [73, 308] on input "checkbox" at bounding box center [74, 313] width 29 height 21
checkbox input "true"
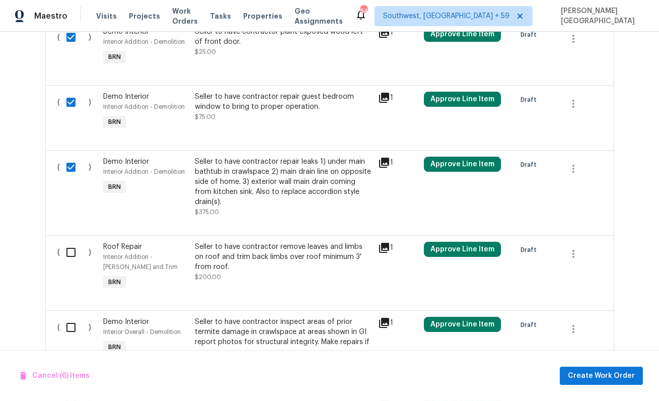
scroll to position [896, 0]
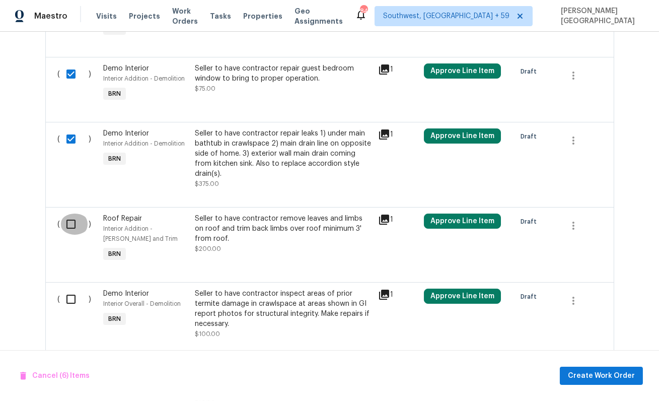
drag, startPoint x: 74, startPoint y: 217, endPoint x: 74, endPoint y: 269, distance: 51.9
click at [74, 217] on input "checkbox" at bounding box center [74, 224] width 29 height 21
checkbox input "true"
click at [74, 291] on input "checkbox" at bounding box center [74, 299] width 29 height 21
checkbox input "true"
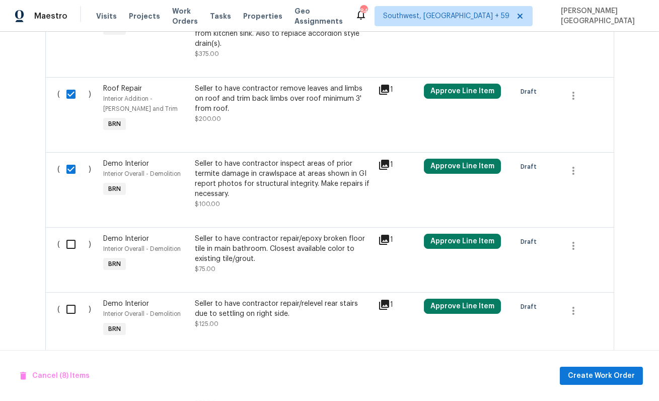
scroll to position [1078, 0]
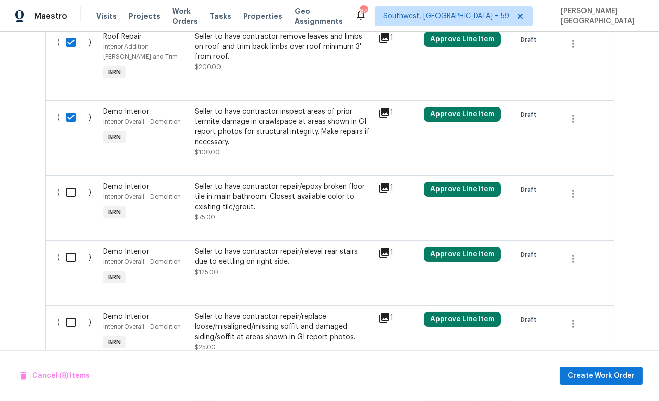
click at [71, 183] on input "checkbox" at bounding box center [74, 192] width 29 height 21
checkbox input "true"
click at [71, 247] on input "checkbox" at bounding box center [74, 257] width 29 height 21
checkbox input "true"
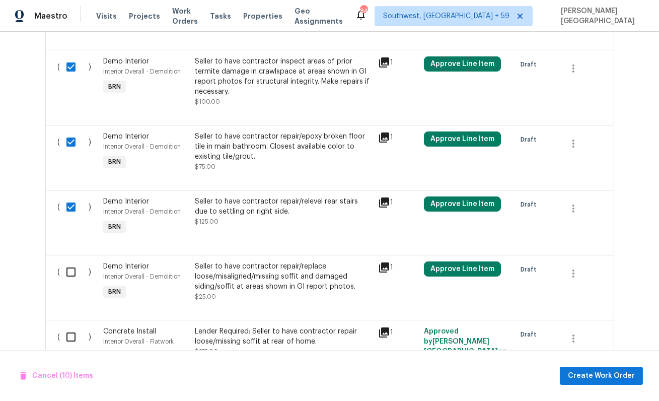
scroll to position [1173, 0]
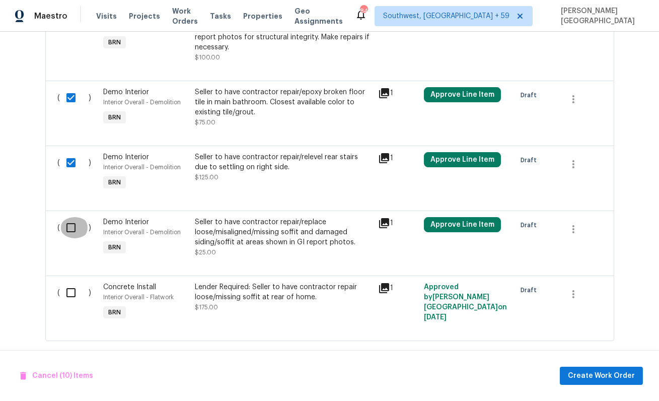
click at [70, 218] on input "checkbox" at bounding box center [74, 227] width 29 height 21
checkbox input "true"
click at [73, 282] on input "checkbox" at bounding box center [74, 292] width 29 height 21
checkbox input "true"
click at [588, 345] on span "Create Work Order" at bounding box center [601, 376] width 67 height 13
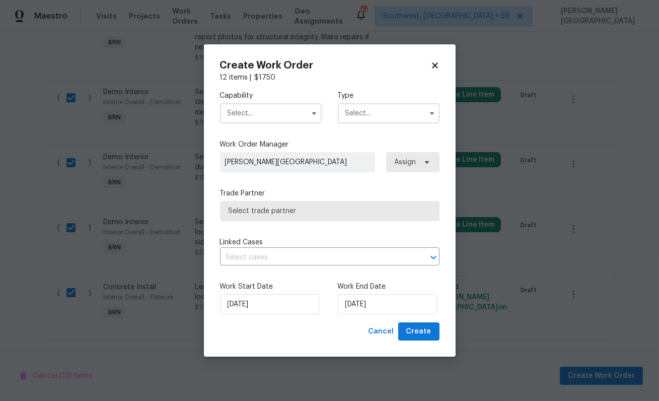
click at [263, 111] on input "text" at bounding box center [271, 113] width 102 height 20
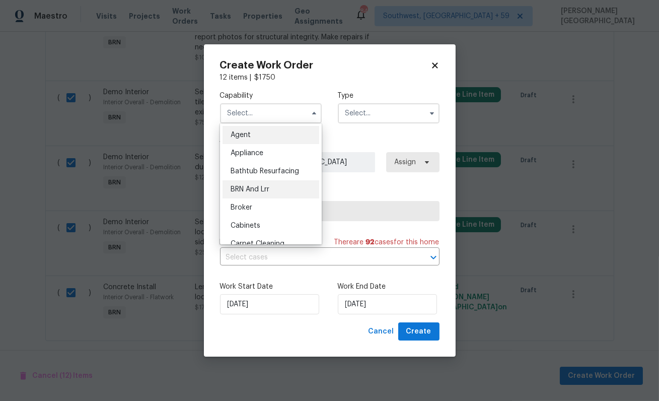
click at [265, 198] on div "BRN And Lrr" at bounding box center [271, 189] width 97 height 18
type input "BRN And Lrr"
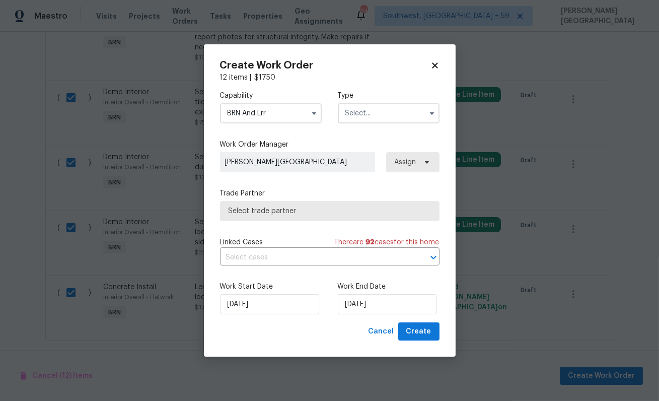
click at [345, 106] on input "text" at bounding box center [389, 113] width 102 height 20
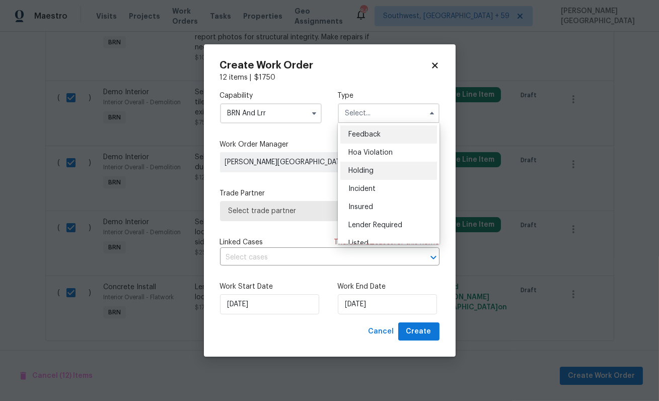
scroll to position [229, 0]
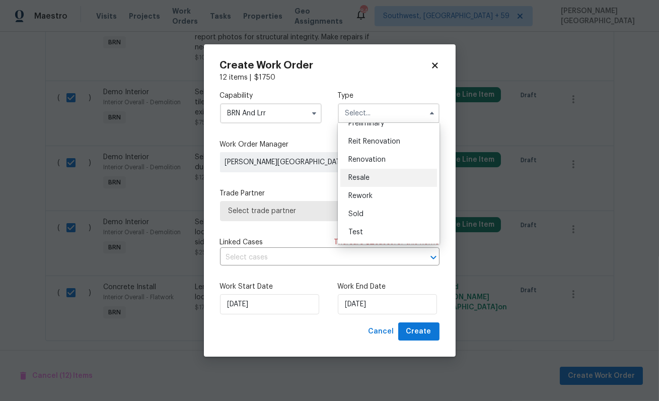
click at [370, 169] on div "Resale" at bounding box center [389, 178] width 97 height 18
type input "Resale"
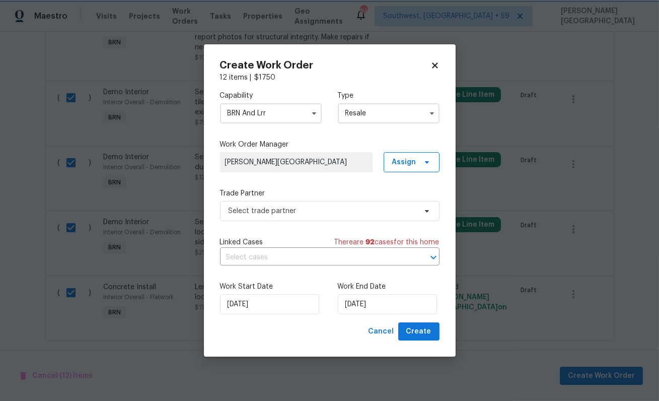
scroll to position [0, 0]
click at [298, 255] on input "text" at bounding box center [315, 258] width 191 height 16
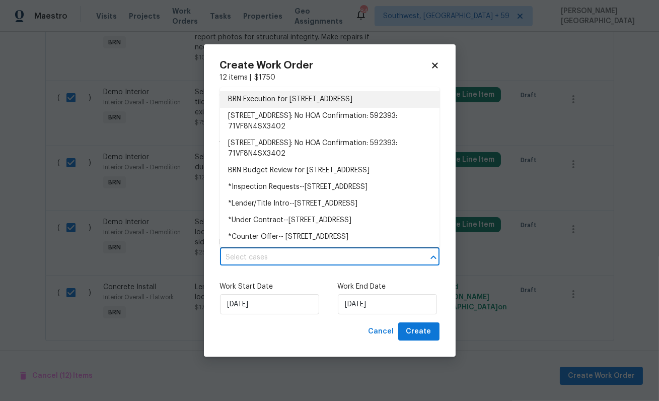
click at [297, 101] on li "BRN Execution for 5752 Oprey St, Jacksonville, FL 32208" at bounding box center [330, 99] width 220 height 17
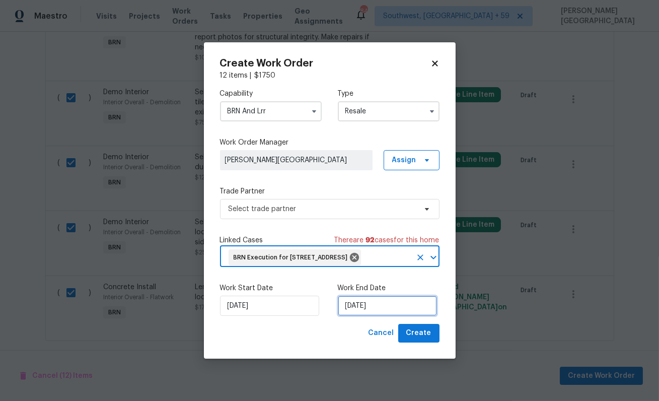
click at [378, 313] on input "8/11/2025" at bounding box center [387, 306] width 99 height 20
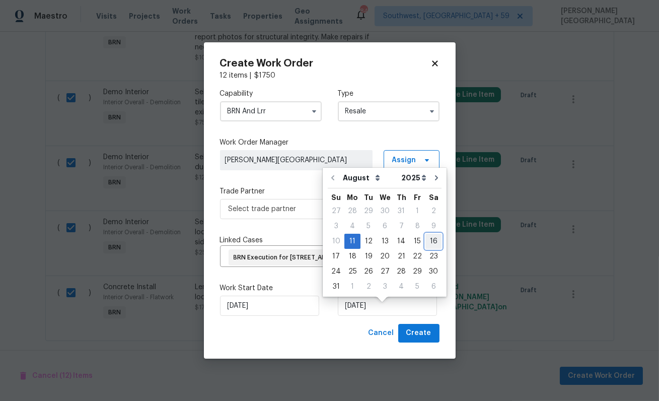
click at [426, 238] on div "16" at bounding box center [434, 241] width 16 height 14
type input "8/16/2025"
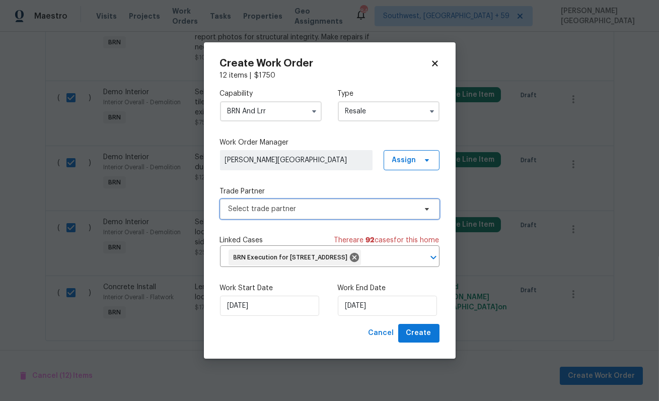
click at [296, 204] on span "Select trade partner" at bounding box center [323, 209] width 188 height 10
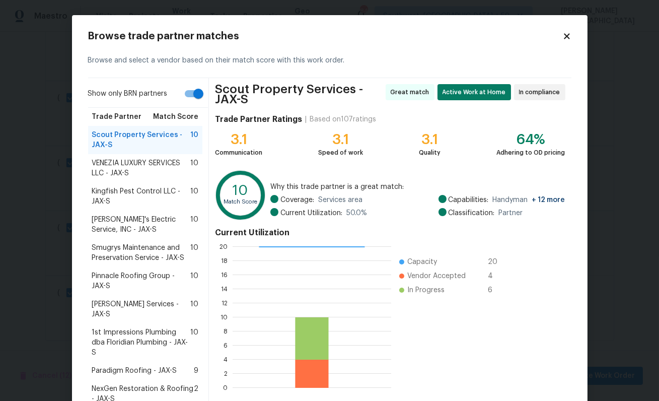
scroll to position [60, 0]
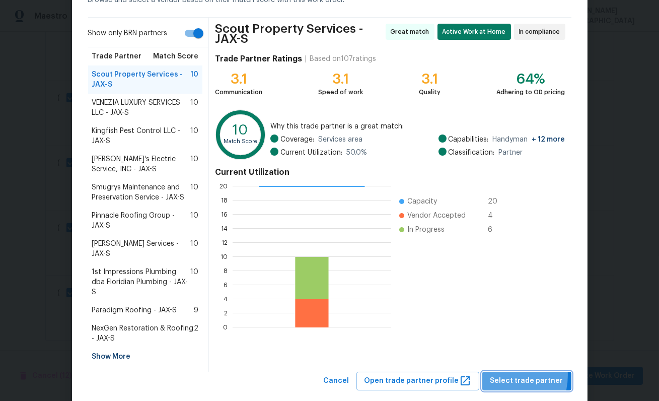
click at [502, 345] on span "Select trade partner" at bounding box center [527, 381] width 73 height 13
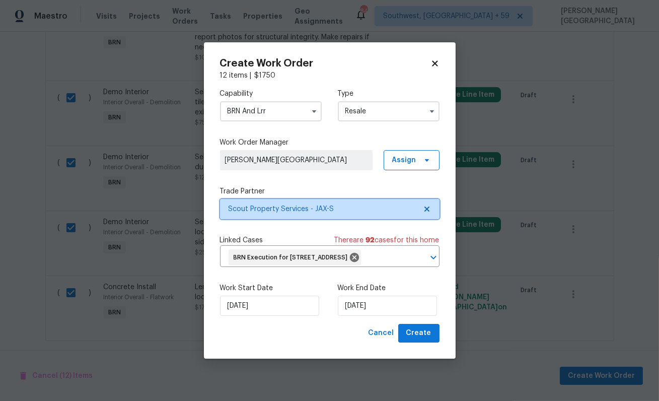
scroll to position [0, 0]
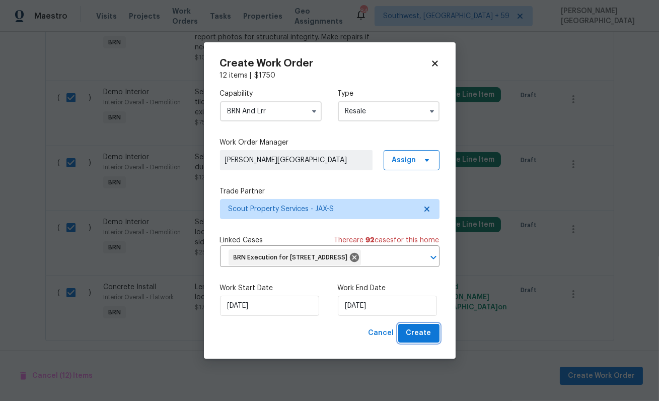
click at [421, 339] on span "Create" at bounding box center [418, 333] width 25 height 13
checkbox input "false"
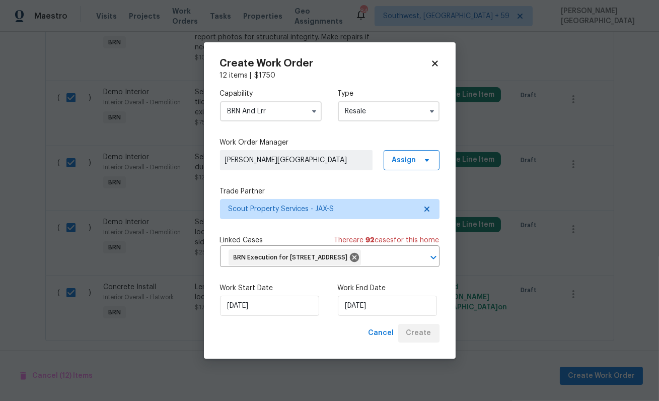
checkbox input "false"
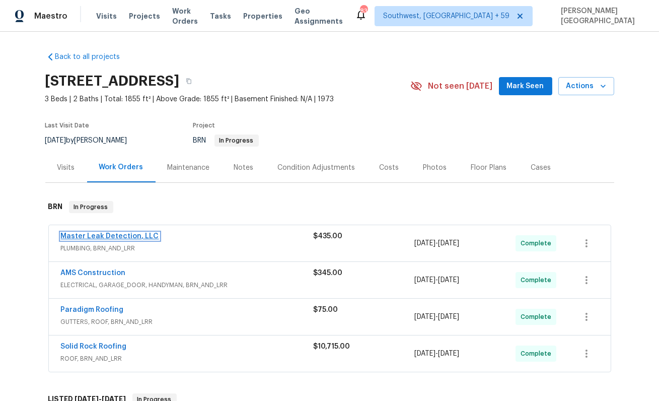
click at [127, 238] on link "Master Leak Detection, LLC" at bounding box center [110, 236] width 98 height 7
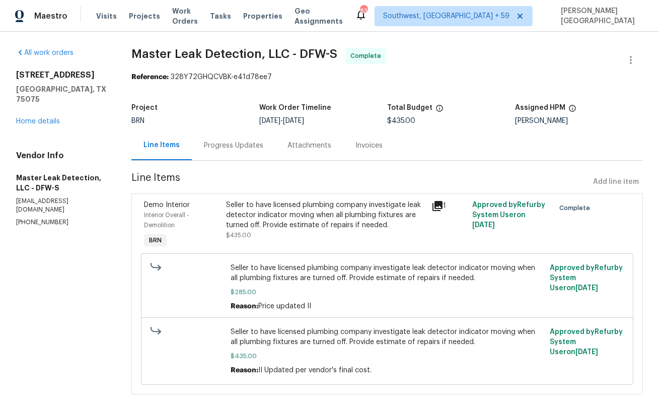
click at [365, 150] on div "Invoices" at bounding box center [369, 146] width 27 height 10
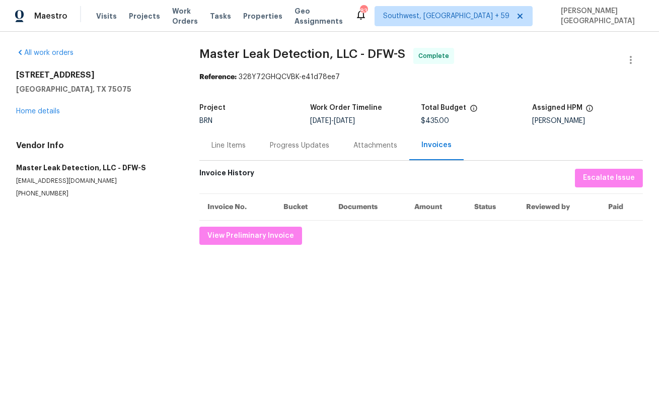
click at [40, 198] on section "All work orders [STREET_ADDRESS] Home details Vendor Info Master Leak Detection…" at bounding box center [95, 146] width 159 height 197
copy p "[PHONE_NUMBER]"
click at [300, 150] on div "Progress Updates" at bounding box center [299, 146] width 59 height 10
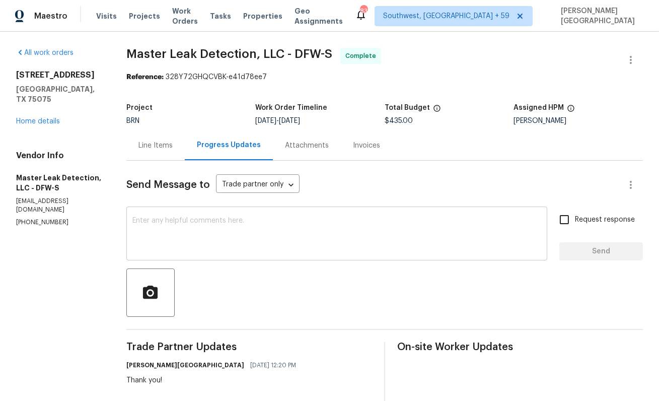
click at [181, 229] on textarea at bounding box center [336, 234] width 409 height 35
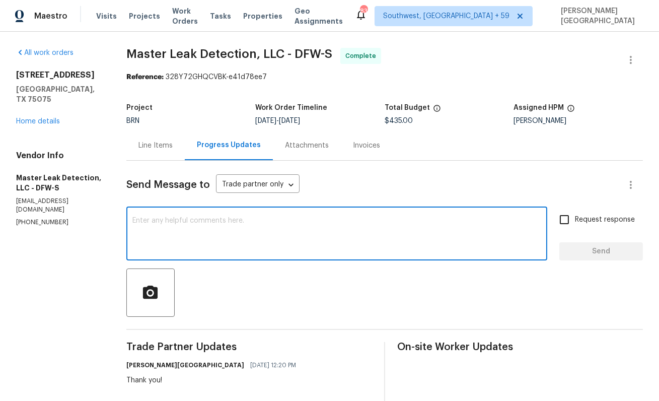
paste textarea "Please share the invoice for the hidden plumbing. We also need details on what …"
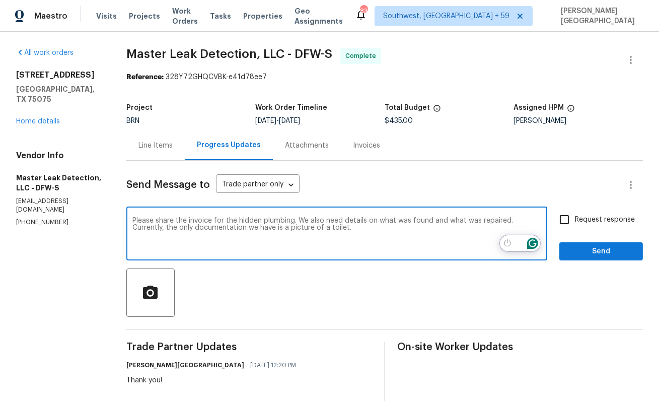
type textarea "Please share the invoice for the hidden plumbing. We also need details on what …"
click at [561, 219] on input "Request response" at bounding box center [564, 219] width 21 height 21
checkbox input "true"
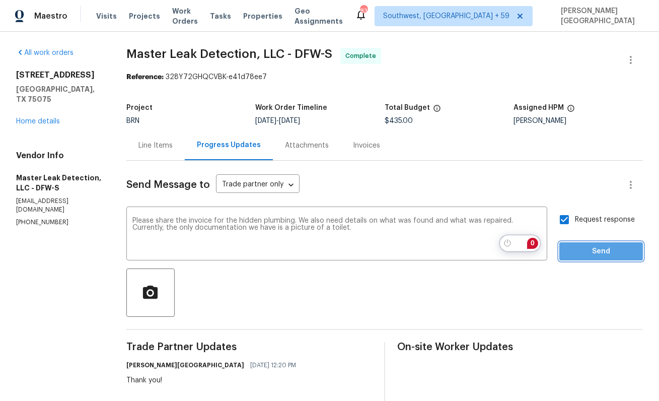
click at [587, 246] on span "Send" at bounding box center [601, 251] width 67 height 13
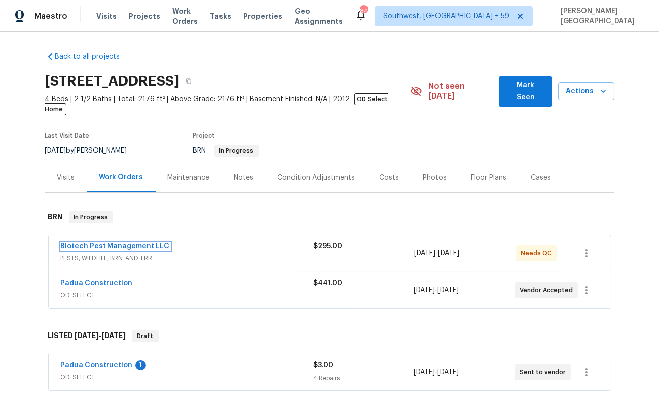
click at [94, 243] on link "Biotech Pest Management LLC" at bounding box center [115, 246] width 109 height 7
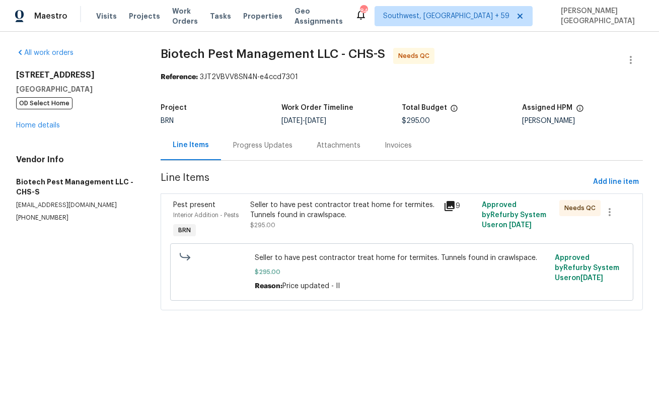
click at [267, 156] on div "Progress Updates" at bounding box center [263, 145] width 84 height 30
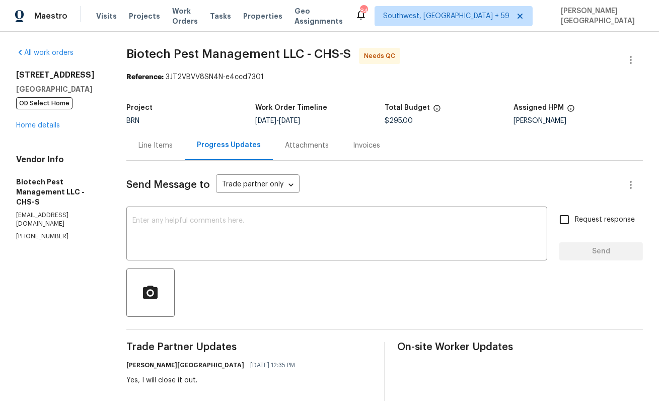
click at [172, 151] on div "Line Items" at bounding box center [155, 145] width 58 height 30
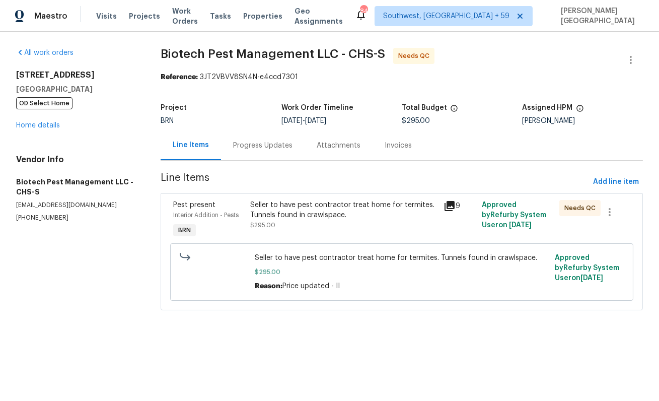
click at [294, 225] on div "Seller to have pest contractor treat home for termites. Tunnels found in crawls…" at bounding box center [343, 215] width 187 height 30
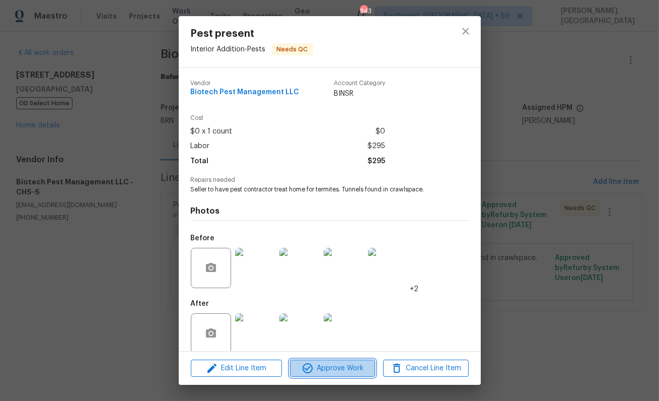
click at [330, 363] on span "Approve Work" at bounding box center [332, 368] width 79 height 13
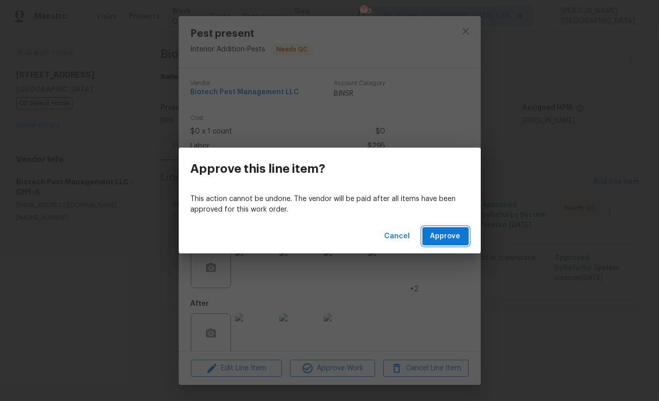
click at [455, 235] on span "Approve" at bounding box center [446, 236] width 30 height 13
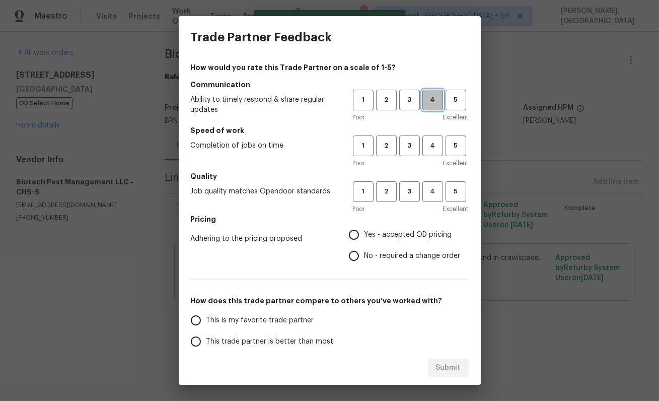
click at [432, 98] on span "4" at bounding box center [433, 100] width 19 height 12
click at [432, 140] on span "4" at bounding box center [433, 146] width 19 height 12
click at [432, 194] on span "4" at bounding box center [433, 192] width 19 height 12
click at [347, 257] on input "No - required a change order" at bounding box center [354, 255] width 21 height 21
radio input "true"
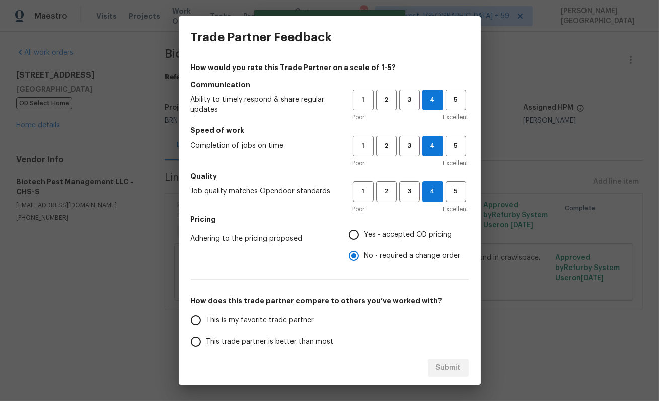
click at [261, 340] on span "This trade partner is better than most" at bounding box center [270, 341] width 127 height 11
click at [207, 340] on input "This trade partner is better than most" at bounding box center [195, 341] width 21 height 21
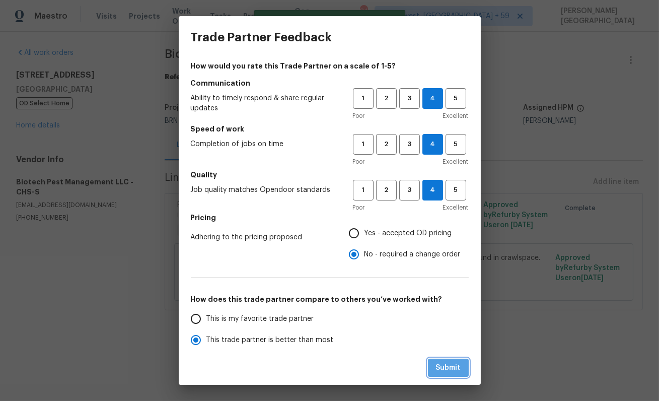
click at [441, 360] on button "Submit" at bounding box center [448, 368] width 41 height 19
radio input "true"
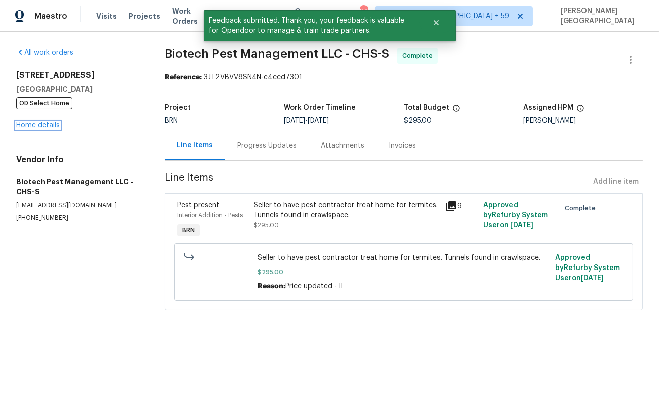
click at [44, 127] on link "Home details" at bounding box center [38, 125] width 44 height 7
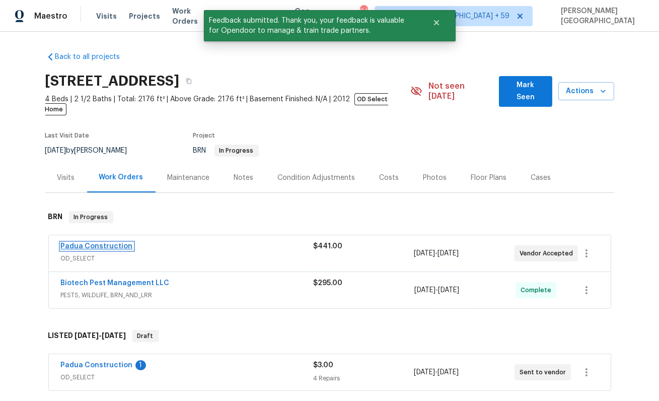
click at [99, 243] on link "Padua Construction" at bounding box center [97, 246] width 72 height 7
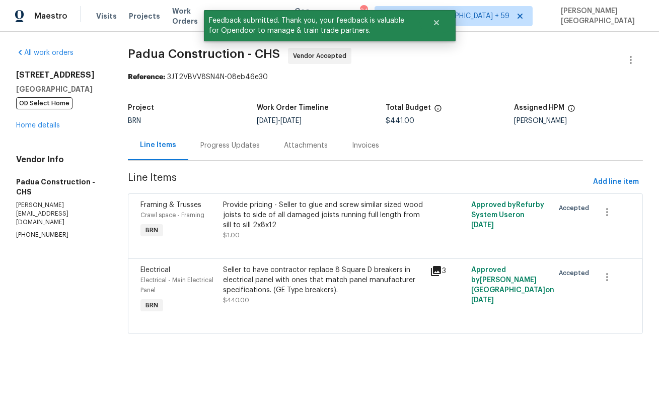
click at [248, 154] on div "Progress Updates" at bounding box center [230, 145] width 84 height 30
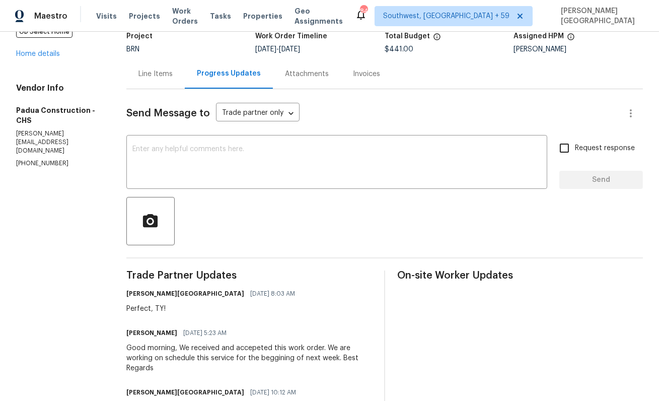
scroll to position [81, 0]
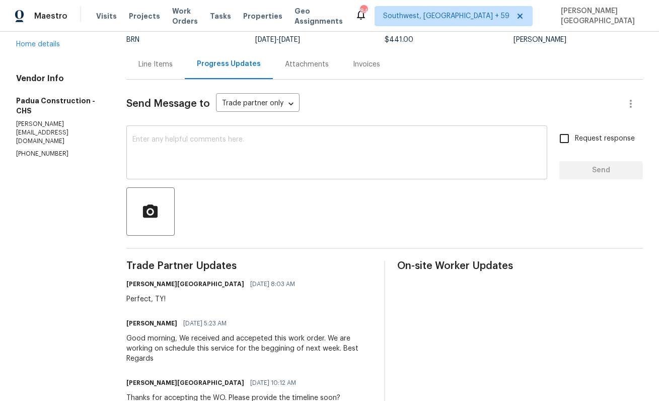
click at [172, 144] on textarea at bounding box center [336, 153] width 409 height 35
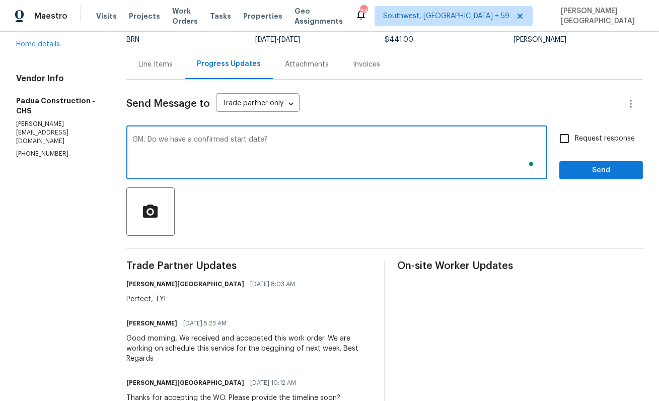
type textarea "GM, Do we have a confirmed start date?"
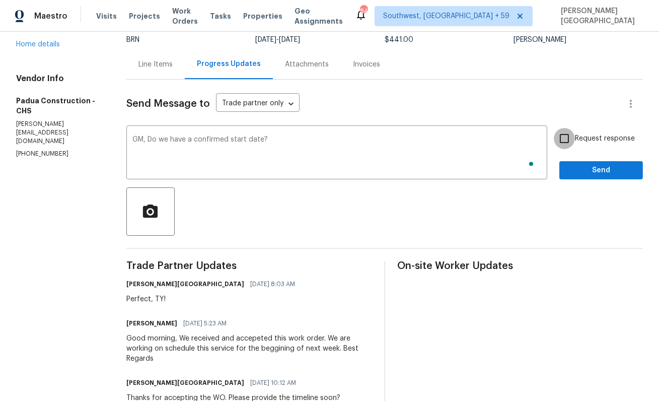
click at [574, 134] on input "Request response" at bounding box center [564, 138] width 21 height 21
checkbox input "true"
click at [589, 171] on span "Send" at bounding box center [601, 170] width 67 height 13
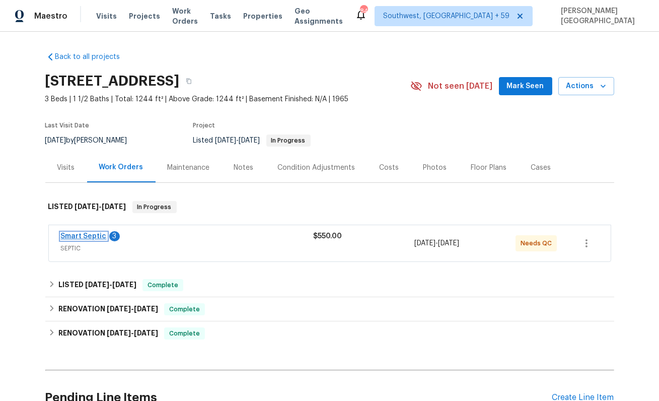
click at [93, 236] on link "Smart Septic" at bounding box center [84, 236] width 46 height 7
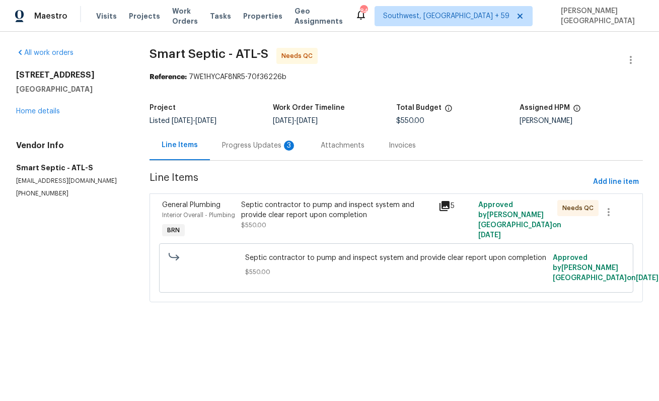
click at [258, 154] on div "Progress Updates 3" at bounding box center [259, 145] width 99 height 30
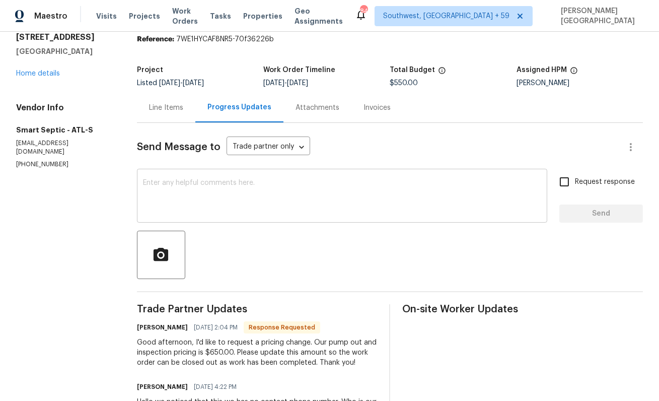
scroll to position [92, 0]
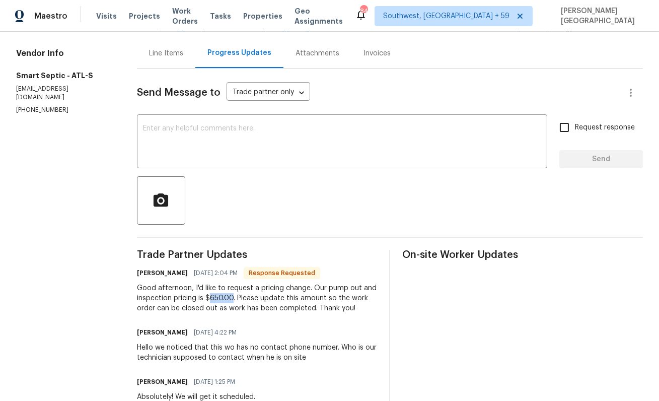
drag, startPoint x: 211, startPoint y: 298, endPoint x: 235, endPoint y: 298, distance: 23.7
click at [235, 298] on div "Good afternoon, I'd like to request a pricing change. Our pump out and inspecti…" at bounding box center [257, 298] width 241 height 30
copy div "650.00"
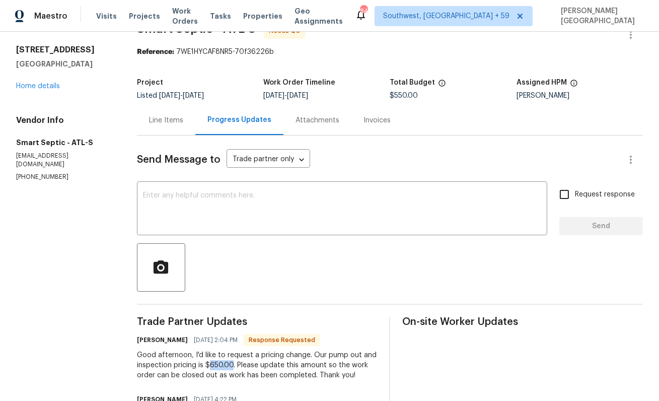
scroll to position [0, 0]
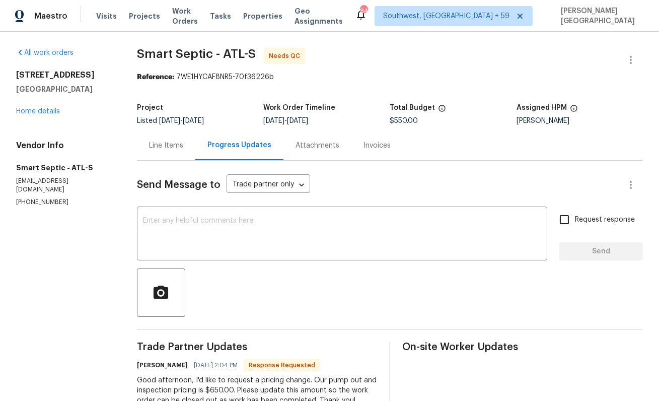
click at [149, 135] on div "Line Items" at bounding box center [166, 145] width 58 height 30
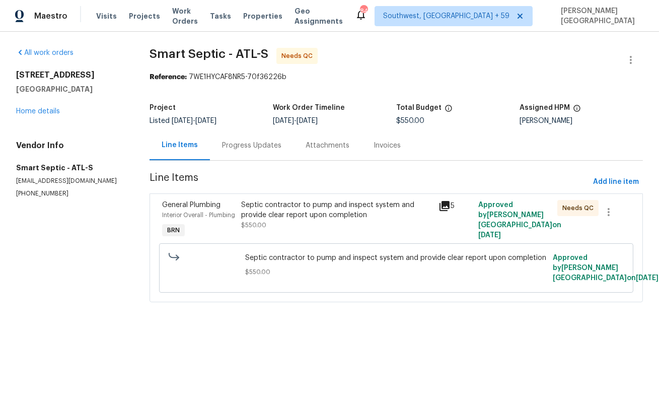
click at [293, 214] on div "Septic contractor to pump and inspect system and provide clear report upon comp…" at bounding box center [337, 210] width 192 height 20
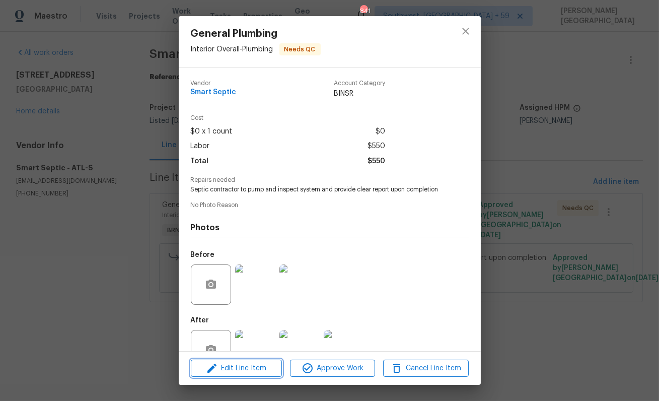
click at [262, 363] on span "Edit Line Item" at bounding box center [236, 368] width 85 height 13
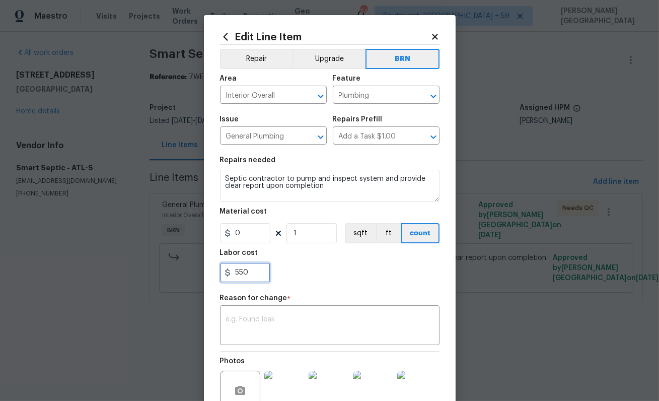
click at [250, 275] on input "550" at bounding box center [245, 272] width 50 height 20
paste input "650.0"
type input "650"
click at [270, 330] on textarea at bounding box center [330, 326] width 208 height 21
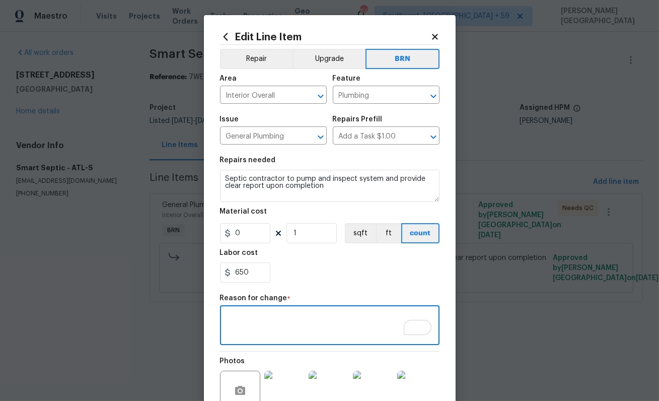
paste textarea "II Updated per vendor's final cost."
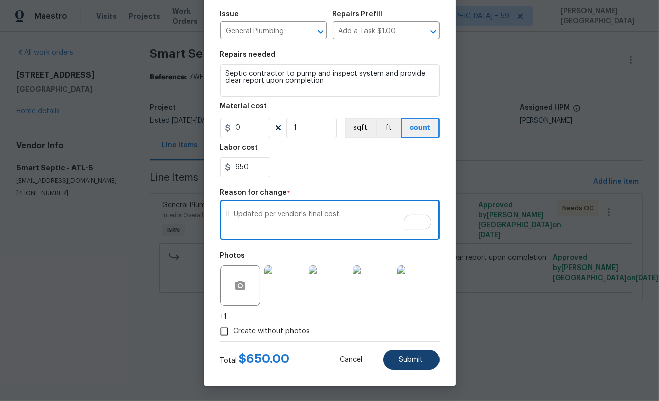
type textarea "II Updated per vendor's final cost."
click at [407, 364] on button "Submit" at bounding box center [411, 360] width 56 height 20
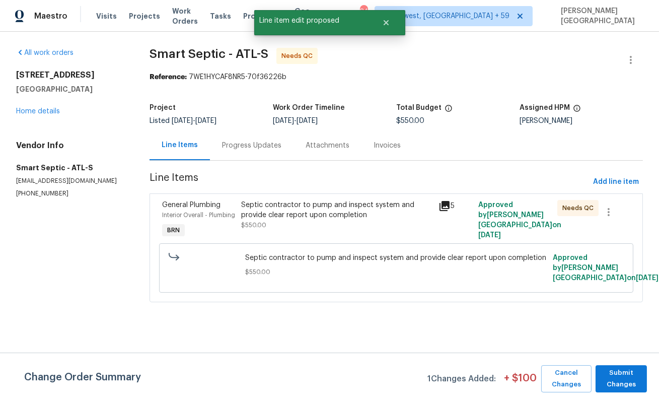
scroll to position [0, 0]
click at [616, 372] on span "Submit Changes" at bounding box center [621, 378] width 41 height 23
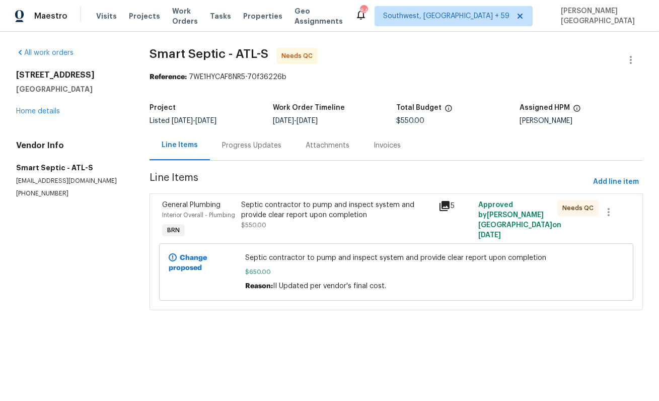
click at [314, 277] on span "$650.00" at bounding box center [396, 272] width 302 height 10
click at [316, 204] on div "Septic contractor to pump and inspect system and provide clear report upon comp…" at bounding box center [337, 210] width 192 height 20
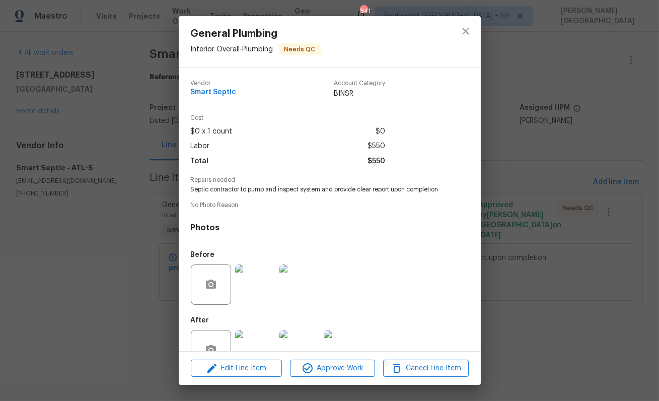
scroll to position [38, 0]
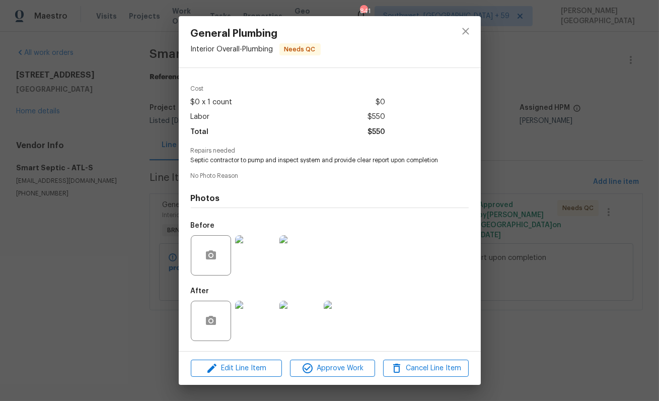
click at [251, 320] on img at bounding box center [255, 321] width 40 height 40
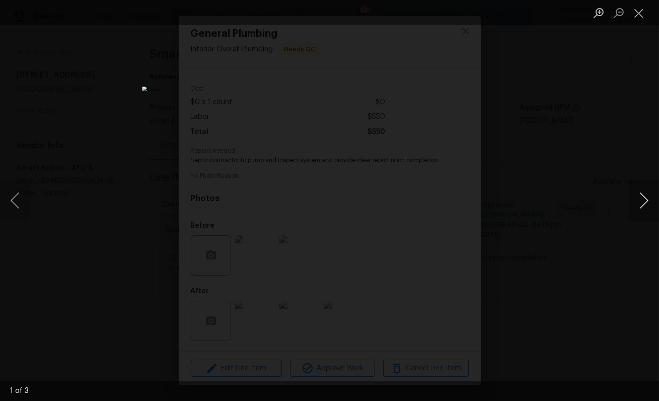
click at [643, 207] on button "Next image" at bounding box center [644, 200] width 30 height 40
click at [589, 168] on div "Lightbox" at bounding box center [329, 200] width 659 height 401
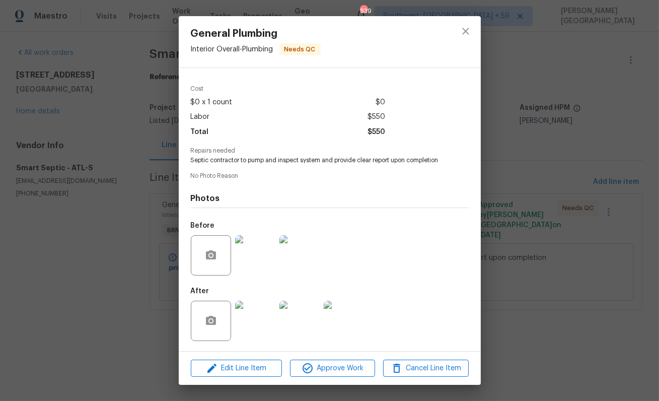
click at [549, 169] on div "General Plumbing Interior Overall - Plumbing Needs QC Vendor Smart Septic Accou…" at bounding box center [329, 200] width 659 height 401
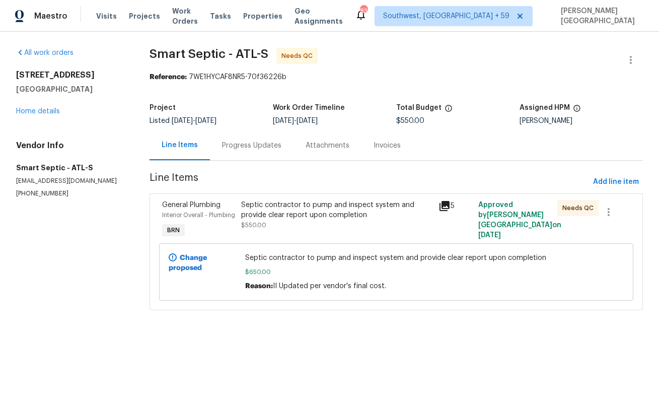
click at [262, 158] on div "Progress Updates" at bounding box center [252, 145] width 84 height 30
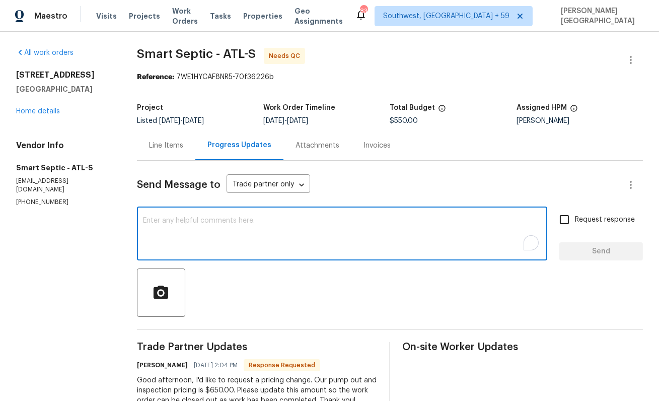
click at [247, 229] on textarea "To enrich screen reader interactions, please activate Accessibility in Grammarl…" at bounding box center [342, 234] width 398 height 35
type textarea "Cost is approved, do we have the clear report?"
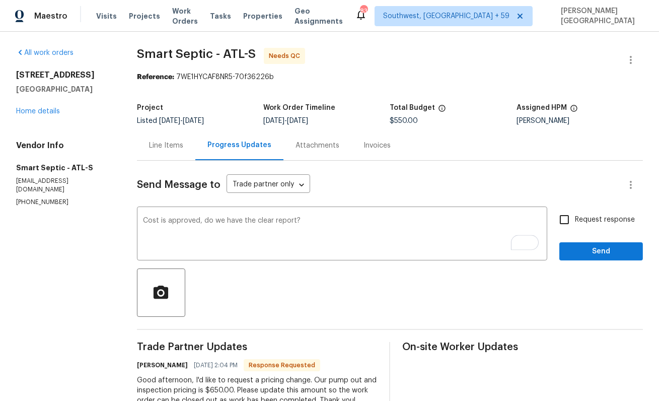
click at [581, 219] on span "Request response" at bounding box center [605, 220] width 60 height 11
click at [575, 219] on input "Request response" at bounding box center [564, 219] width 21 height 21
checkbox input "true"
click at [587, 250] on span "Send" at bounding box center [601, 251] width 67 height 13
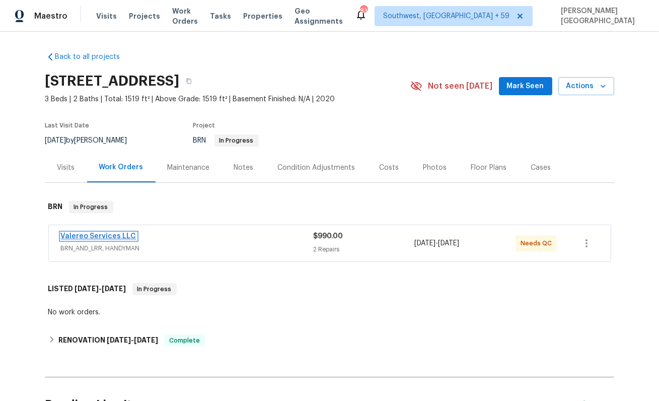
click at [105, 236] on link "Valereo Services LLC" at bounding box center [99, 236] width 76 height 7
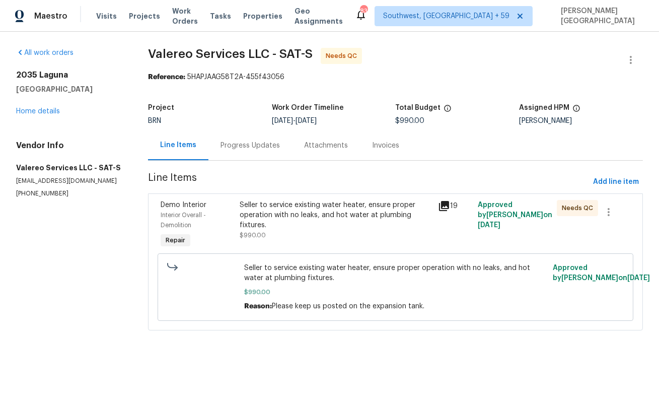
click at [241, 152] on div "Progress Updates" at bounding box center [251, 145] width 84 height 30
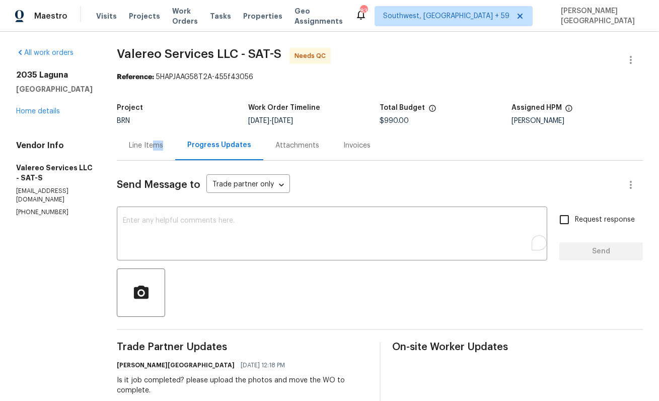
click at [147, 148] on div "Line Items" at bounding box center [146, 146] width 34 height 10
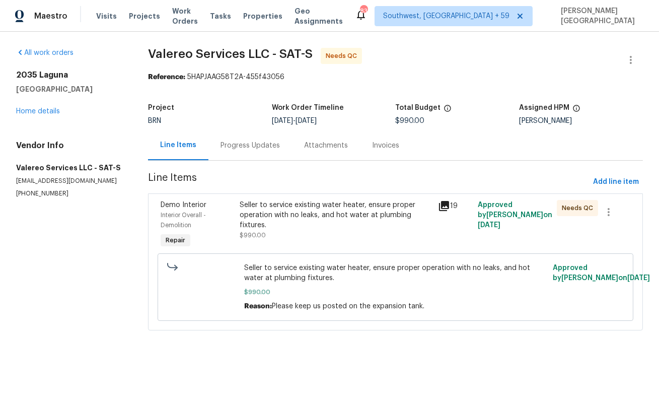
click at [272, 215] on div "Seller to service existing water heater, ensure proper operation with no leaks,…" at bounding box center [336, 215] width 192 height 30
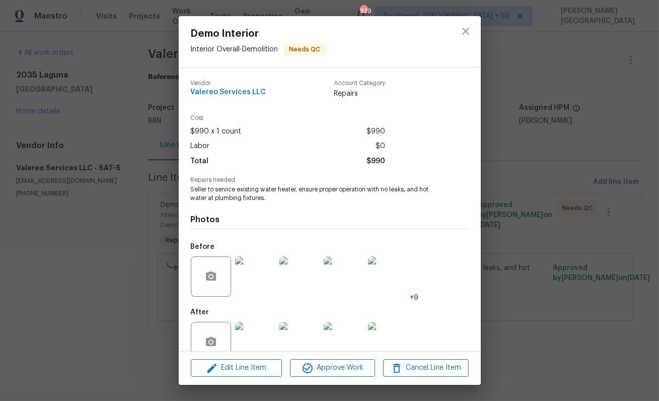
scroll to position [22, 0]
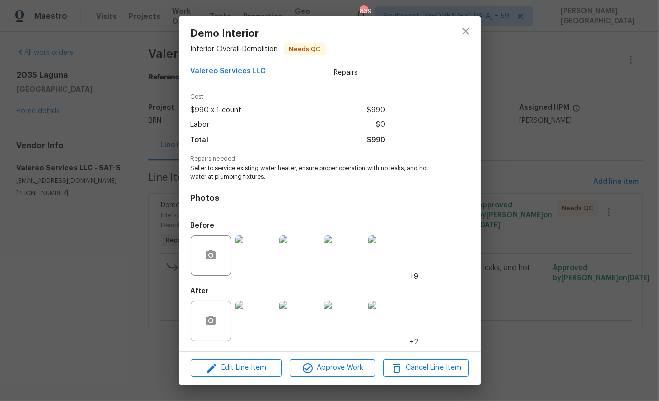
click at [254, 310] on img at bounding box center [255, 321] width 40 height 40
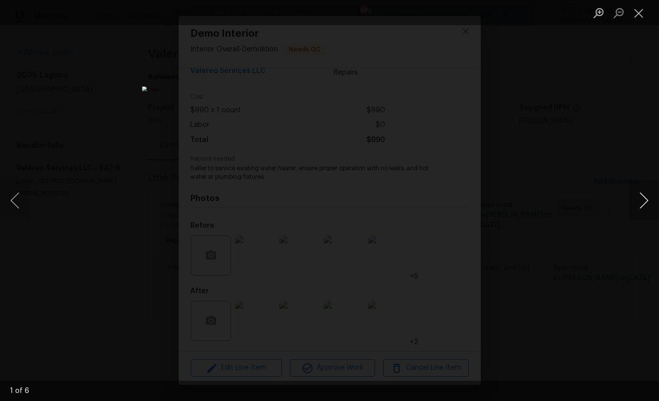
click at [630, 196] on button "Next image" at bounding box center [644, 200] width 30 height 40
click at [630, 197] on button "Next image" at bounding box center [644, 200] width 30 height 40
click at [630, 198] on button "Next image" at bounding box center [644, 200] width 30 height 40
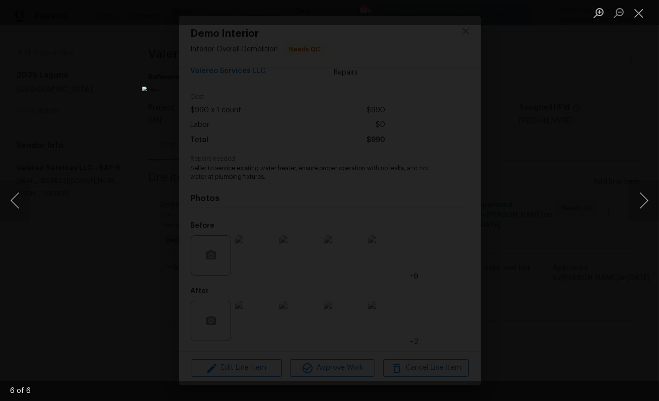
click at [610, 146] on div "Lightbox" at bounding box center [329, 200] width 659 height 401
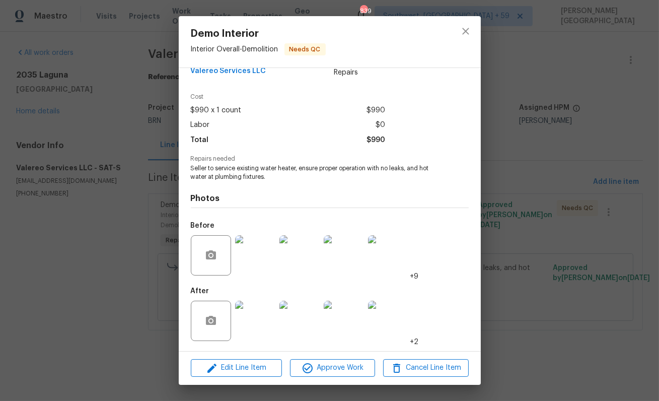
click at [636, 141] on div "Demo Interior Interior Overall - Demolition Needs QC Vendor Valereo Services LL…" at bounding box center [329, 200] width 659 height 401
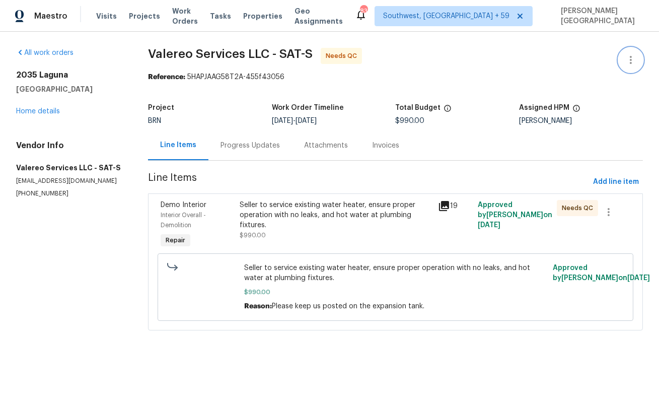
click at [627, 49] on button "button" at bounding box center [631, 60] width 24 height 24
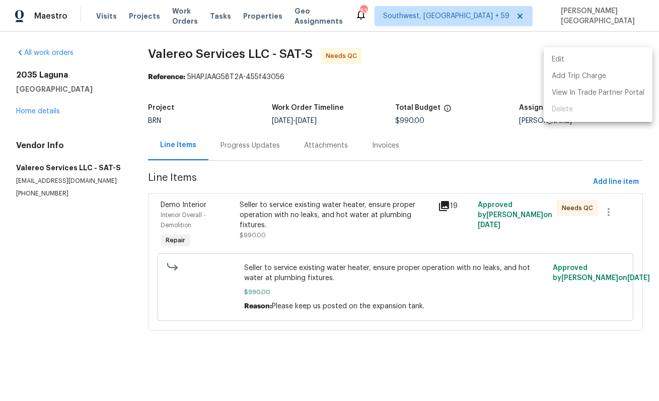
click at [574, 59] on li "Edit" at bounding box center [598, 59] width 109 height 17
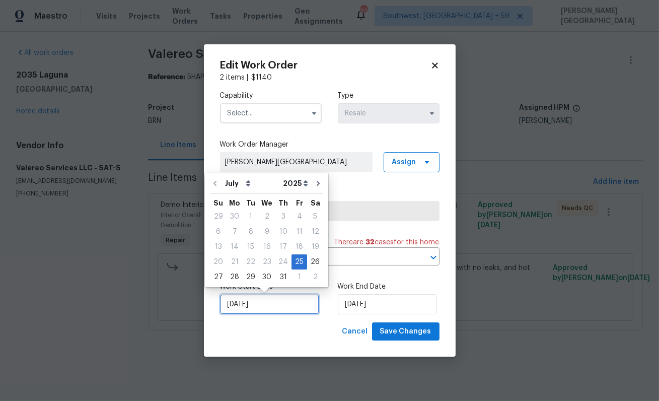
click at [273, 302] on input "[DATE]" at bounding box center [269, 304] width 99 height 20
click at [279, 275] on div "31" at bounding box center [283, 277] width 17 height 14
type input "7/31/2025"
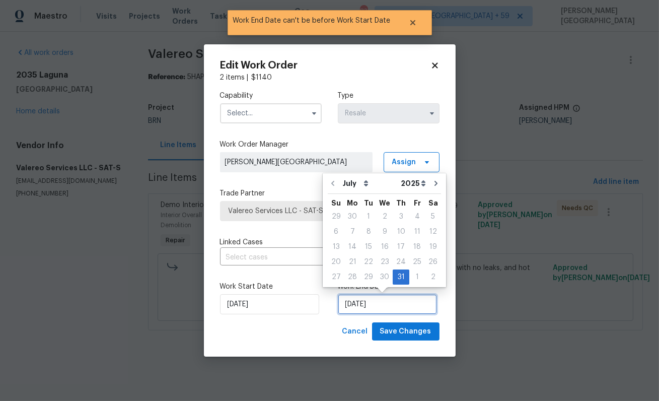
click at [364, 310] on input "7/31/2025" at bounding box center [387, 304] width 99 height 20
click at [428, 275] on div "2" at bounding box center [433, 277] width 16 height 14
type input "8/2/2025"
select select "7"
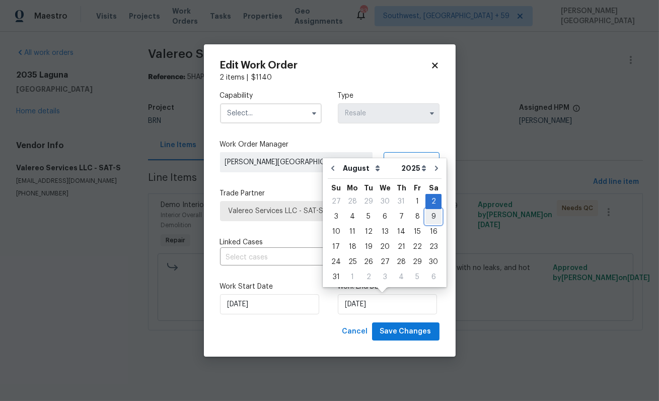
click at [427, 216] on div "9" at bounding box center [434, 217] width 16 height 14
type input "8/9/2025"
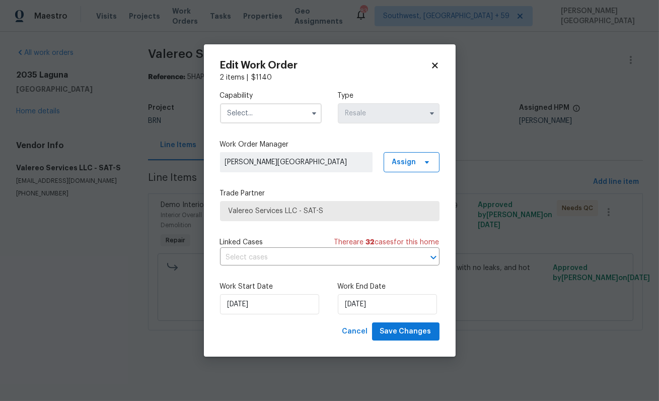
click at [244, 114] on input "text" at bounding box center [271, 113] width 102 height 20
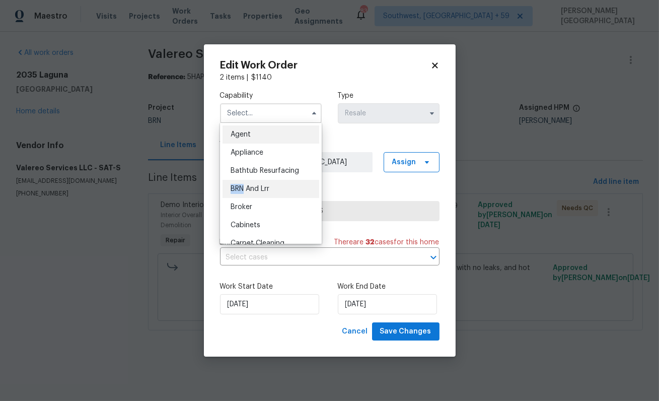
click at [245, 184] on div "BRN And Lrr" at bounding box center [271, 189] width 97 height 18
type input "BRN And Lrr"
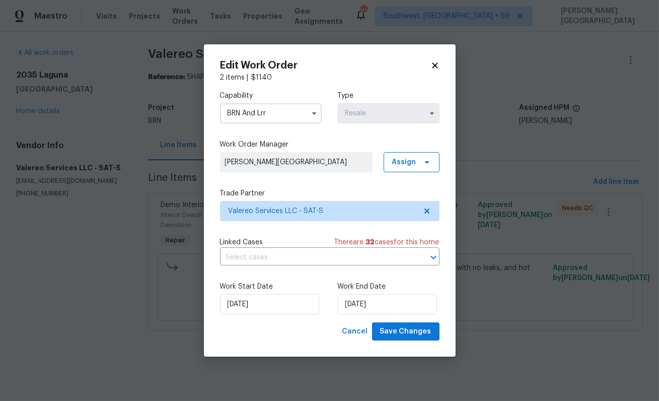
click at [270, 266] on div "Capability BRN And Lrr Type Resale Work Order Manager Isabel Sangeetha Ireland …" at bounding box center [330, 203] width 220 height 240
click at [269, 266] on div "Capability BRN And Lrr Type Resale Work Order Manager Isabel Sangeetha Ireland …" at bounding box center [330, 203] width 220 height 240
click at [267, 251] on input "text" at bounding box center [315, 258] width 191 height 16
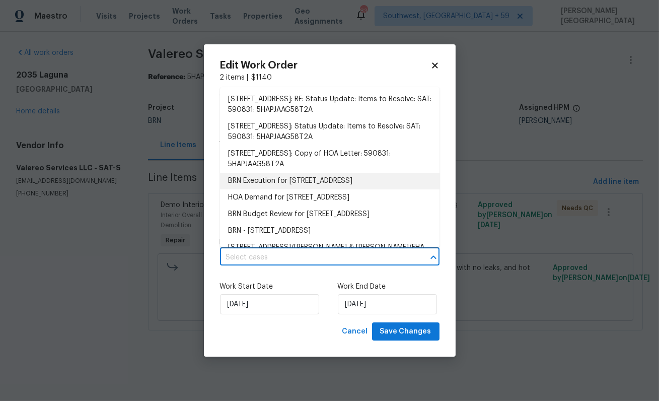
click at [279, 178] on li "BRN Execution for 2035 Laguna, Spring Branch, TX 78070" at bounding box center [330, 181] width 220 height 17
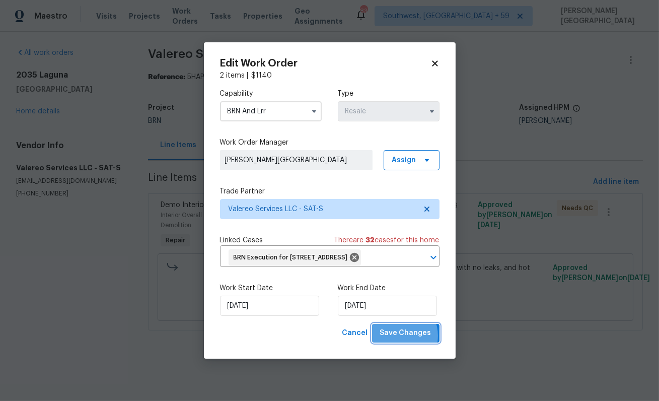
click at [400, 340] on span "Save Changes" at bounding box center [405, 333] width 51 height 13
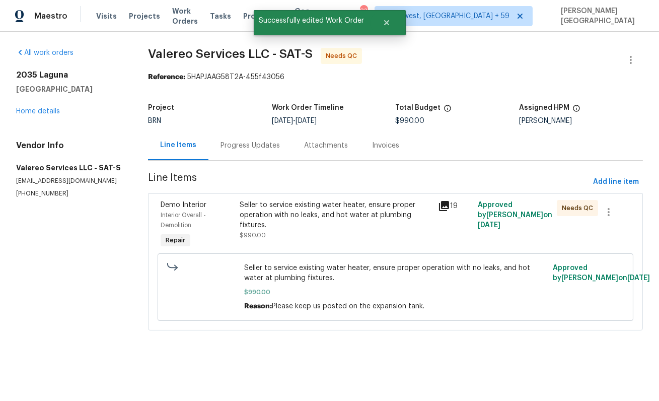
click at [278, 225] on div "Seller to service existing water heater, ensure proper operation with no leaks,…" at bounding box center [336, 215] width 192 height 30
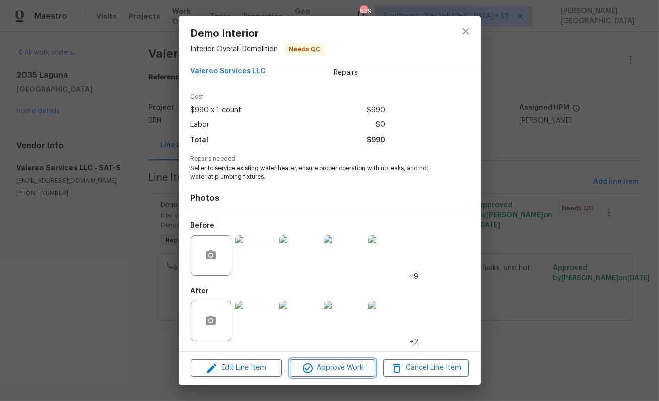
click at [333, 367] on span "Approve Work" at bounding box center [332, 368] width 79 height 13
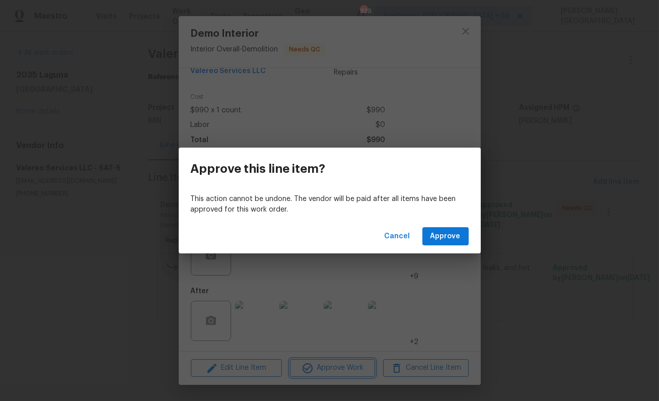
click at [508, 255] on div "Approve this line item? This action cannot be undone. The vendor will be paid a…" at bounding box center [329, 200] width 659 height 401
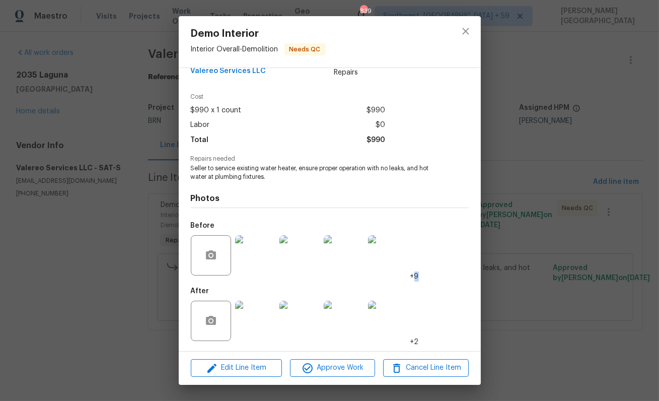
click at [508, 255] on div "Demo Interior Interior Overall - Demolition Needs QC Vendor Valereo Services LL…" at bounding box center [329, 200] width 659 height 401
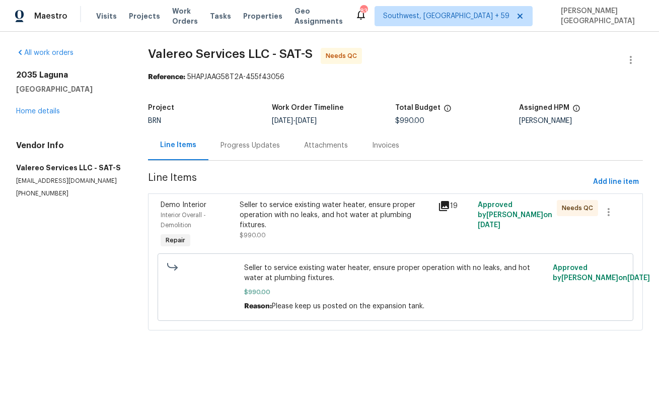
click at [246, 147] on div "Progress Updates" at bounding box center [250, 146] width 59 height 10
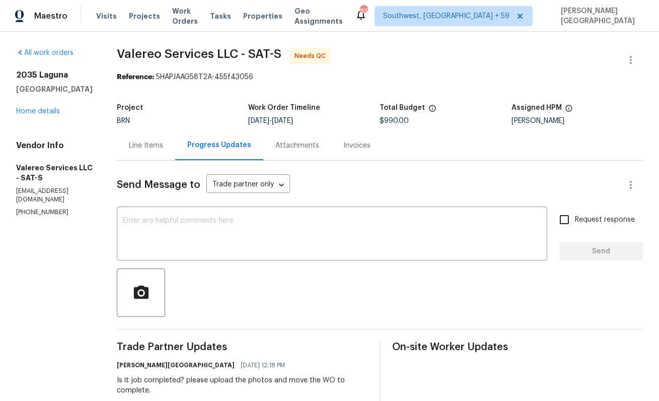
click at [125, 137] on div "Line Items" at bounding box center [146, 145] width 58 height 30
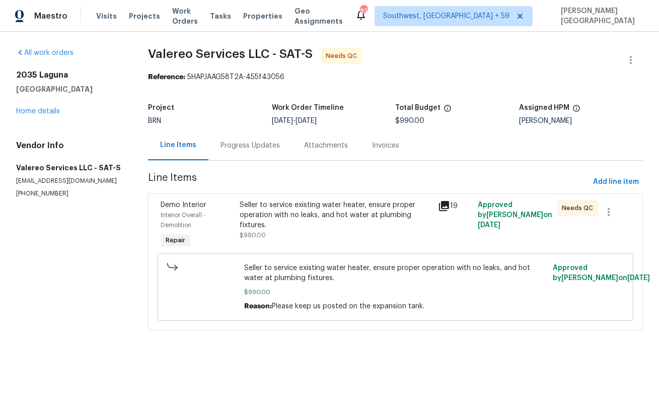
click at [275, 252] on div "Seller to service existing water heater, ensure proper operation with no leaks,…" at bounding box center [396, 287] width 470 height 74
click at [269, 236] on div "Seller to service existing water heater, ensure proper operation with no leaks,…" at bounding box center [336, 220] width 192 height 40
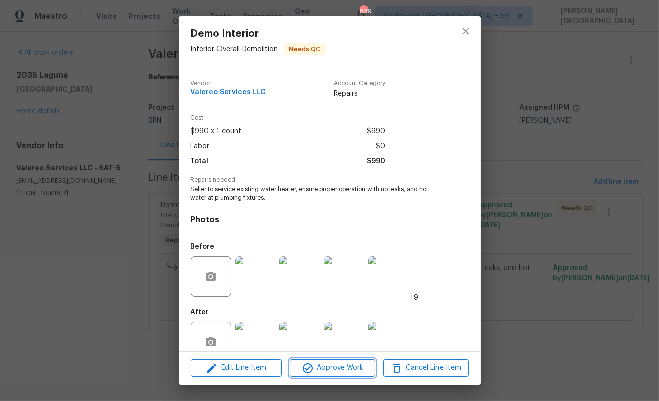
click at [322, 368] on span "Approve Work" at bounding box center [332, 368] width 79 height 13
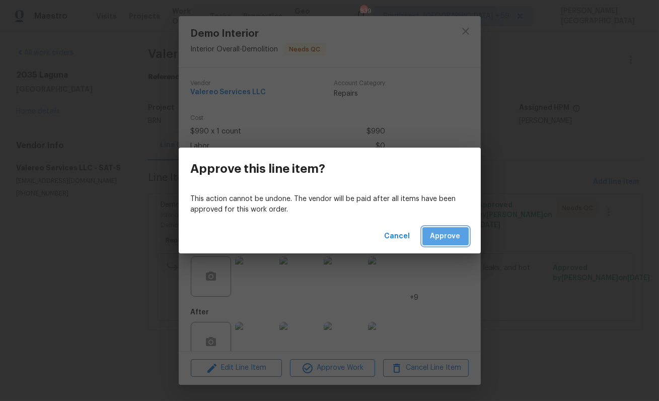
click at [459, 232] on span "Approve" at bounding box center [446, 236] width 30 height 13
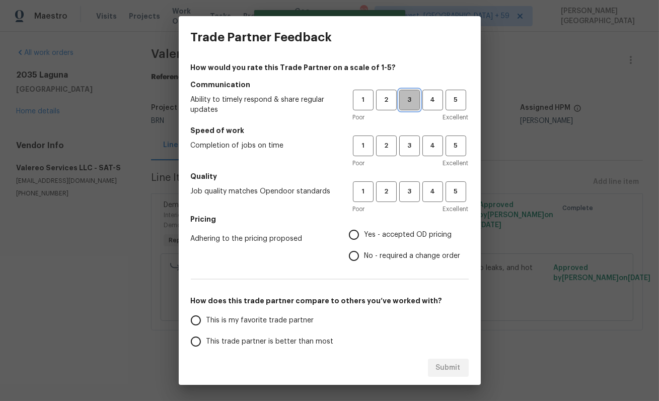
click at [416, 99] on span "3" at bounding box center [409, 100] width 19 height 12
click at [409, 143] on span "3" at bounding box center [409, 146] width 19 height 12
click at [409, 200] on button "3" at bounding box center [409, 191] width 21 height 21
click at [365, 259] on input "No - required a change order" at bounding box center [354, 255] width 21 height 21
radio input "true"
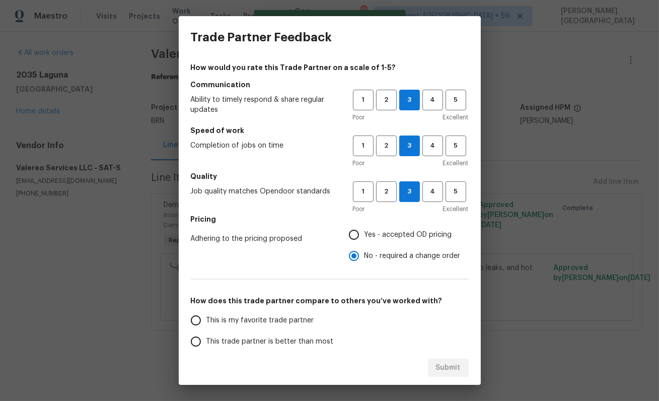
click at [253, 336] on span "This trade partner is better than most" at bounding box center [270, 341] width 127 height 11
click at [207, 336] on input "This trade partner is better than most" at bounding box center [195, 341] width 21 height 21
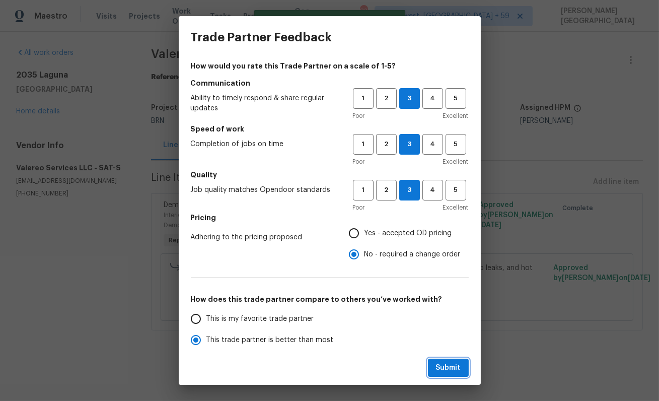
click at [450, 368] on span "Submit" at bounding box center [448, 368] width 25 height 13
radio input "true"
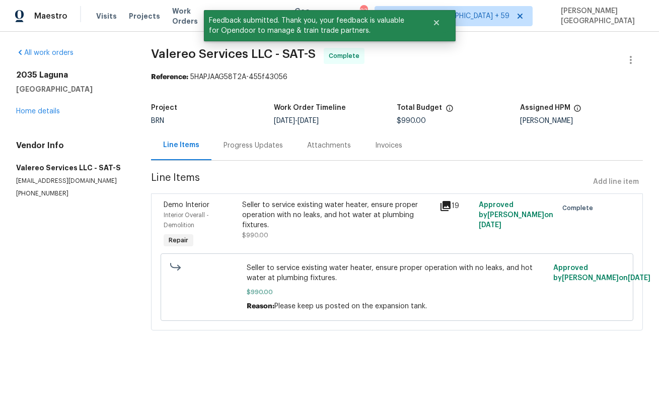
click at [255, 144] on div "Progress Updates" at bounding box center [253, 146] width 59 height 10
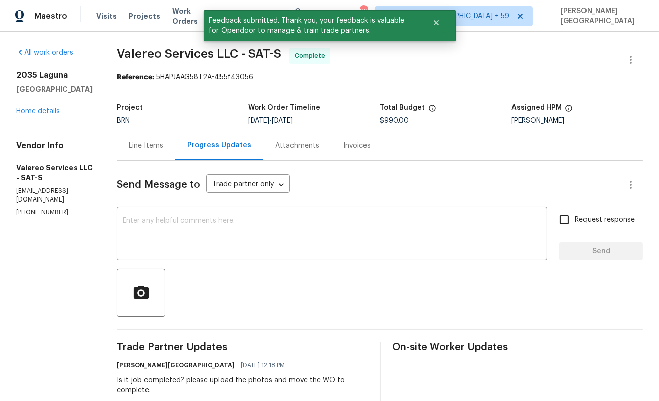
click at [134, 51] on span "Valereo Services LLC - SAT-S" at bounding box center [199, 54] width 165 height 12
click at [160, 51] on span "Valereo Services LLC - SAT-S" at bounding box center [199, 54] width 165 height 12
copy span "Valereo Services"
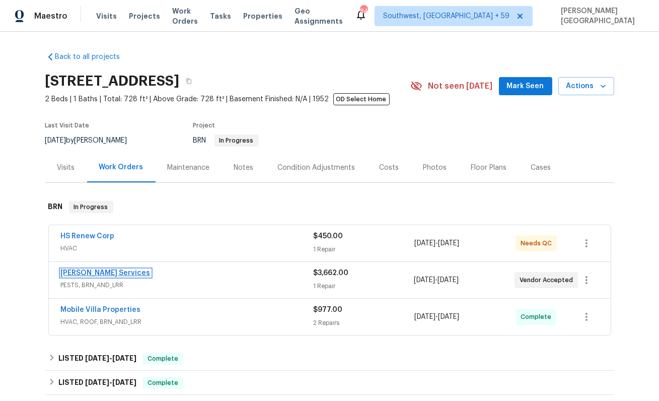
click at [93, 274] on link "[PERSON_NAME] Services" at bounding box center [106, 272] width 90 height 7
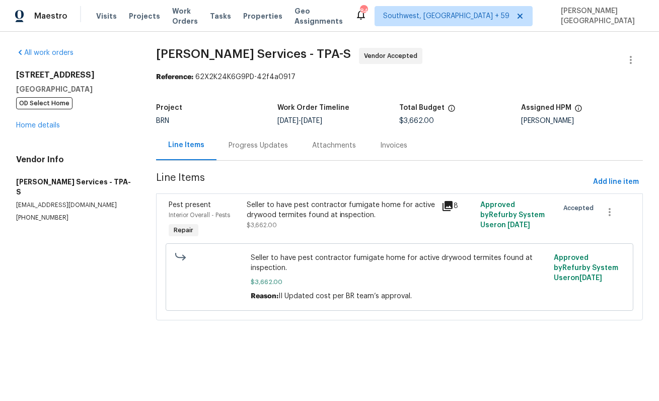
click at [264, 148] on div "Progress Updates" at bounding box center [258, 146] width 59 height 10
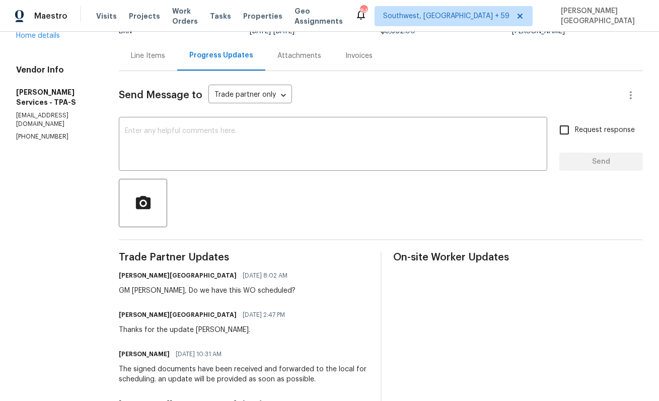
scroll to position [55, 0]
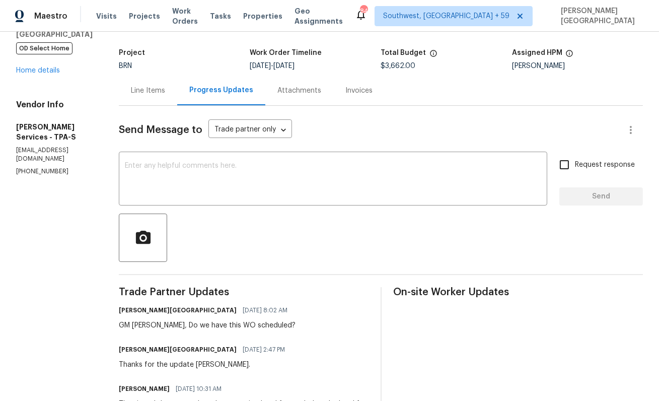
click at [50, 167] on p "(407) 645-2500" at bounding box center [55, 171] width 79 height 9
copy p "(407) 645-2500"
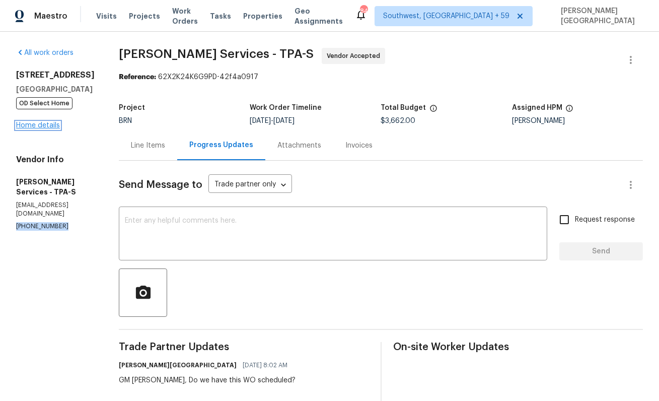
click at [36, 127] on link "Home details" at bounding box center [38, 125] width 44 height 7
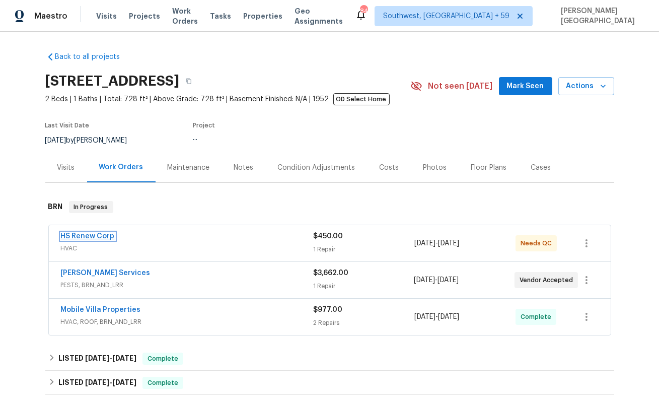
click at [100, 236] on link "HS Renew Corp" at bounding box center [88, 236] width 54 height 7
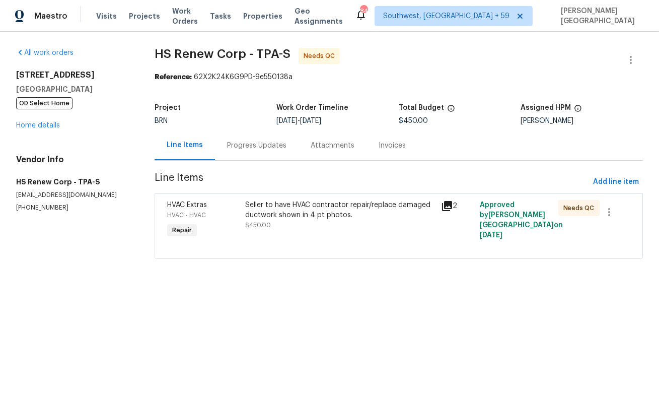
click at [257, 151] on div "Progress Updates" at bounding box center [256, 146] width 59 height 10
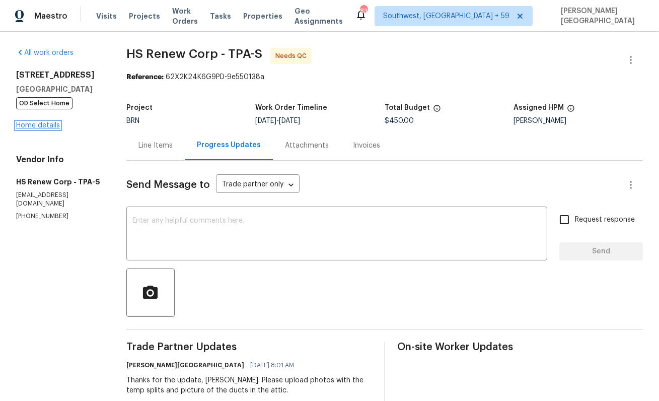
click at [36, 129] on link "Home details" at bounding box center [38, 125] width 44 height 7
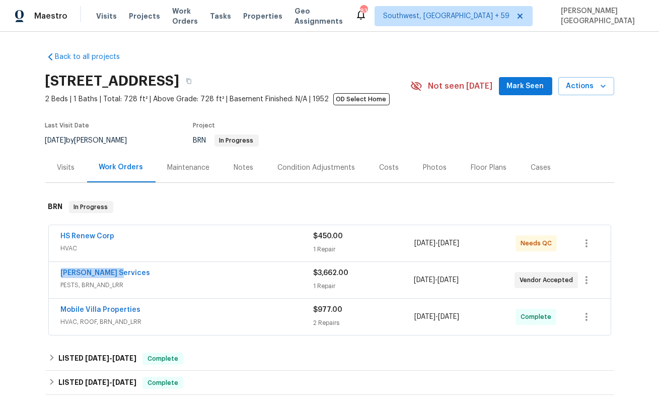
drag, startPoint x: 119, startPoint y: 273, endPoint x: 46, endPoint y: 273, distance: 73.0
click at [46, 273] on div "HS Renew Corp HVAC $450.00 1 Repair 7/21/2025 - 7/24/2025 Needs QC Massey Servi…" at bounding box center [329, 280] width 569 height 115
copy link "Massey Services"
click at [92, 236] on link "HS Renew Corp" at bounding box center [88, 236] width 54 height 7
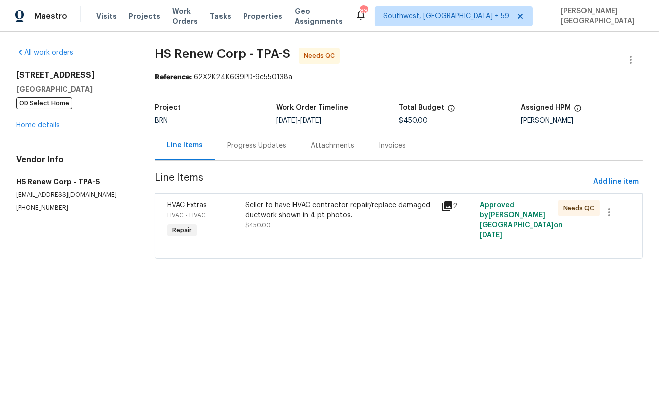
click at [32, 207] on p "(813) 965-2187" at bounding box center [73, 207] width 114 height 9
copy p "(813) 965-2187"
click at [253, 138] on div "Progress Updates" at bounding box center [257, 145] width 84 height 30
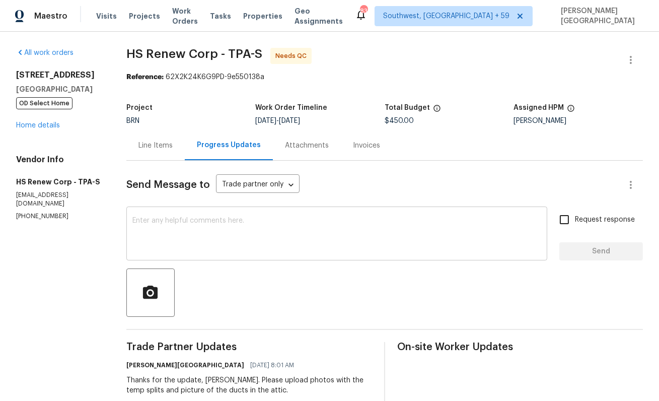
click at [233, 240] on textarea at bounding box center [336, 234] width 409 height 35
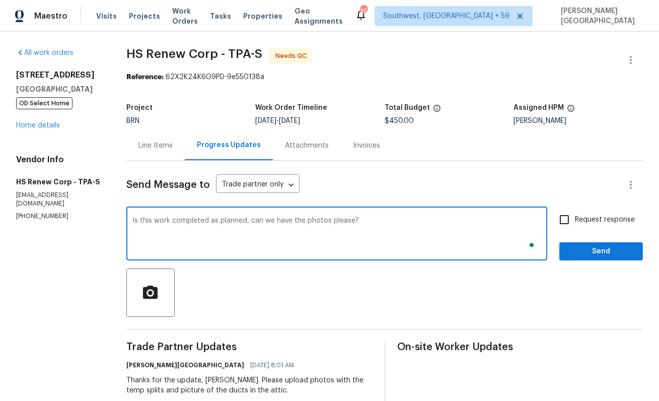
type textarea "Is this work completed as planned, can we have the photos please?"
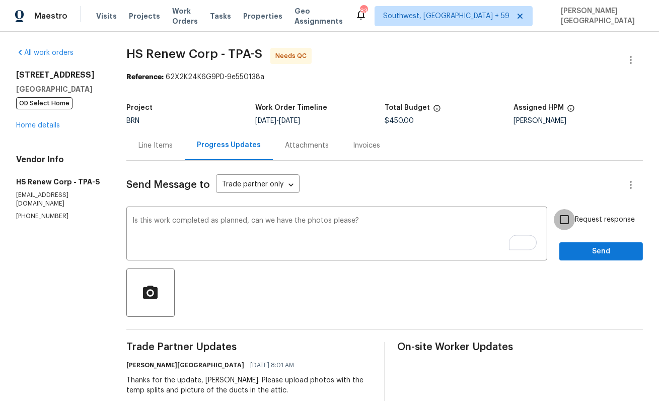
click at [574, 225] on input "Request response" at bounding box center [564, 219] width 21 height 21
checkbox input "true"
click at [582, 256] on span "Send" at bounding box center [601, 251] width 67 height 13
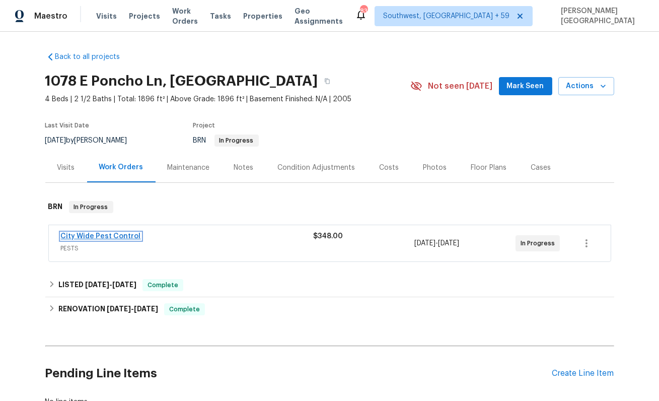
click at [106, 236] on link "City Wide Pest Control" at bounding box center [101, 236] width 80 height 7
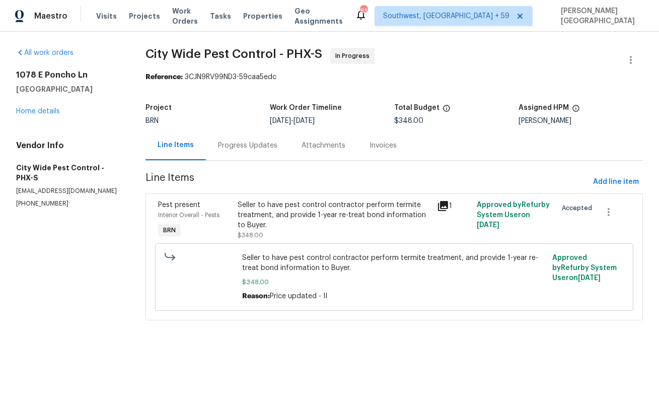
click at [256, 154] on div "Progress Updates" at bounding box center [248, 145] width 84 height 30
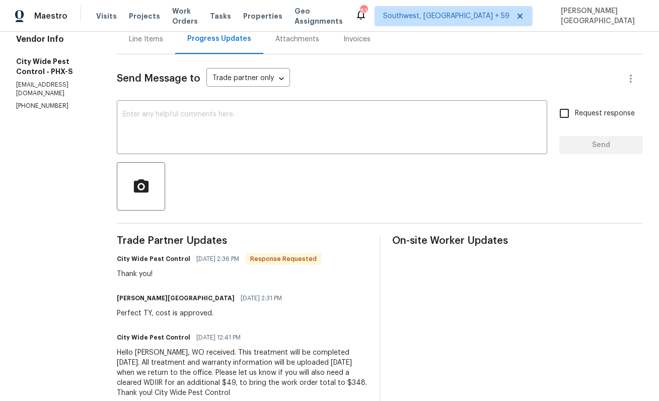
scroll to position [113, 0]
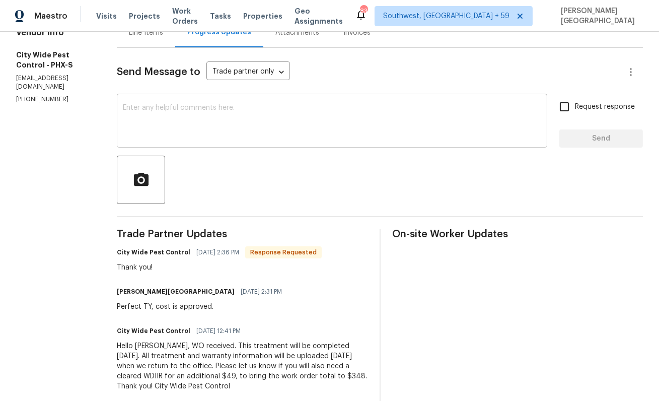
click at [147, 117] on textarea at bounding box center [332, 121] width 419 height 35
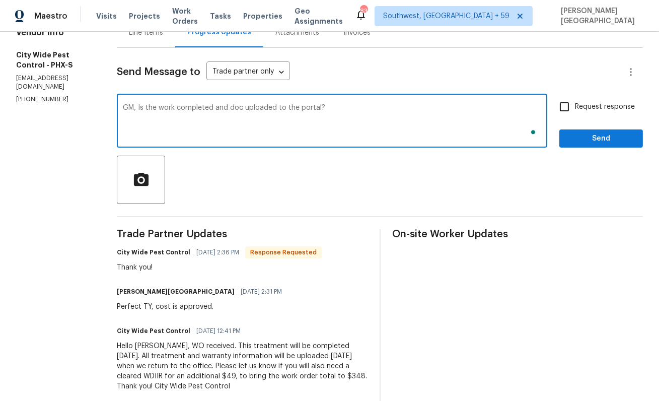
type textarea "GM, Is the work completed and doc uploaded to the portal?"
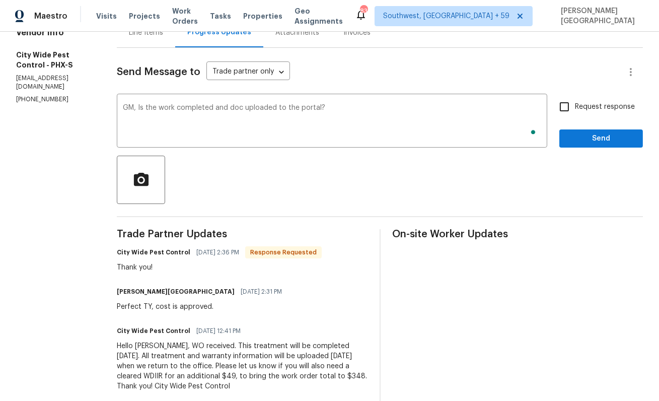
click at [594, 103] on span "Request response" at bounding box center [605, 107] width 60 height 11
click at [575, 103] on input "Request response" at bounding box center [564, 106] width 21 height 21
checkbox input "true"
click at [598, 150] on div "Send Message to Trade partner only Trade partner only ​ GM, Is the work complet…" at bounding box center [380, 260] width 526 height 425
click at [613, 145] on span "Send" at bounding box center [601, 138] width 67 height 13
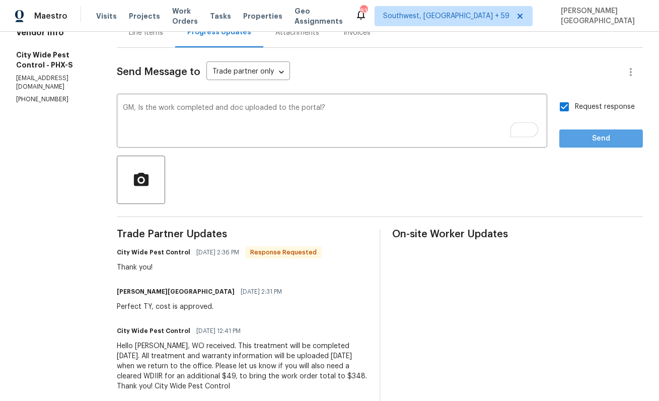
scroll to position [0, 0]
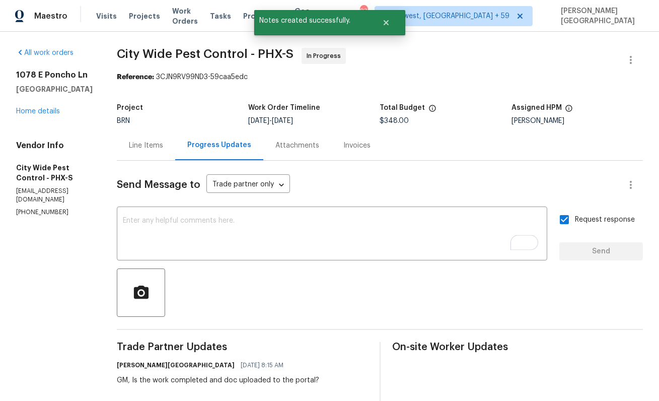
click at [140, 55] on span "City Wide Pest Control - PHX-S" at bounding box center [205, 54] width 177 height 12
click at [111, 60] on div "All work orders [STREET_ADDRESS] Home details Vendor Info City Wide Pest Contro…" at bounding box center [329, 336] width 659 height 609
click at [129, 53] on span "City Wide Pest Control - PHX-S" at bounding box center [205, 54] width 177 height 12
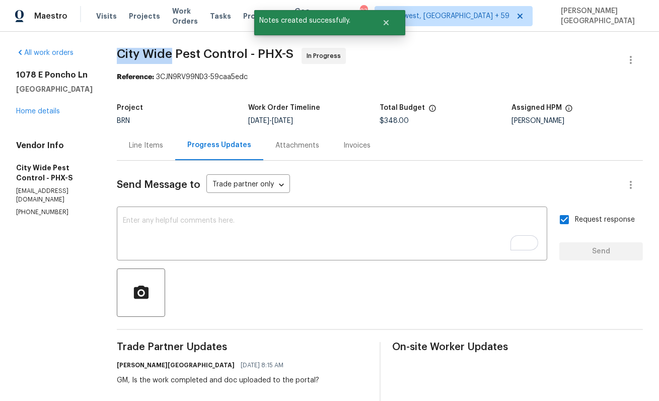
click at [159, 53] on span "City Wide Pest Control - PHX-S" at bounding box center [205, 54] width 177 height 12
copy span "City Wide"
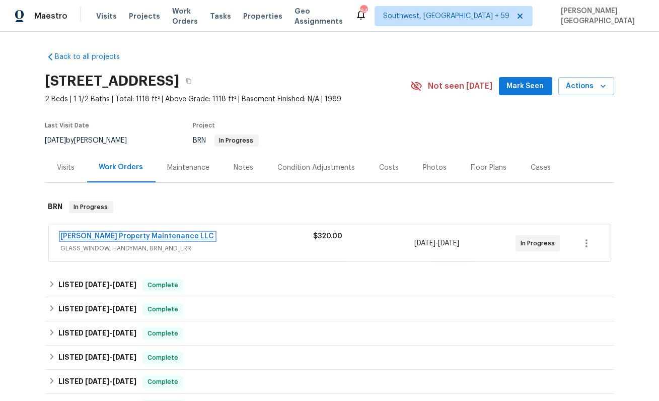
click at [99, 234] on link "[PERSON_NAME] Property Maintenance LLC" at bounding box center [138, 236] width 154 height 7
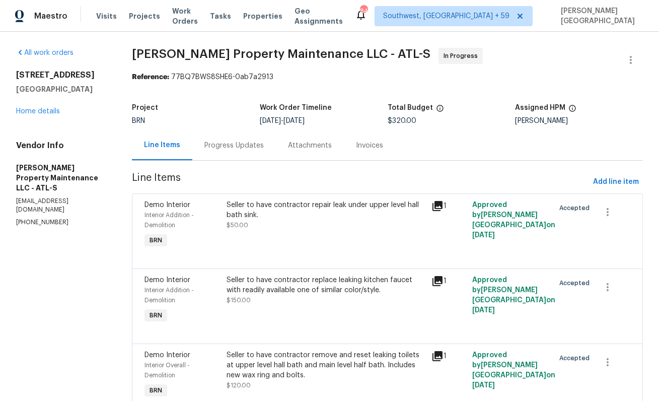
click at [239, 150] on div "Progress Updates" at bounding box center [234, 146] width 59 height 10
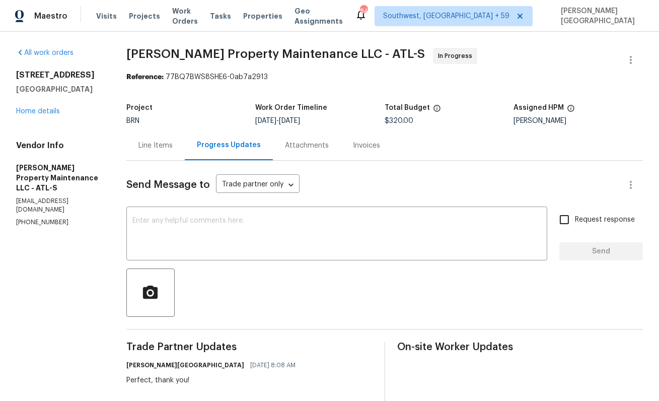
click at [45, 218] on p "[PHONE_NUMBER]" at bounding box center [59, 222] width 86 height 9
copy p "[PHONE_NUMBER]"
click at [186, 221] on textarea at bounding box center [336, 234] width 409 height 35
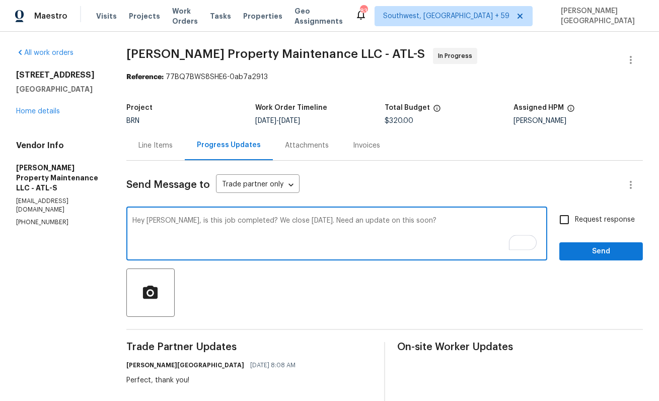
type textarea "Hey Glen, is this job completed? We close on Wednesday. Need an update on this …"
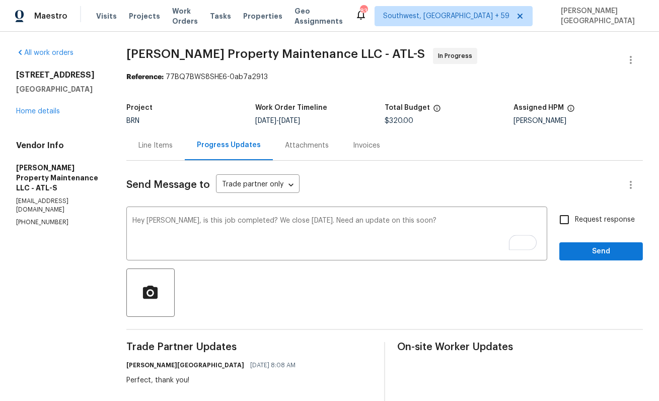
click at [597, 224] on span "Request response" at bounding box center [605, 220] width 60 height 11
click at [575, 224] on input "Request response" at bounding box center [564, 219] width 21 height 21
checkbox input "true"
click at [600, 246] on span "Send" at bounding box center [601, 251] width 67 height 13
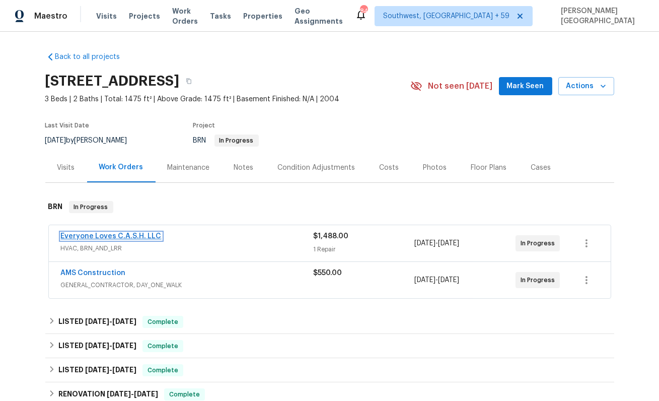
click at [117, 237] on link "Everyone Loves C.A.S.H. LLC" at bounding box center [111, 236] width 101 height 7
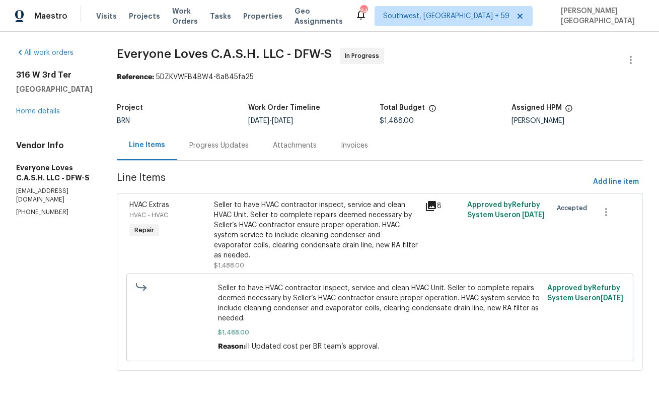
click at [240, 143] on div "Progress Updates" at bounding box center [218, 146] width 59 height 10
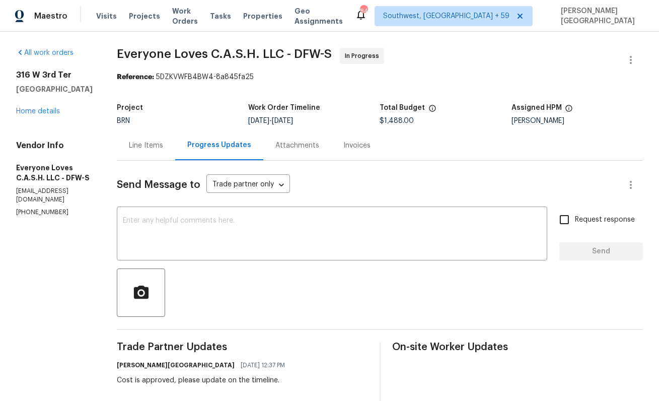
scroll to position [114, 0]
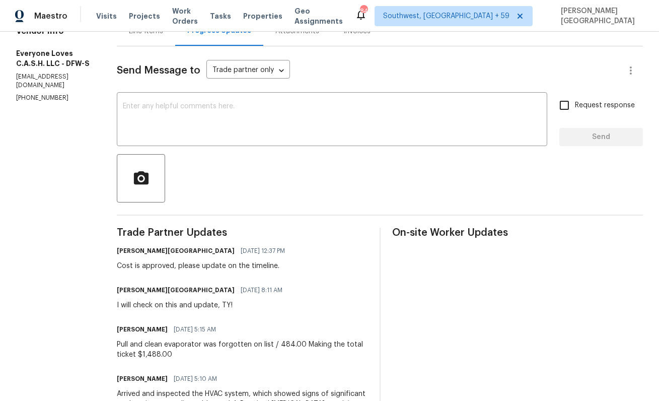
click at [35, 94] on p "[PHONE_NUMBER]" at bounding box center [54, 98] width 77 height 9
copy p "[PHONE_NUMBER]"
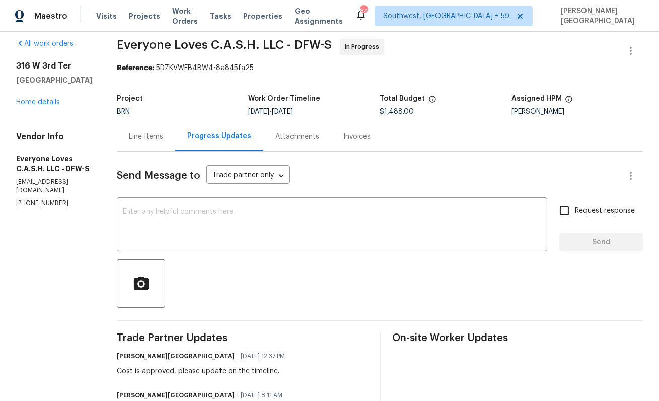
scroll to position [0, 0]
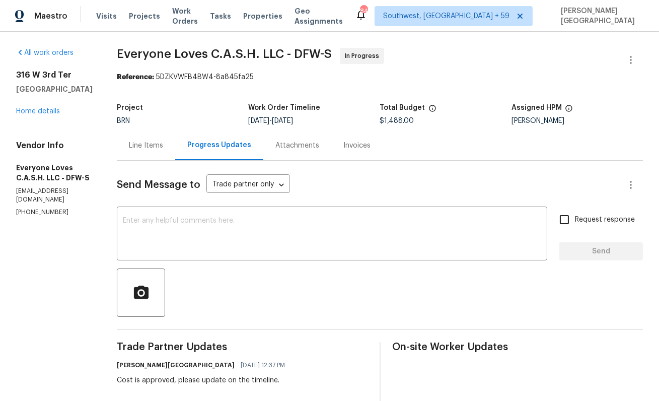
click at [163, 147] on div "Line Items" at bounding box center [146, 146] width 34 height 10
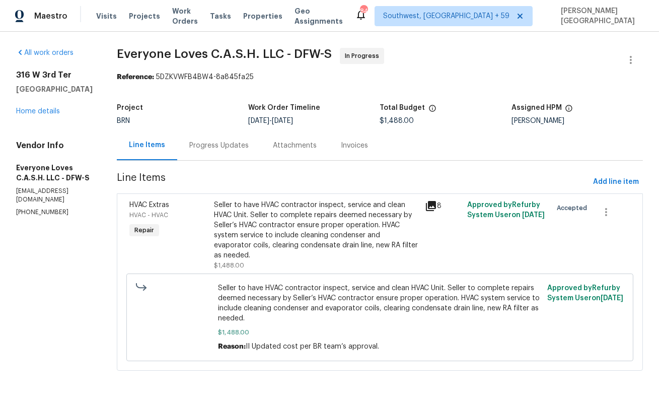
click at [242, 143] on div "Progress Updates" at bounding box center [218, 146] width 59 height 10
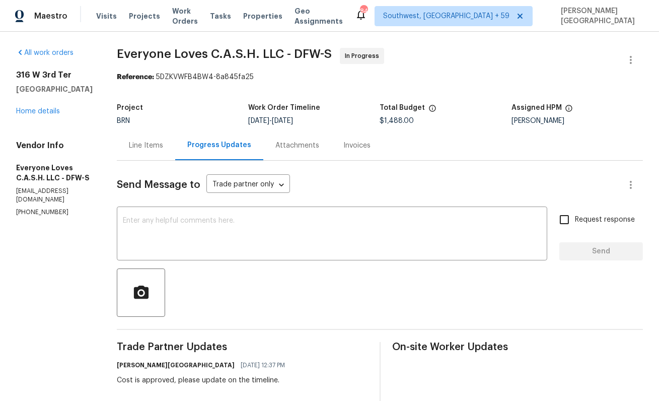
click at [163, 146] on div "Line Items" at bounding box center [146, 146] width 34 height 10
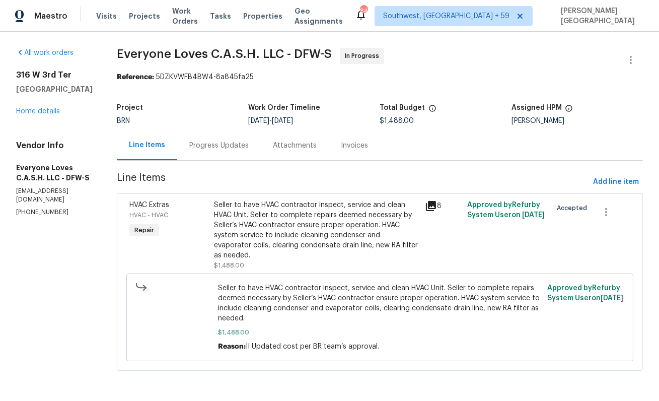
click at [210, 143] on div "Progress Updates" at bounding box center [218, 146] width 59 height 10
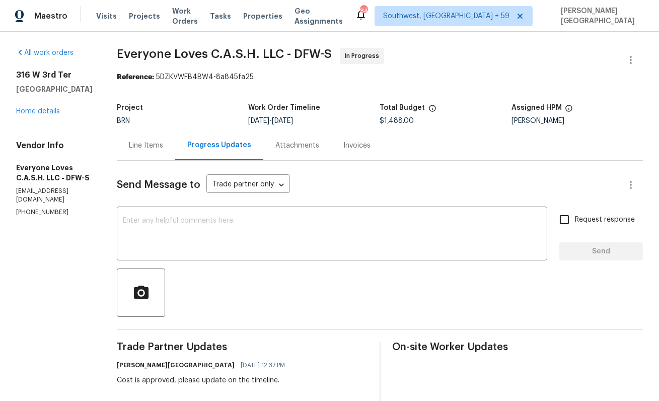
click at [148, 46] on div "All work orders [STREET_ADDRESS] Home details Vendor Info Everyone Loves C.A.S.…" at bounding box center [329, 371] width 659 height 679
drag, startPoint x: 148, startPoint y: 46, endPoint x: 255, endPoint y: 69, distance: 109.6
click at [148, 46] on div "All work orders [STREET_ADDRESS] Home details Vendor Info Everyone Loves C.A.S.…" at bounding box center [329, 371] width 659 height 679
click at [255, 54] on span "Everyone Loves C.A.S.H. LLC - DFW-S" at bounding box center [224, 54] width 215 height 12
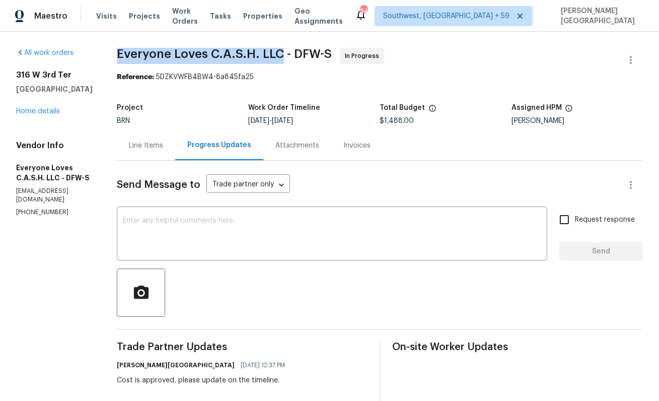
click at [292, 55] on span "Everyone Loves C.A.S.H. LLC - DFW-S" at bounding box center [224, 54] width 215 height 12
copy span "Everyone Loves C.A.S.H. LLC"
click at [49, 108] on link "Home details" at bounding box center [38, 111] width 44 height 7
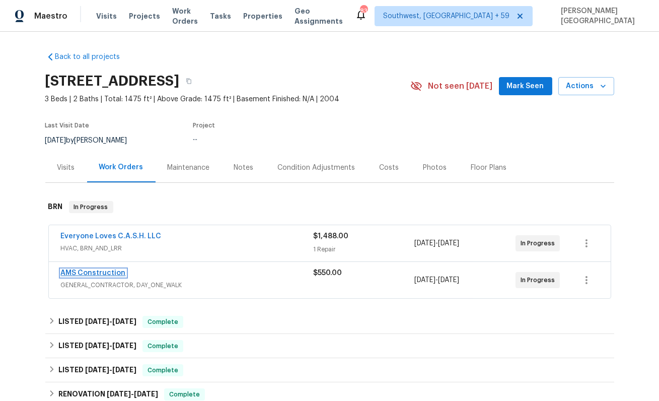
click at [100, 270] on link "AMS Construction" at bounding box center [93, 272] width 65 height 7
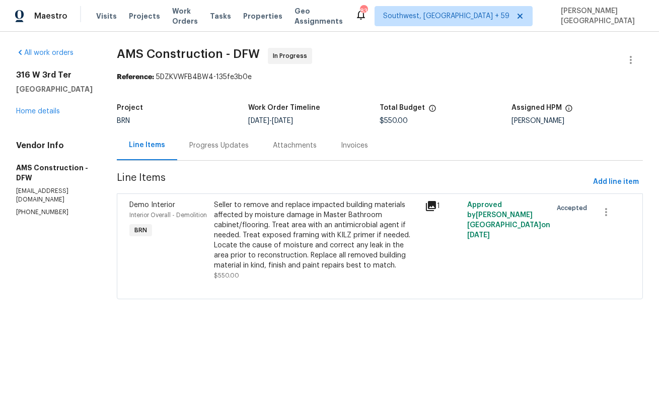
click at [224, 147] on div "Progress Updates" at bounding box center [218, 146] width 59 height 10
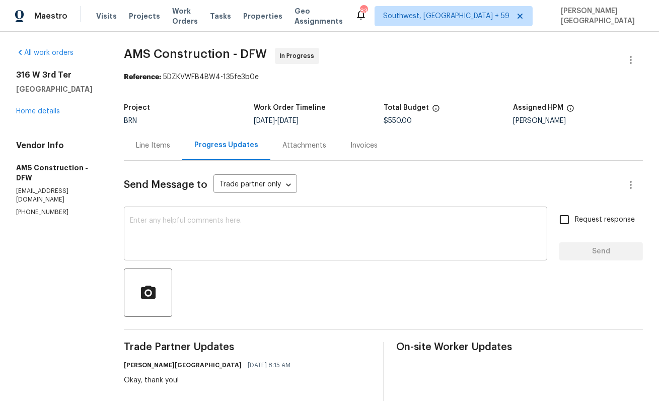
click at [181, 234] on textarea at bounding box center [336, 234] width 412 height 35
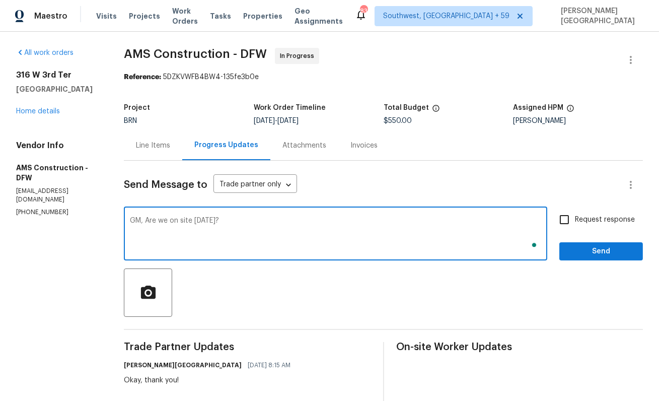
type textarea "GM, Are we on site [DATE]?"
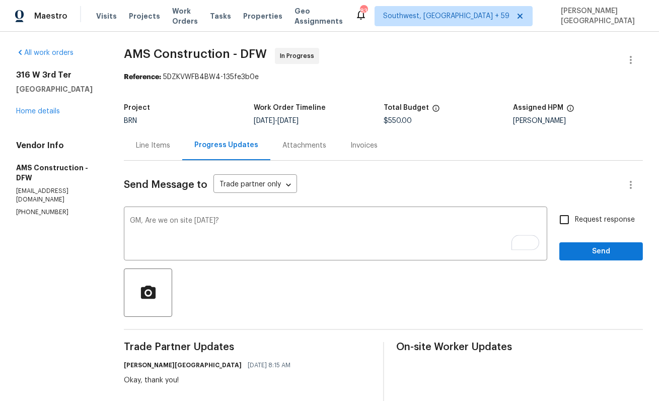
click at [594, 219] on span "Request response" at bounding box center [605, 220] width 60 height 11
click at [575, 219] on input "Request response" at bounding box center [564, 219] width 21 height 21
checkbox input "true"
click at [594, 251] on span "Send" at bounding box center [601, 251] width 67 height 13
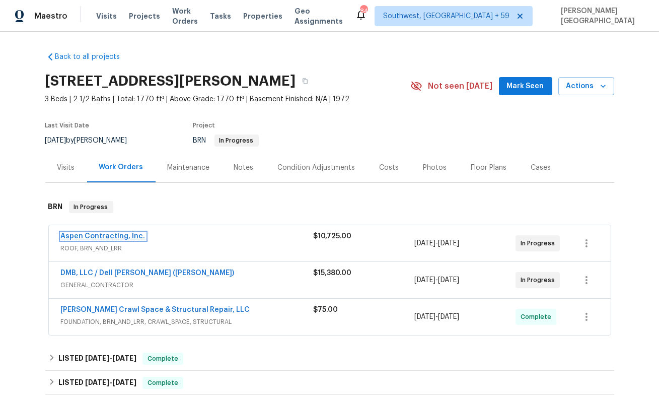
click at [125, 234] on link "Aspen Contracting, Inc." at bounding box center [103, 236] width 85 height 7
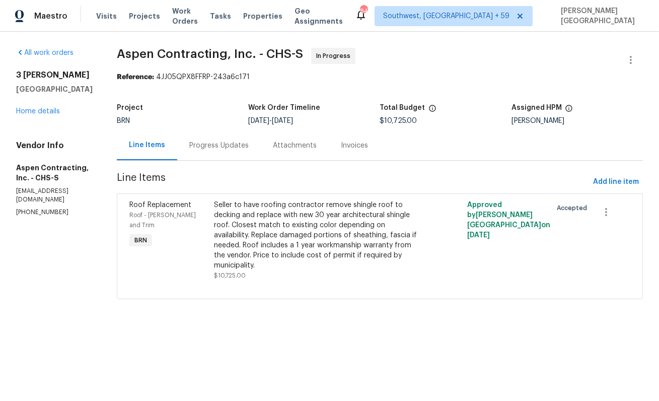
click at [233, 140] on div "Progress Updates" at bounding box center [219, 145] width 84 height 30
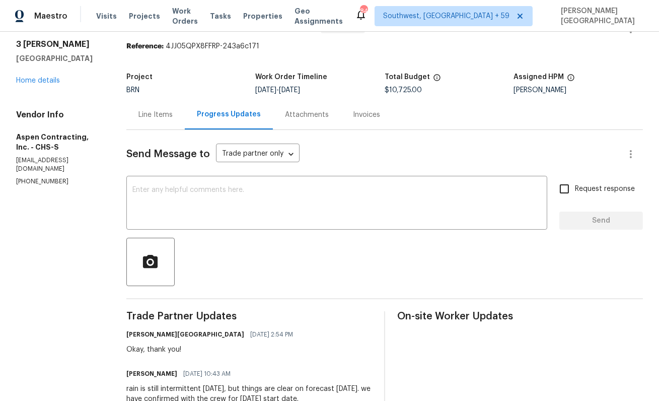
scroll to position [29, 0]
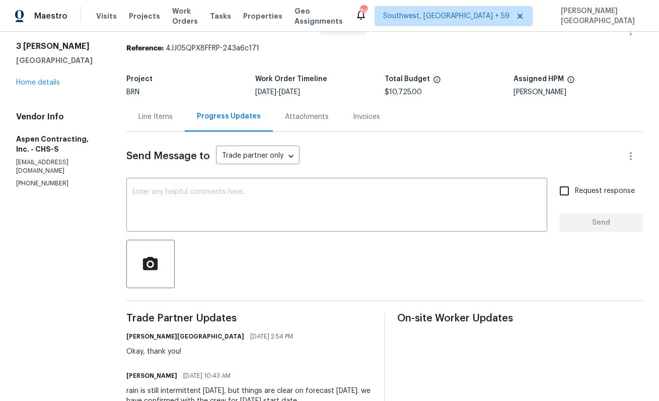
click at [43, 179] on p "[PHONE_NUMBER]" at bounding box center [59, 183] width 86 height 9
copy p "[PHONE_NUMBER]"
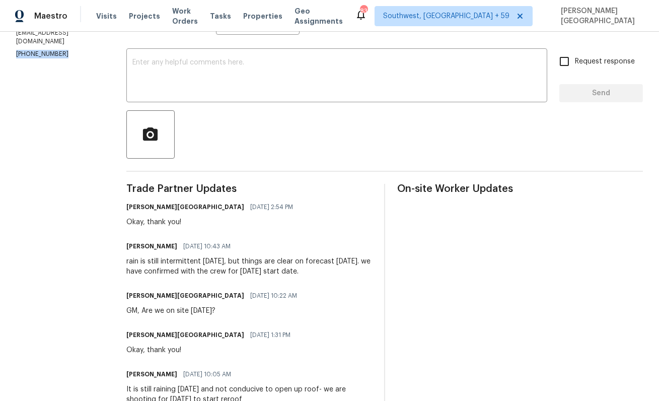
scroll to position [0, 0]
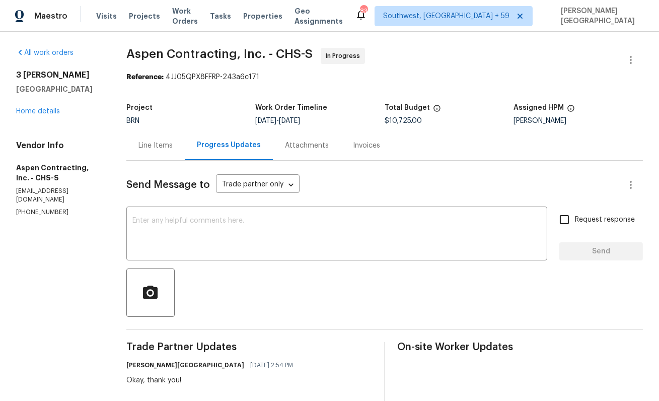
click at [161, 147] on div "Line Items" at bounding box center [156, 146] width 34 height 10
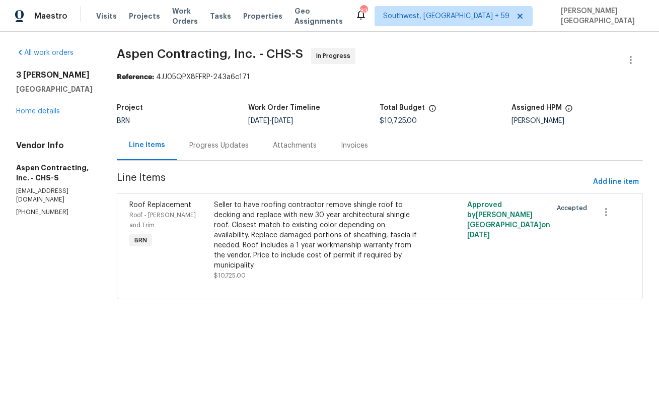
click at [224, 144] on div "Progress Updates" at bounding box center [218, 146] width 59 height 10
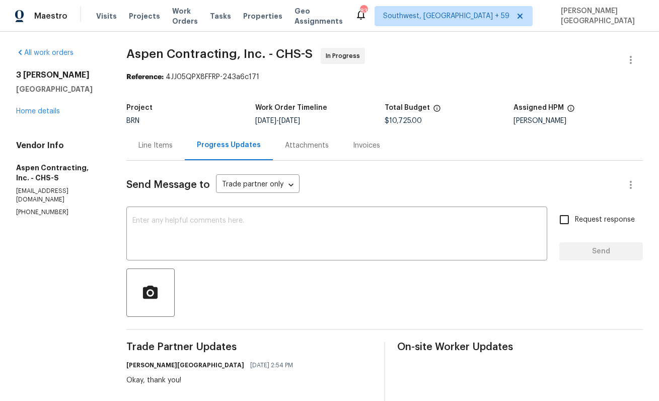
click at [142, 141] on div "Line Items" at bounding box center [155, 145] width 58 height 30
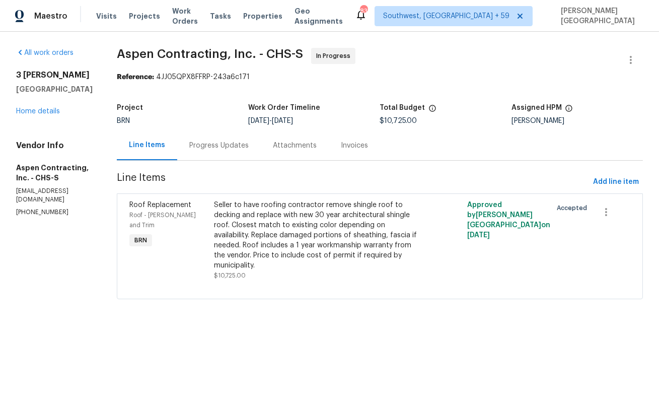
click at [221, 147] on div "Progress Updates" at bounding box center [218, 146] width 59 height 10
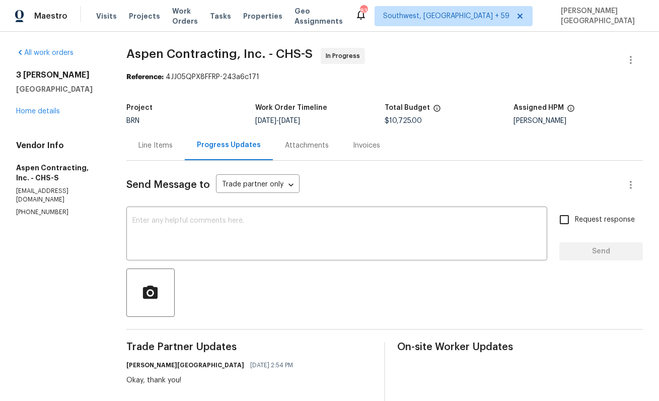
click at [159, 146] on div "Line Items" at bounding box center [156, 146] width 34 height 10
